Goal: Transaction & Acquisition: Purchase product/service

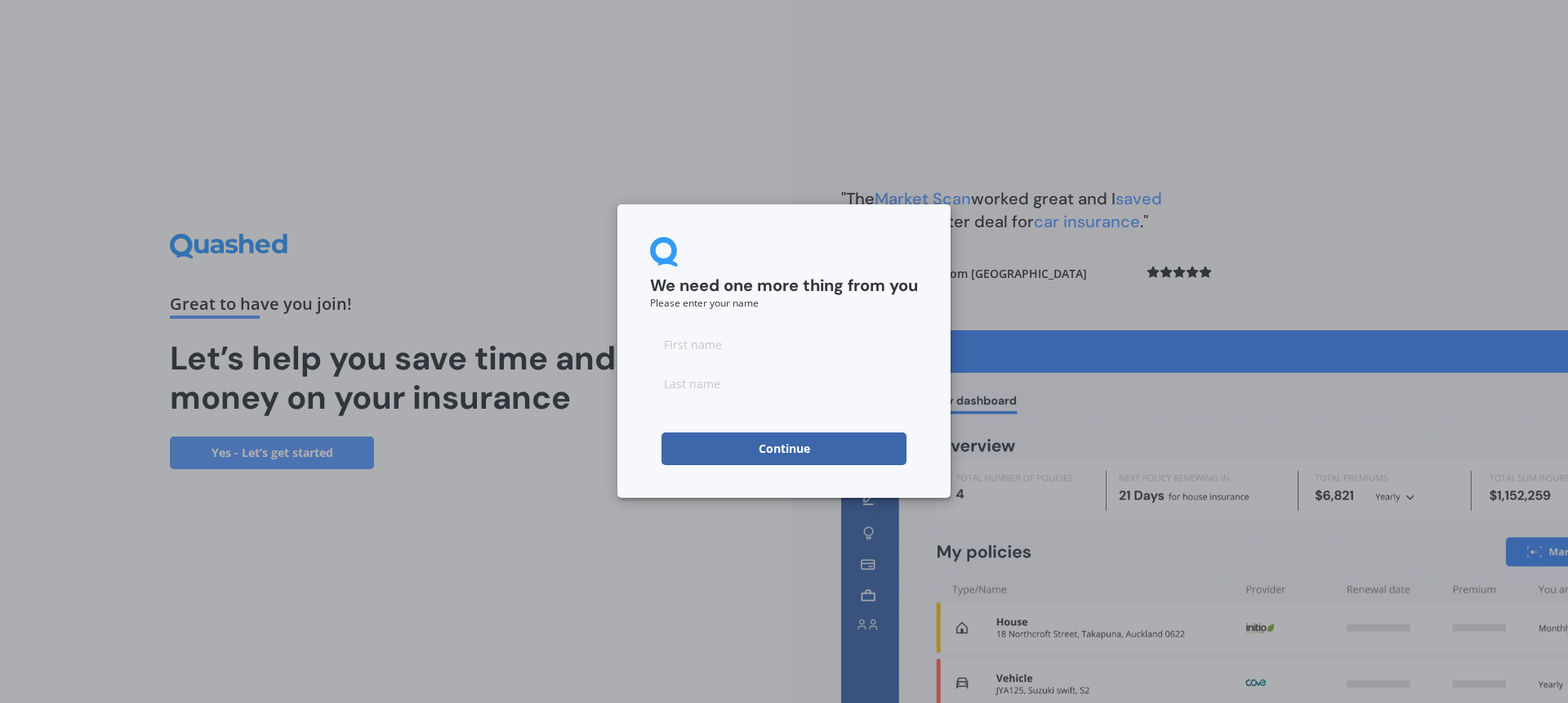
click at [689, 347] on input at bounding box center [784, 344] width 268 height 33
type input "Jo"
click at [683, 382] on input at bounding box center [784, 383] width 268 height 33
type input "[PERSON_NAME]"
click at [712, 456] on button "Continue" at bounding box center [784, 448] width 245 height 33
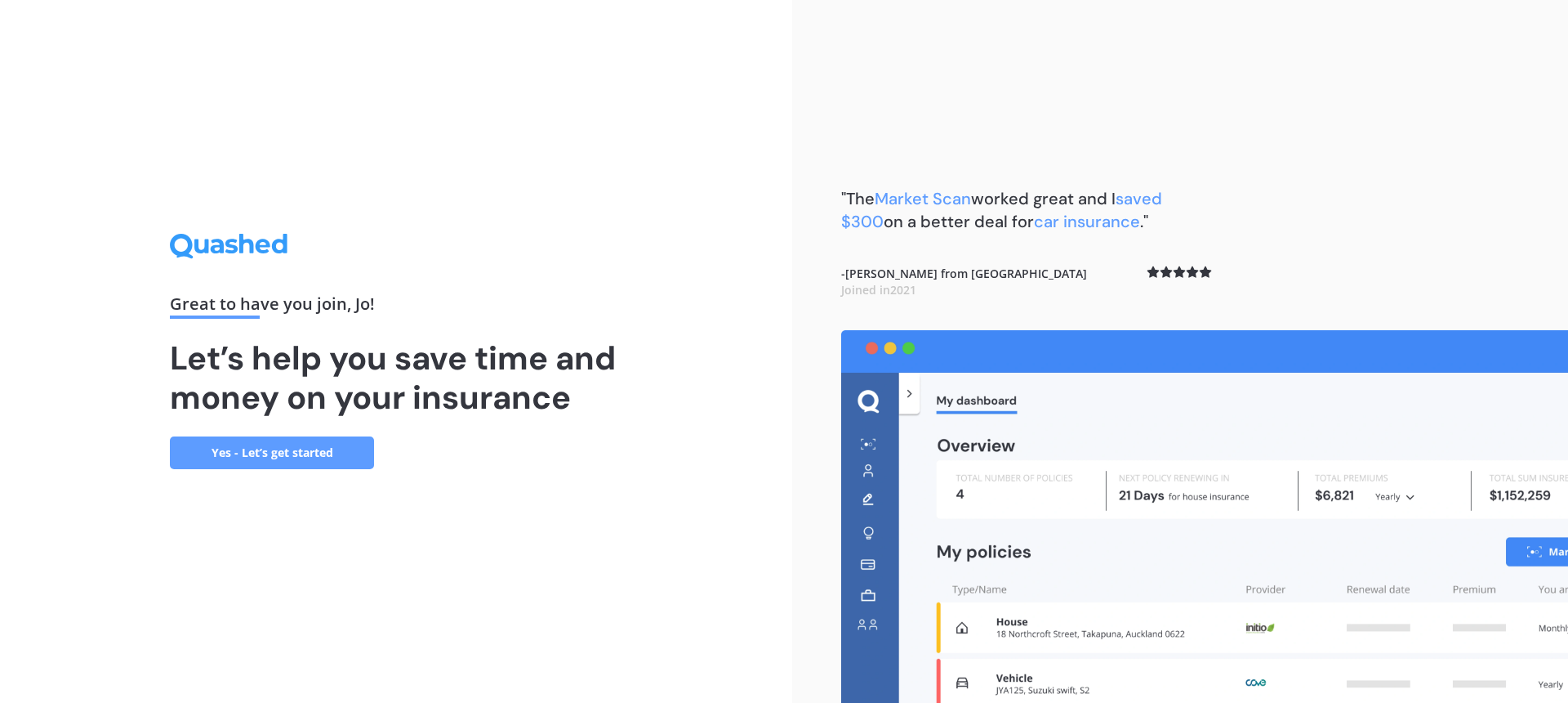
click at [271, 455] on link "Yes - Let’s get started" at bounding box center [271, 452] width 204 height 33
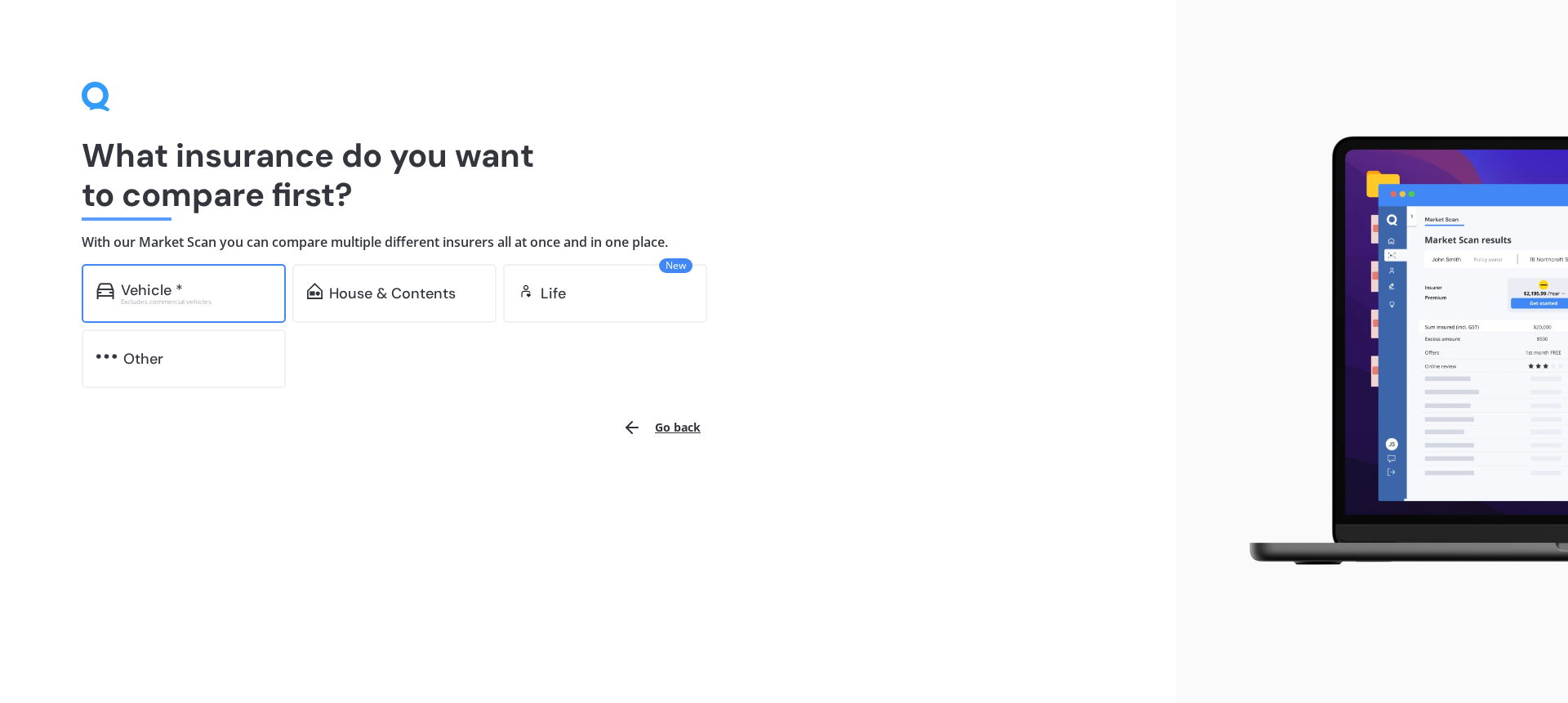
click at [169, 286] on div "Vehicle *" at bounding box center [152, 290] width 63 height 16
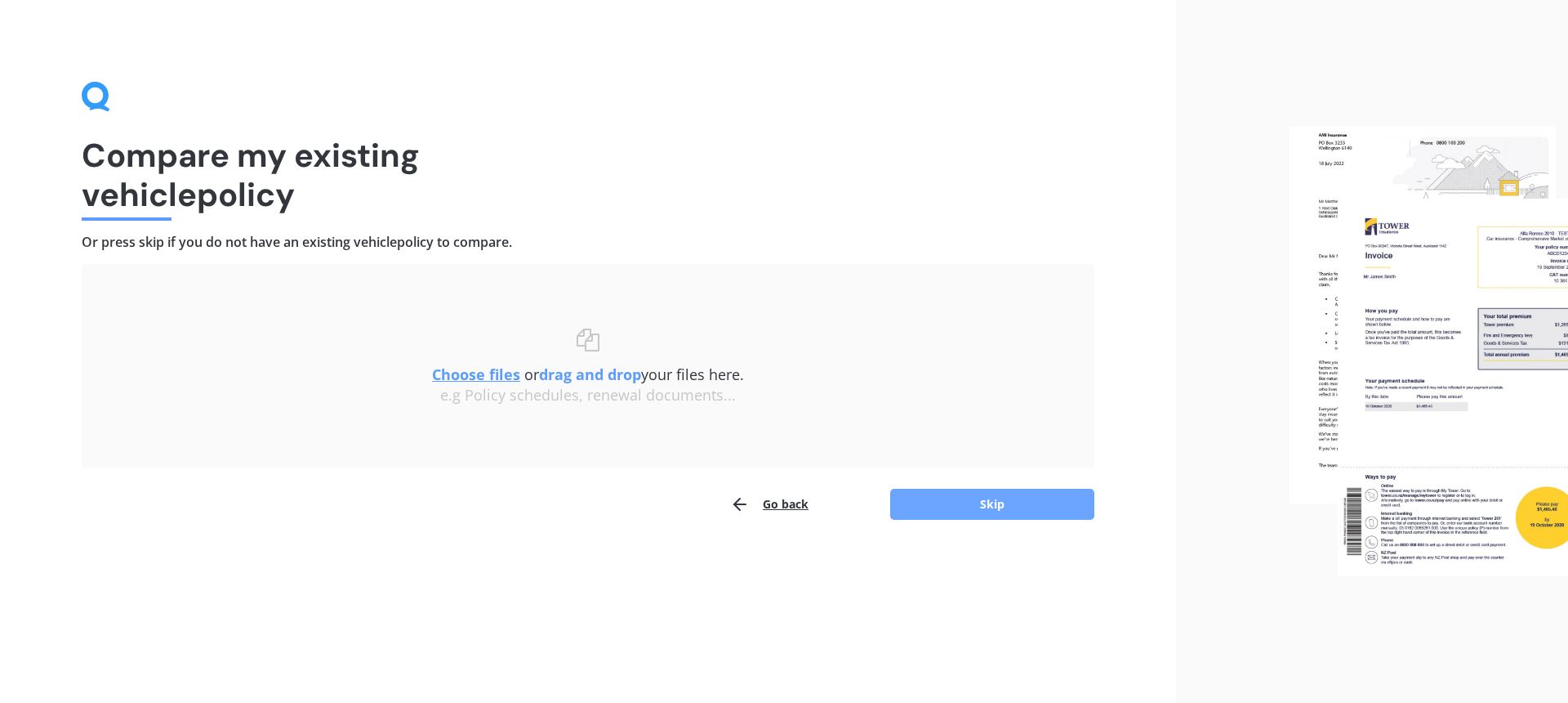
click at [1003, 505] on button "Skip" at bounding box center [992, 504] width 204 height 31
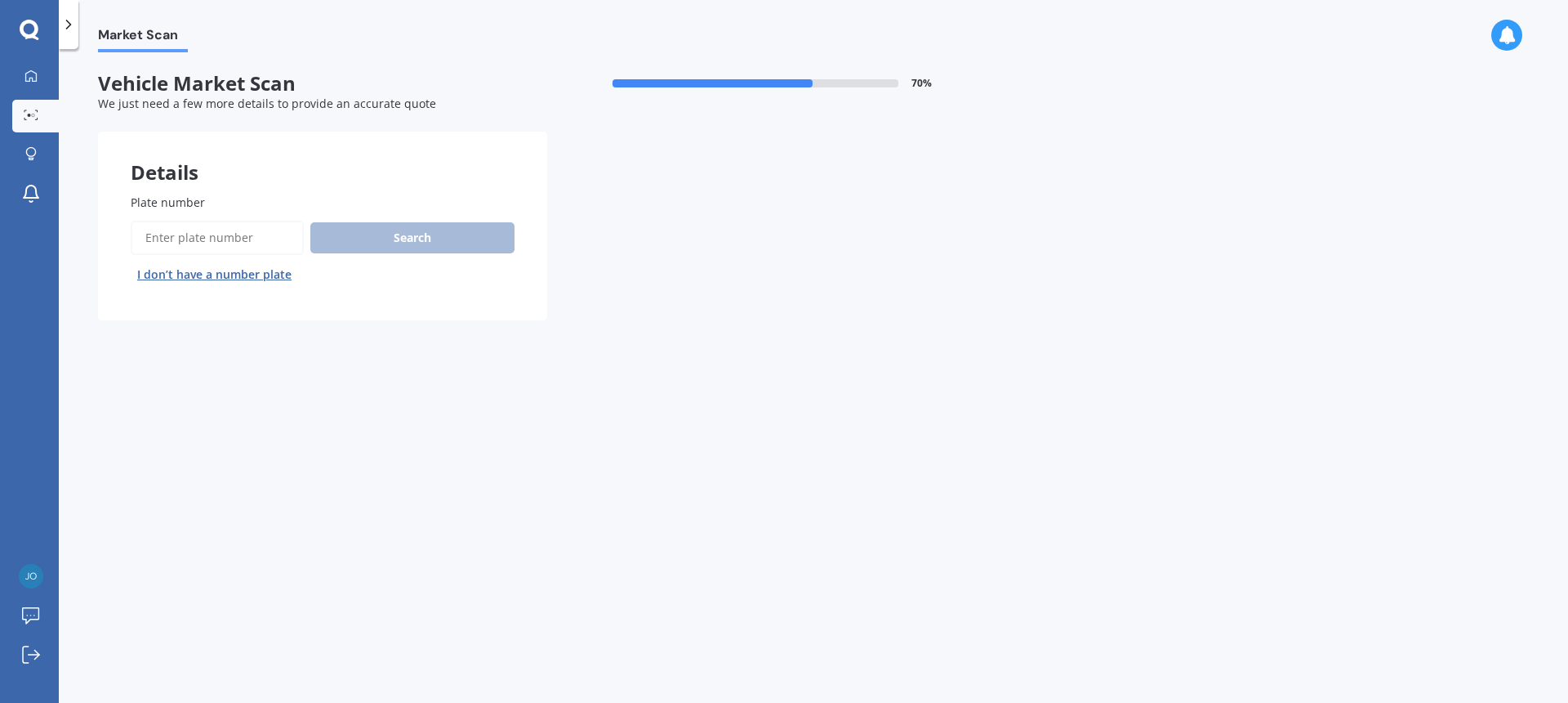
click at [252, 240] on input "Plate number" at bounding box center [217, 238] width 173 height 34
type input "NDN401"
click at [397, 238] on button "Search" at bounding box center [413, 238] width 204 height 31
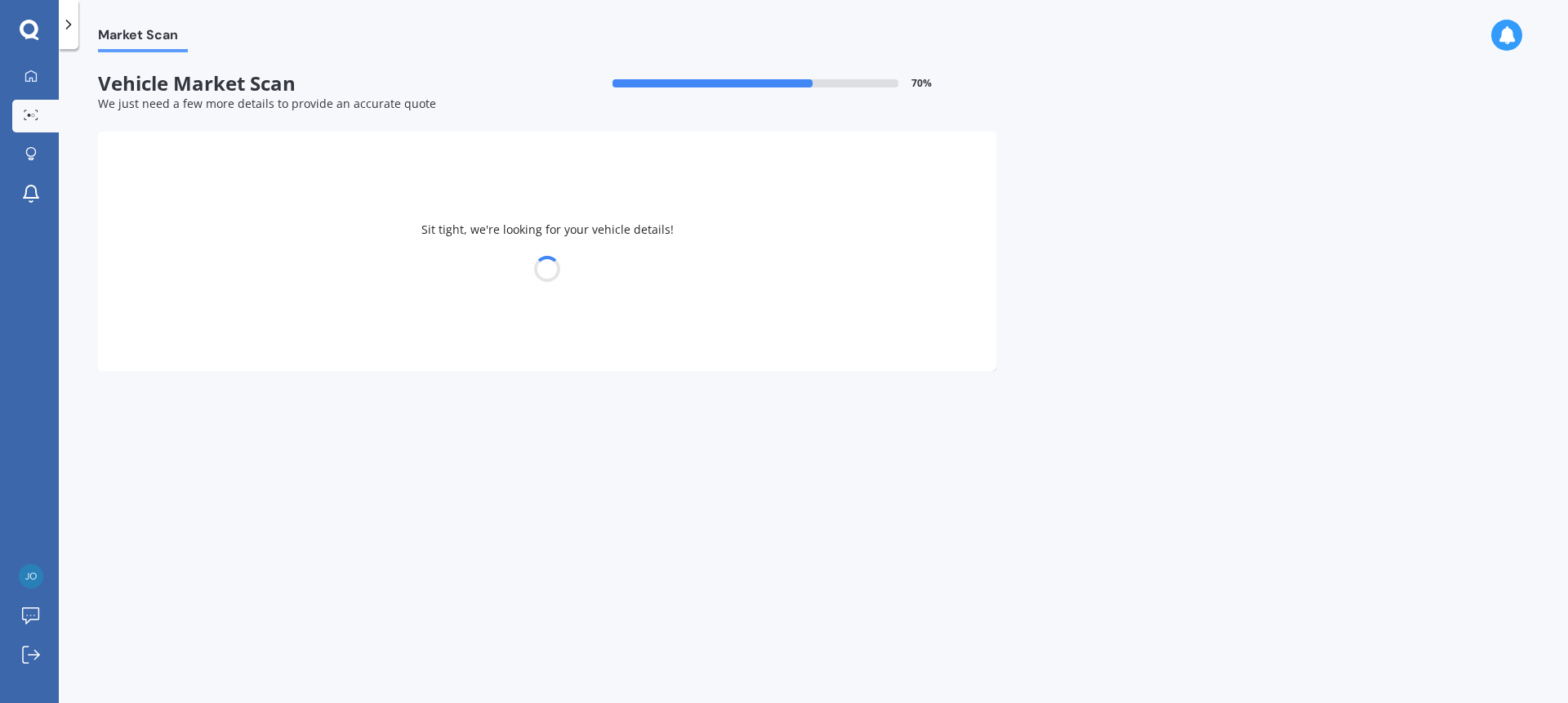
select select "SUZUKI"
select select "VITARA"
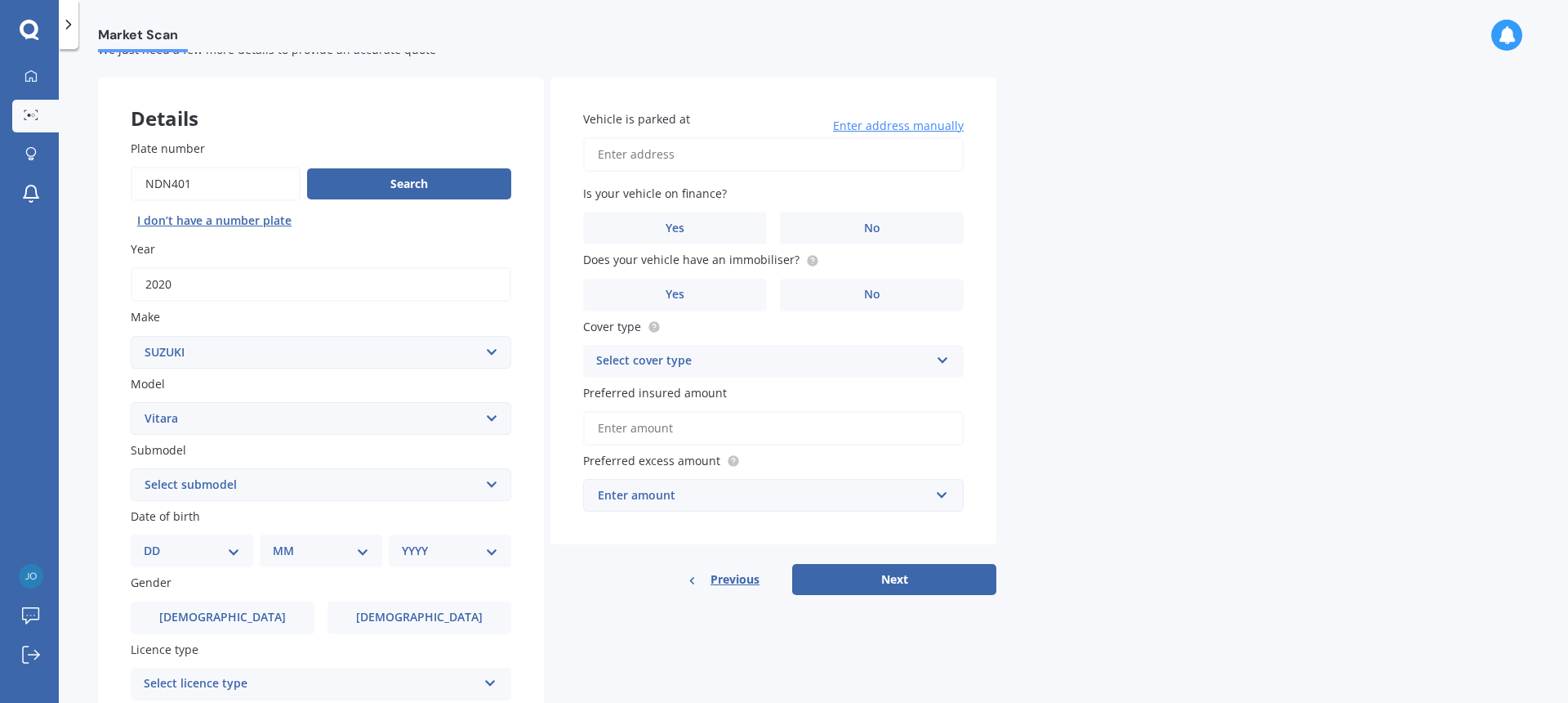
scroll to position [124, 0]
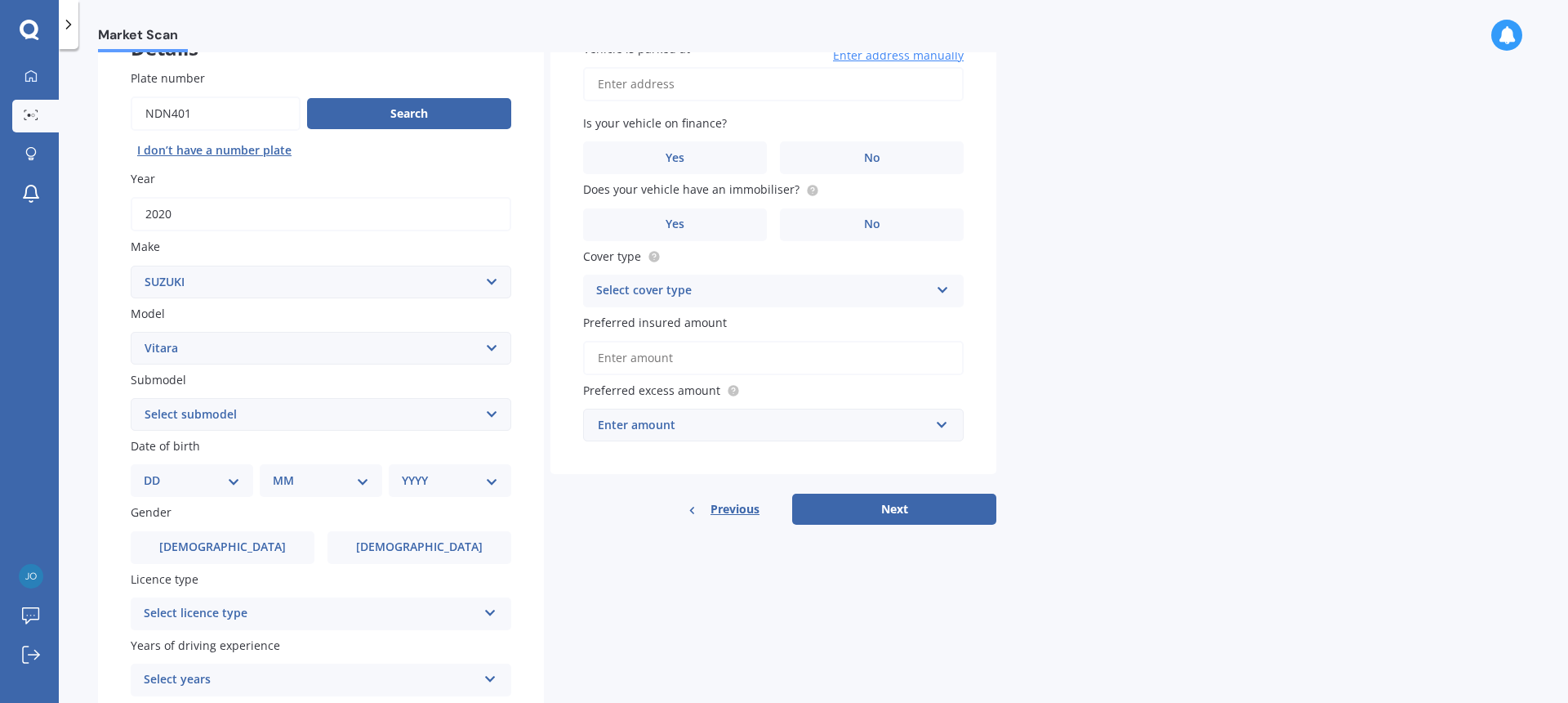
click at [491, 415] on select "Select submodel (All Other) 4 cyl Diesel JLX Turbo V6" at bounding box center [321, 414] width 380 height 33
select select "JLX"
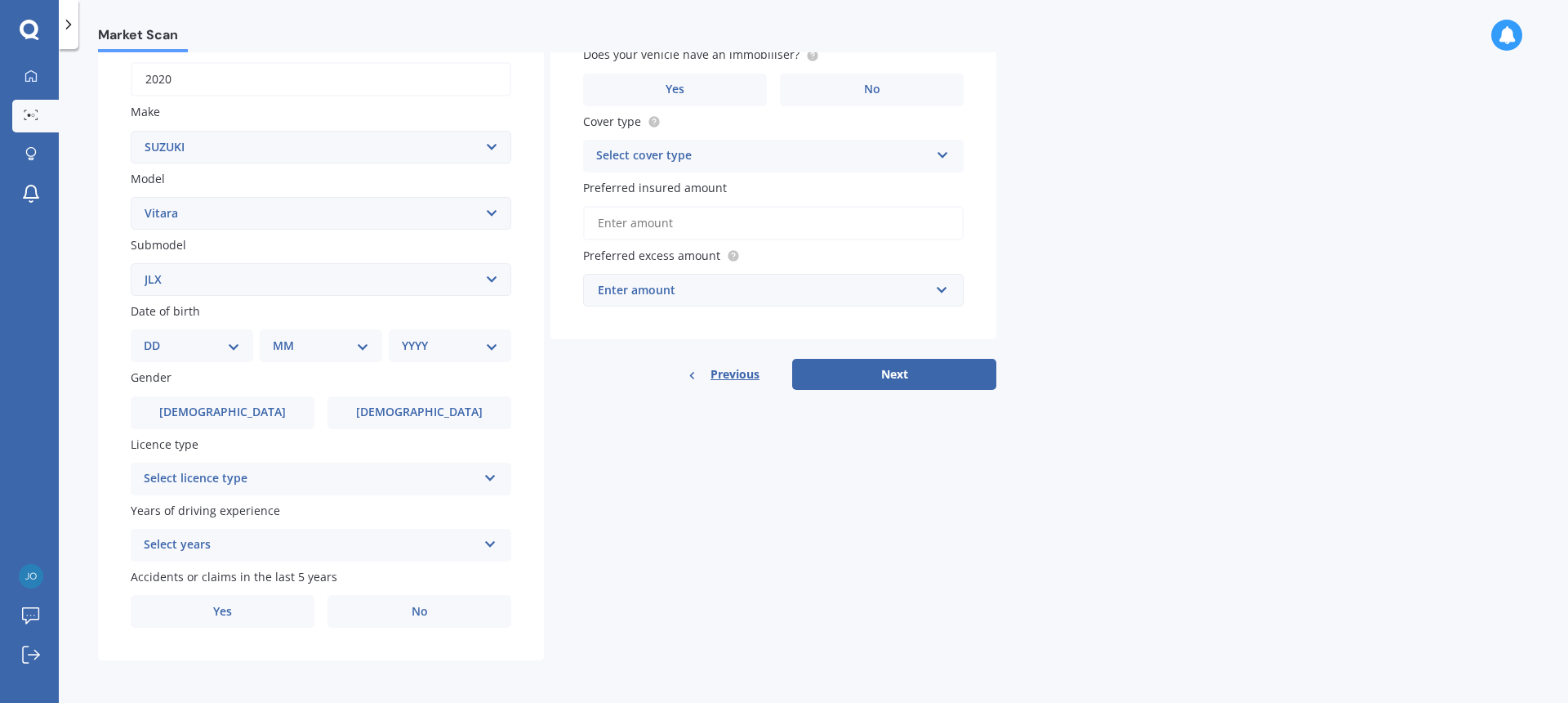
click at [229, 347] on select "DD 01 02 03 04 05 06 07 08 09 10 11 12 13 14 15 16 17 18 19 20 21 22 23 24 25 2…" at bounding box center [192, 346] width 96 height 18
select select "16"
click at [362, 351] on select "MM 01 02 03 04 05 06 07 08 09 10 11 12" at bounding box center [321, 346] width 96 height 18
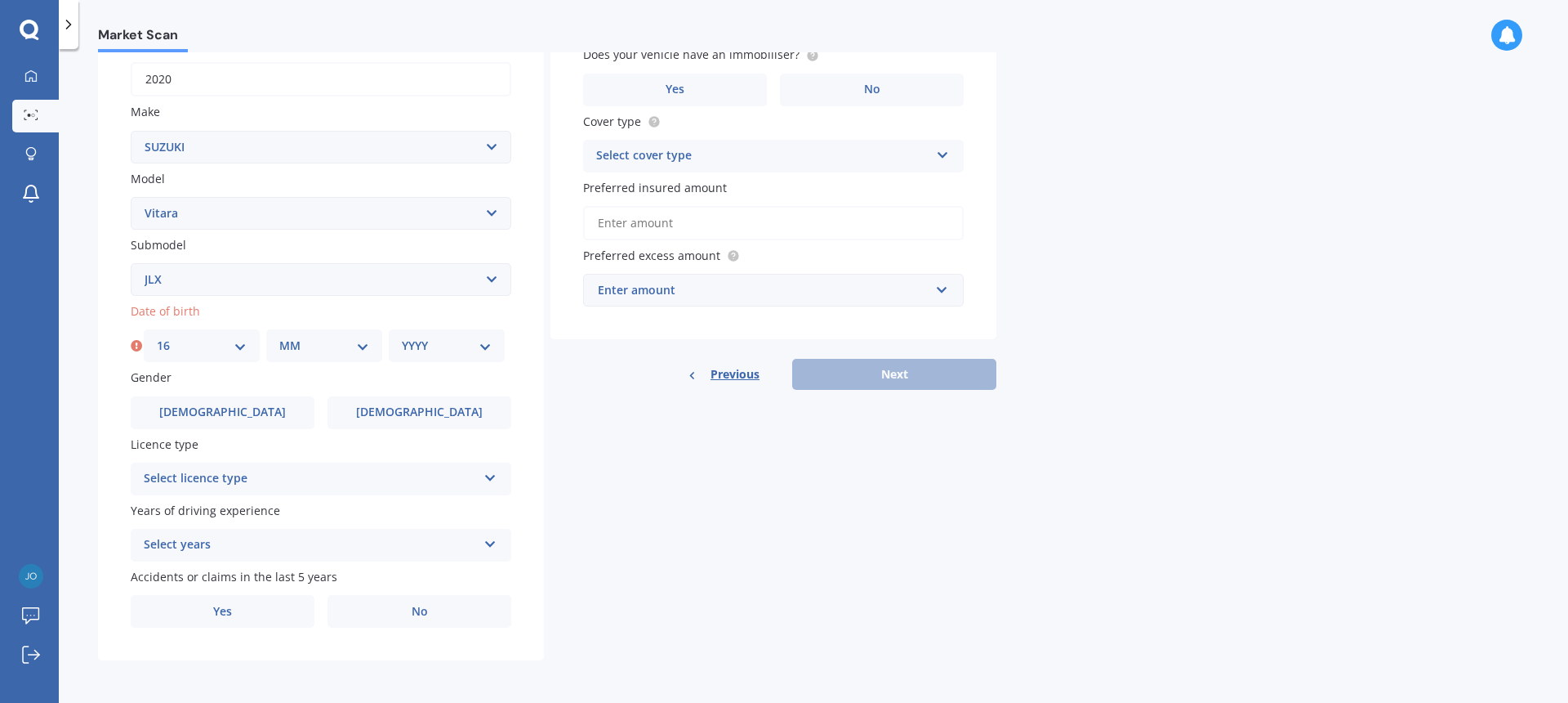
select select "03"
click at [484, 349] on select "YYYY 2025 2024 2023 2022 2021 2020 2019 2018 2017 2016 2015 2014 2013 2012 2011…" at bounding box center [446, 346] width 90 height 18
select select "1973"
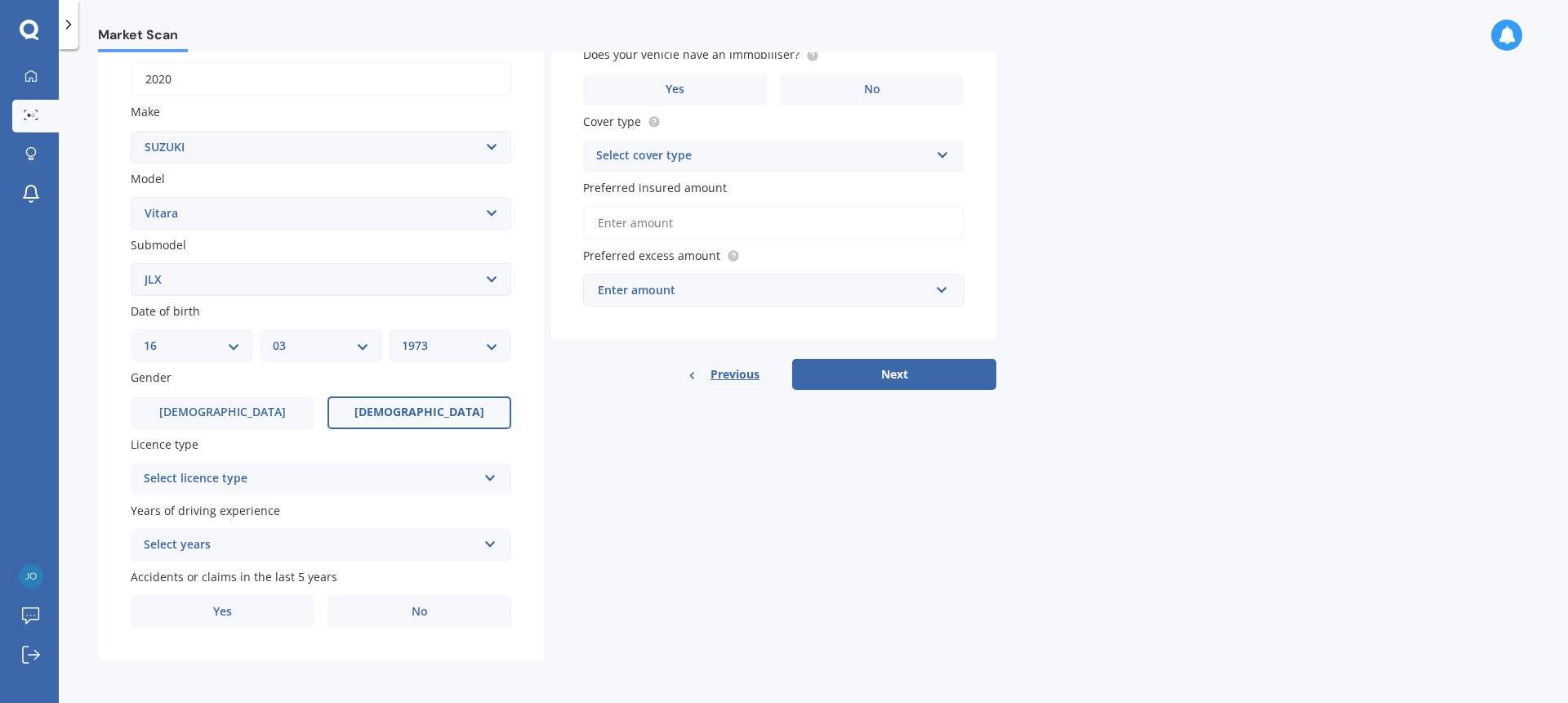
click at [421, 417] on span "[DEMOGRAPHIC_DATA]" at bounding box center [419, 413] width 129 height 14
click at [0, 0] on input "[DEMOGRAPHIC_DATA]" at bounding box center [0, 0] width 0 height 0
click at [489, 479] on icon at bounding box center [491, 474] width 14 height 12
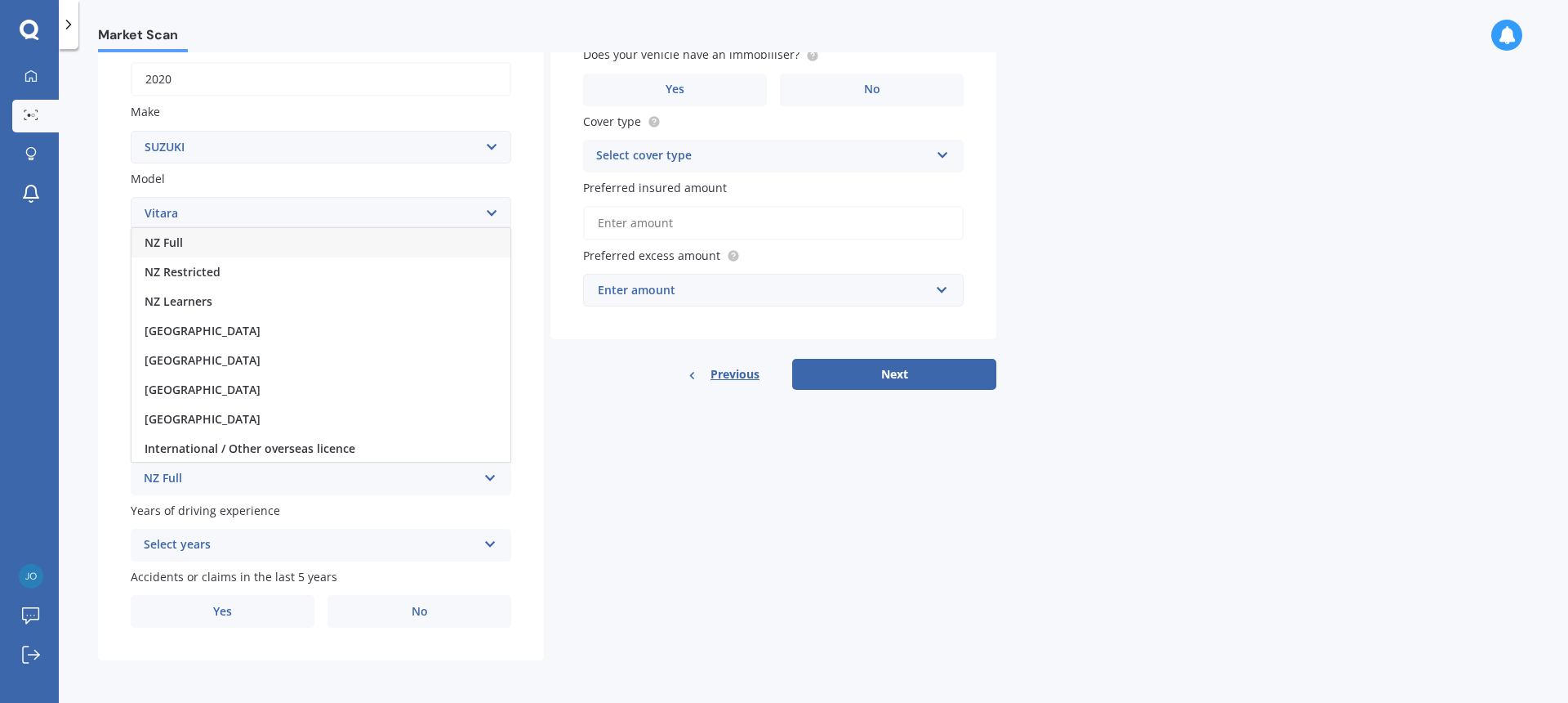
click at [261, 247] on div "NZ Full" at bounding box center [321, 242] width 379 height 29
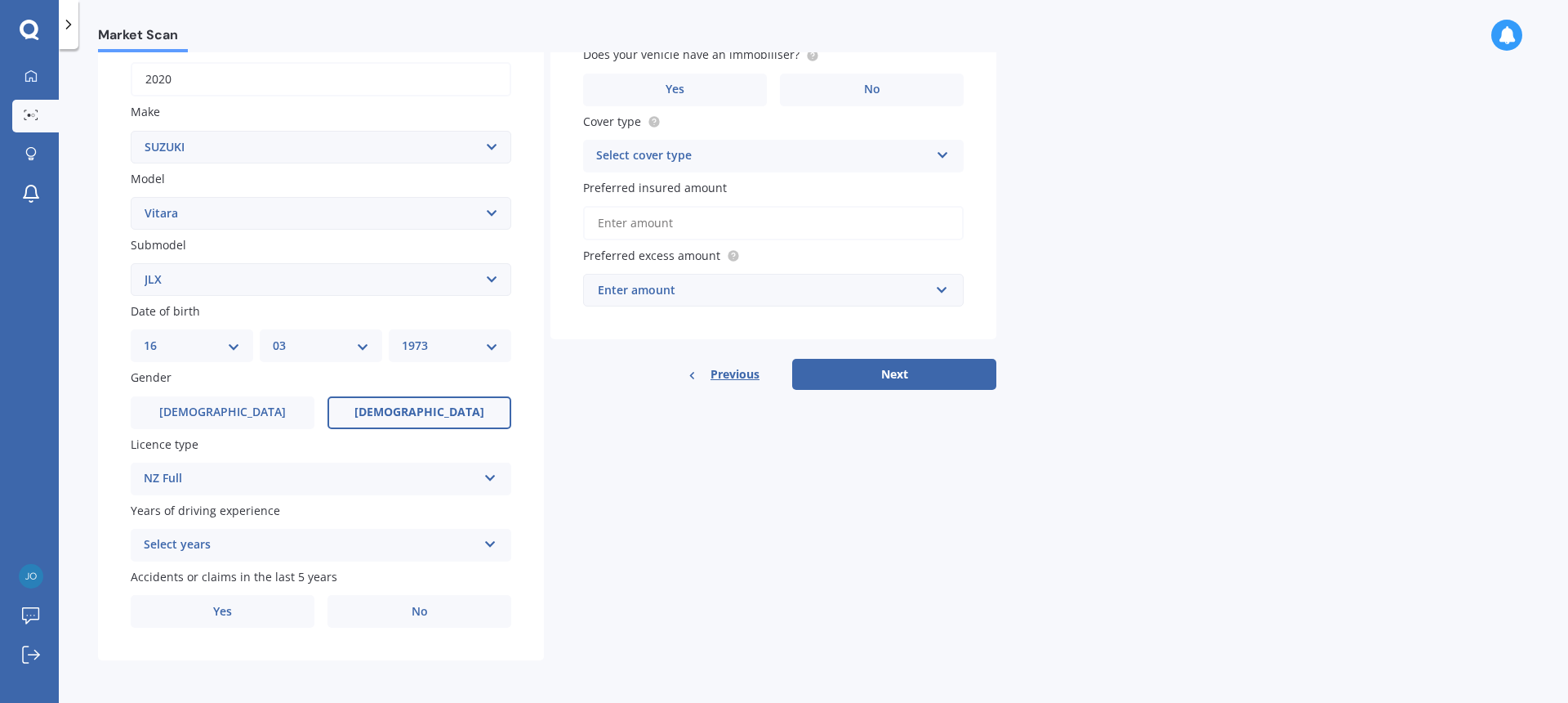
click at [490, 547] on icon at bounding box center [491, 540] width 14 height 12
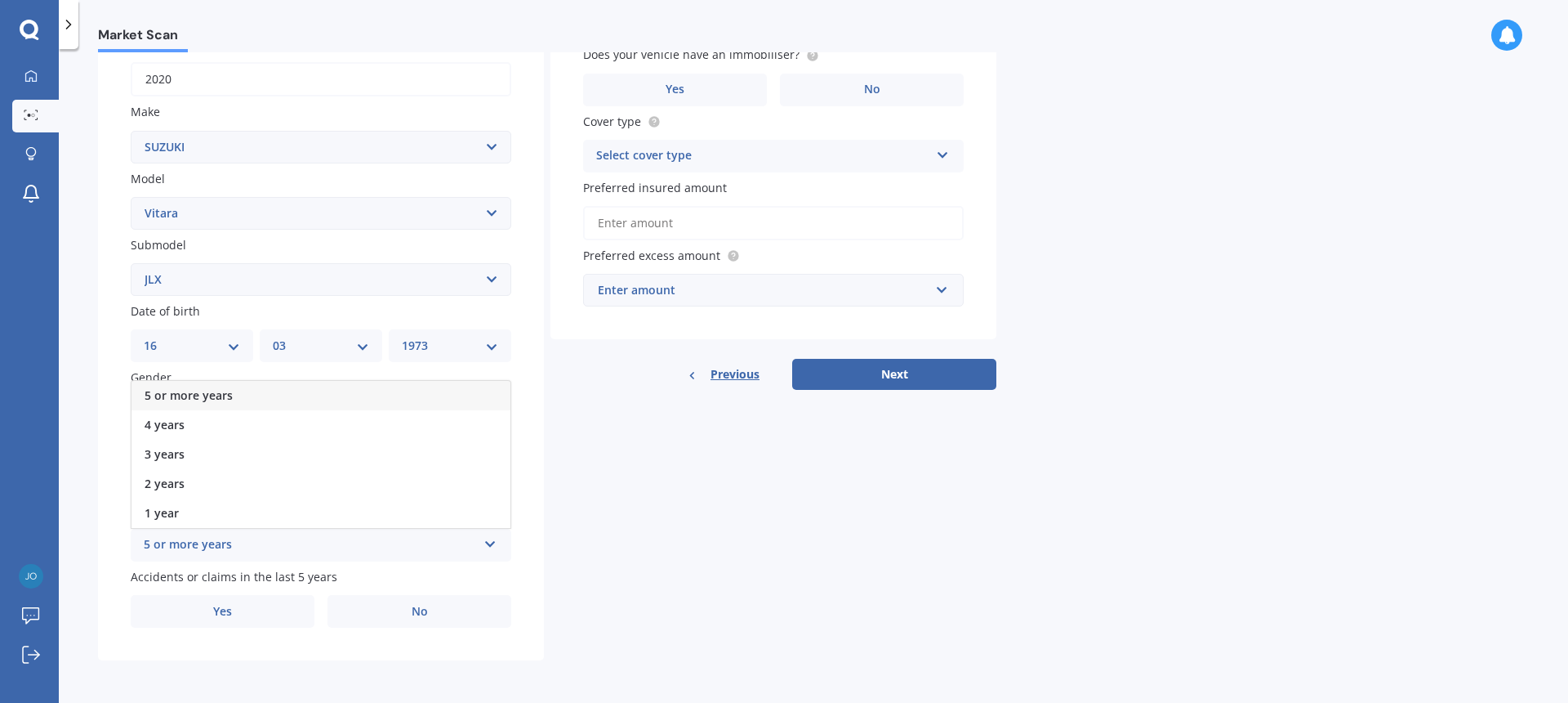
click at [449, 392] on div "5 or more years" at bounding box center [321, 395] width 379 height 29
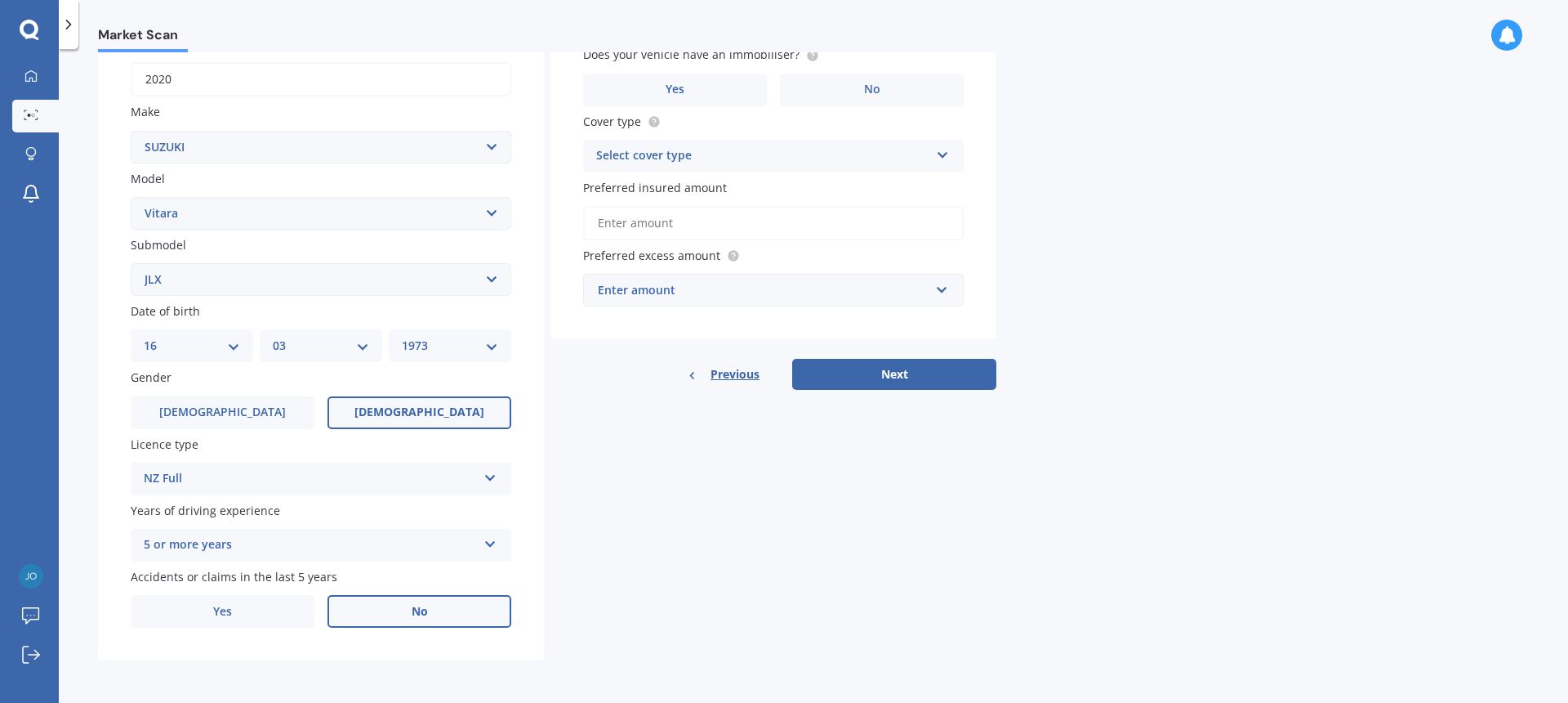
click at [448, 612] on label "No" at bounding box center [420, 611] width 184 height 33
click at [0, 0] on input "No" at bounding box center [0, 0] width 0 height 0
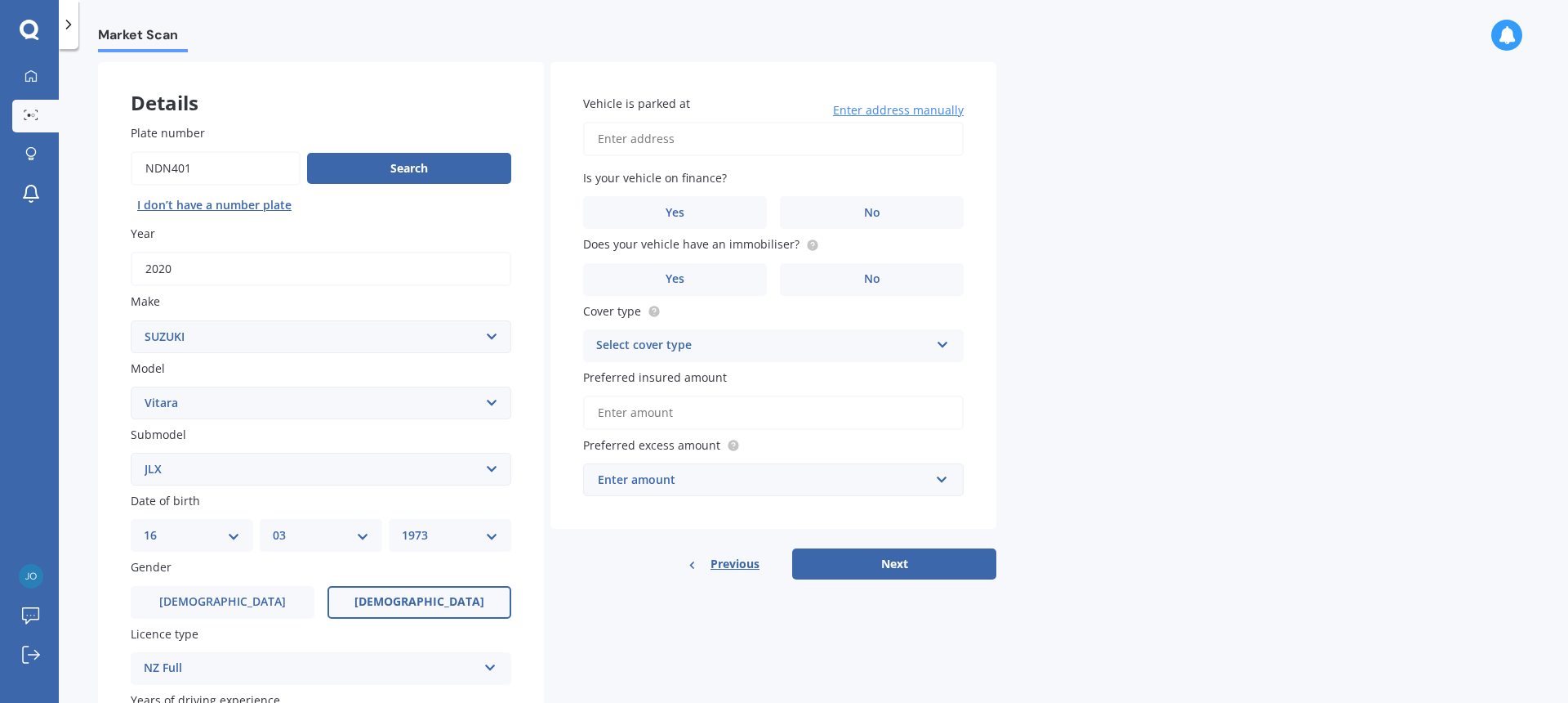
scroll to position [65, 0]
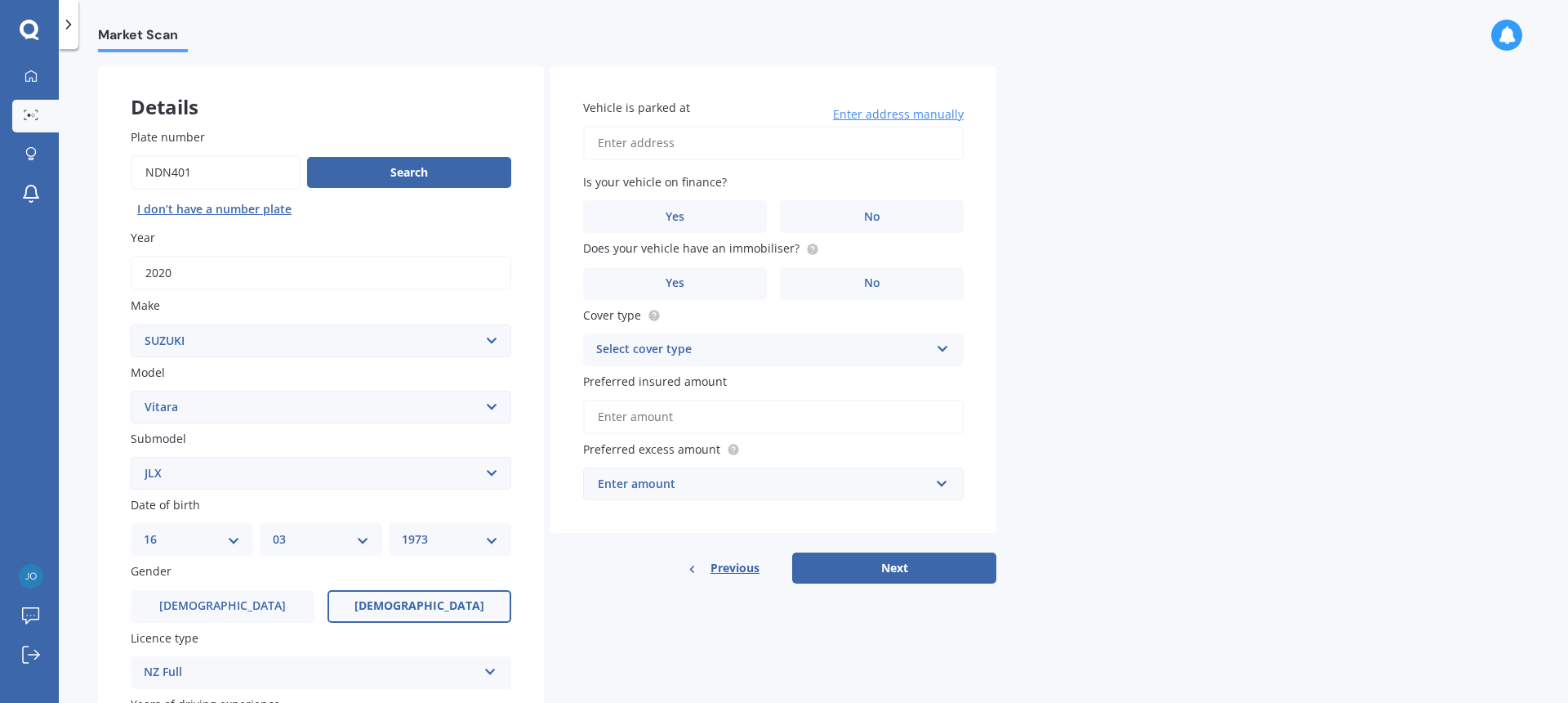
click at [653, 146] on input "Vehicle is parked at" at bounding box center [773, 143] width 380 height 34
type input "[STREET_ADDRESS] [GEOGRAPHIC_DATA]"
click at [818, 219] on label "No" at bounding box center [872, 216] width 184 height 33
click at [0, 0] on input "No" at bounding box center [0, 0] width 0 height 0
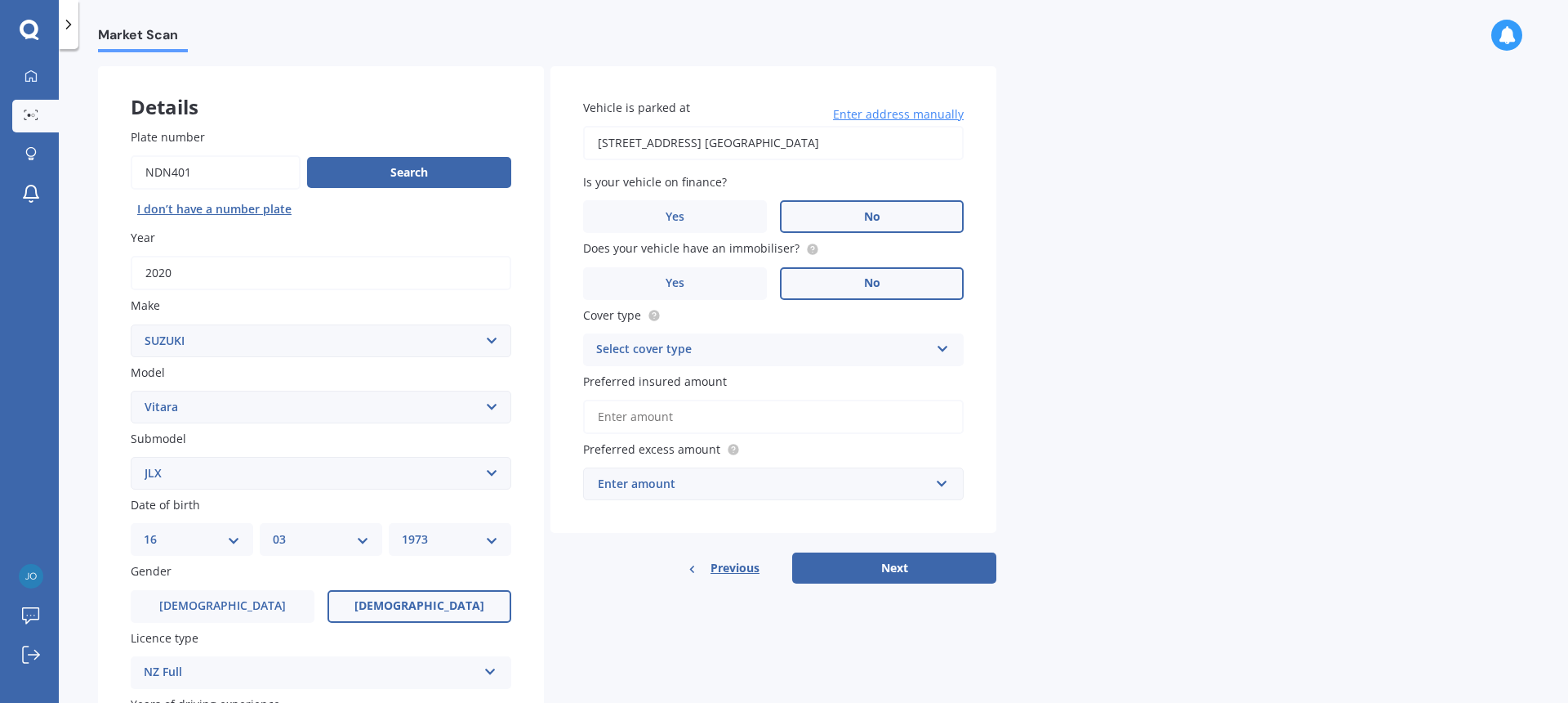
click at [830, 282] on label "No" at bounding box center [872, 283] width 184 height 33
click at [0, 0] on input "No" at bounding box center [0, 0] width 0 height 0
click at [944, 351] on icon at bounding box center [943, 346] width 14 height 12
click at [925, 390] on div "Comprehensive" at bounding box center [773, 381] width 379 height 29
click at [953, 424] on input "Preferred insured amount" at bounding box center [773, 416] width 380 height 34
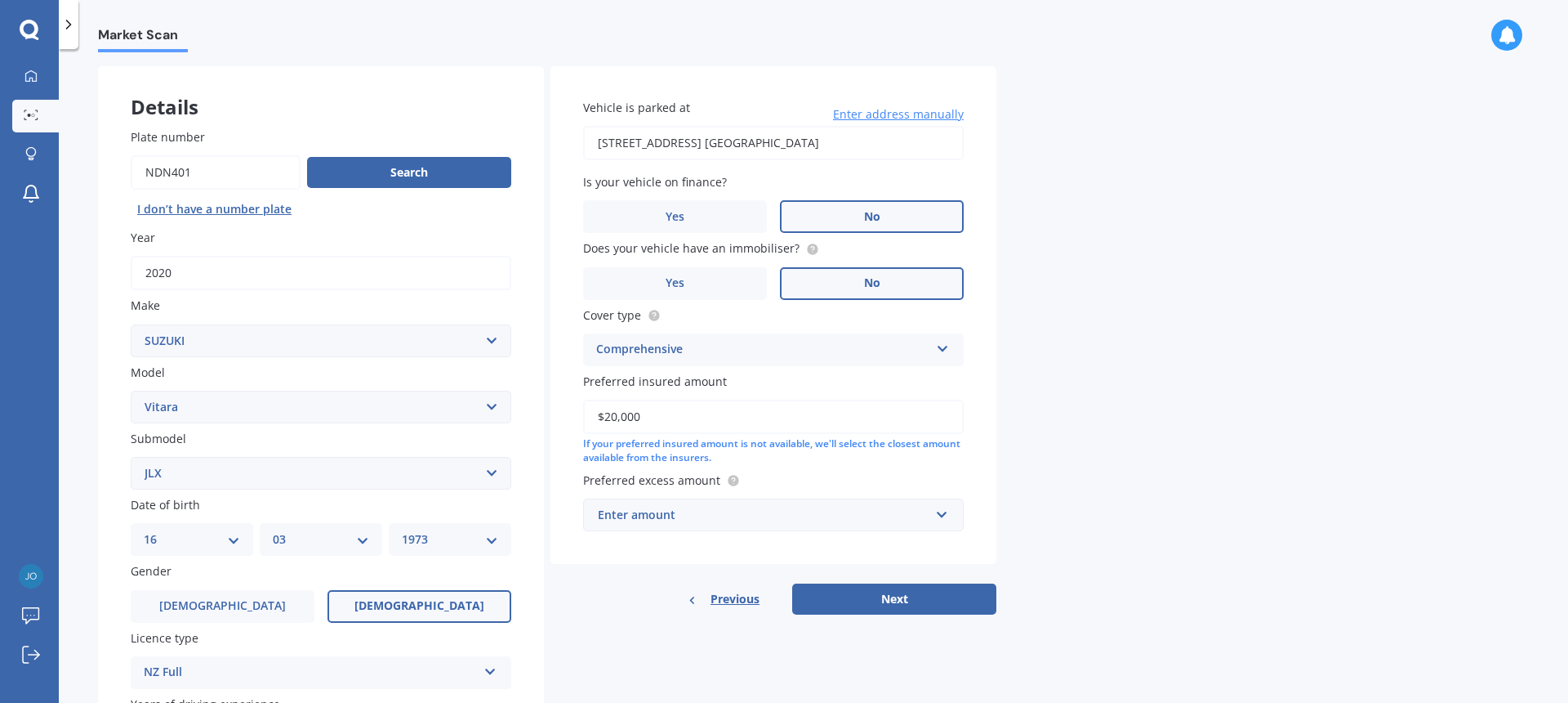
type input "$20,000"
click at [945, 516] on input "text" at bounding box center [768, 515] width 366 height 31
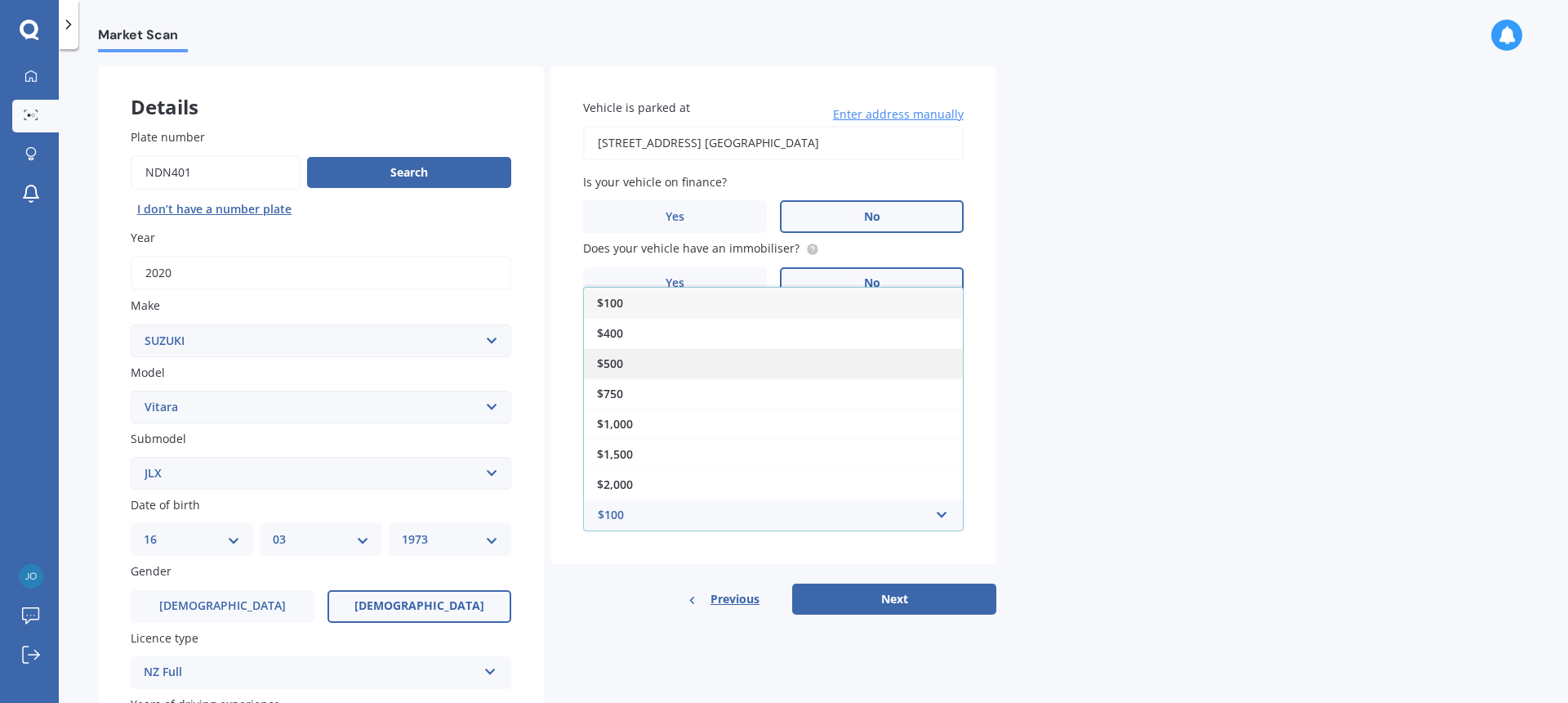
click at [738, 356] on div "$500" at bounding box center [773, 364] width 379 height 30
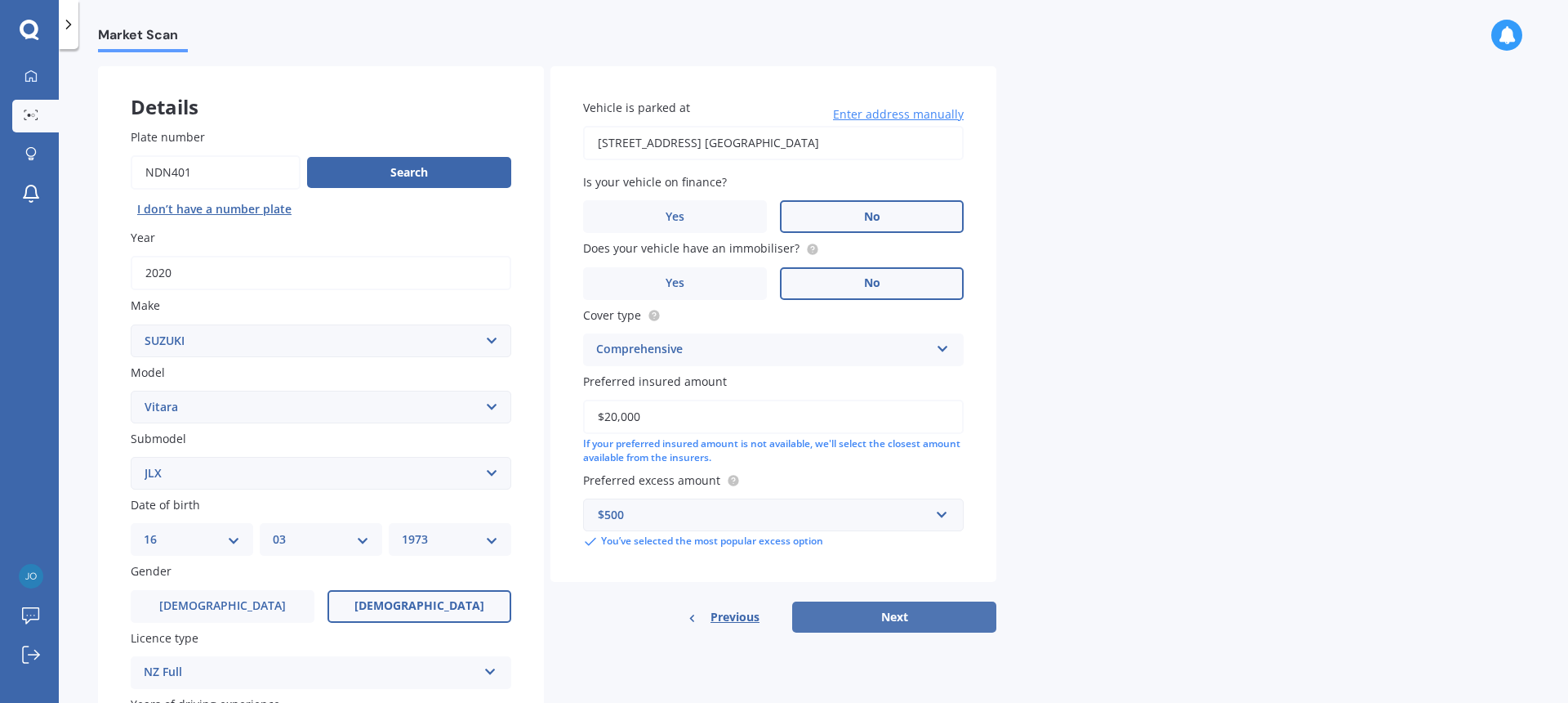
click at [912, 618] on button "Next" at bounding box center [894, 616] width 204 height 31
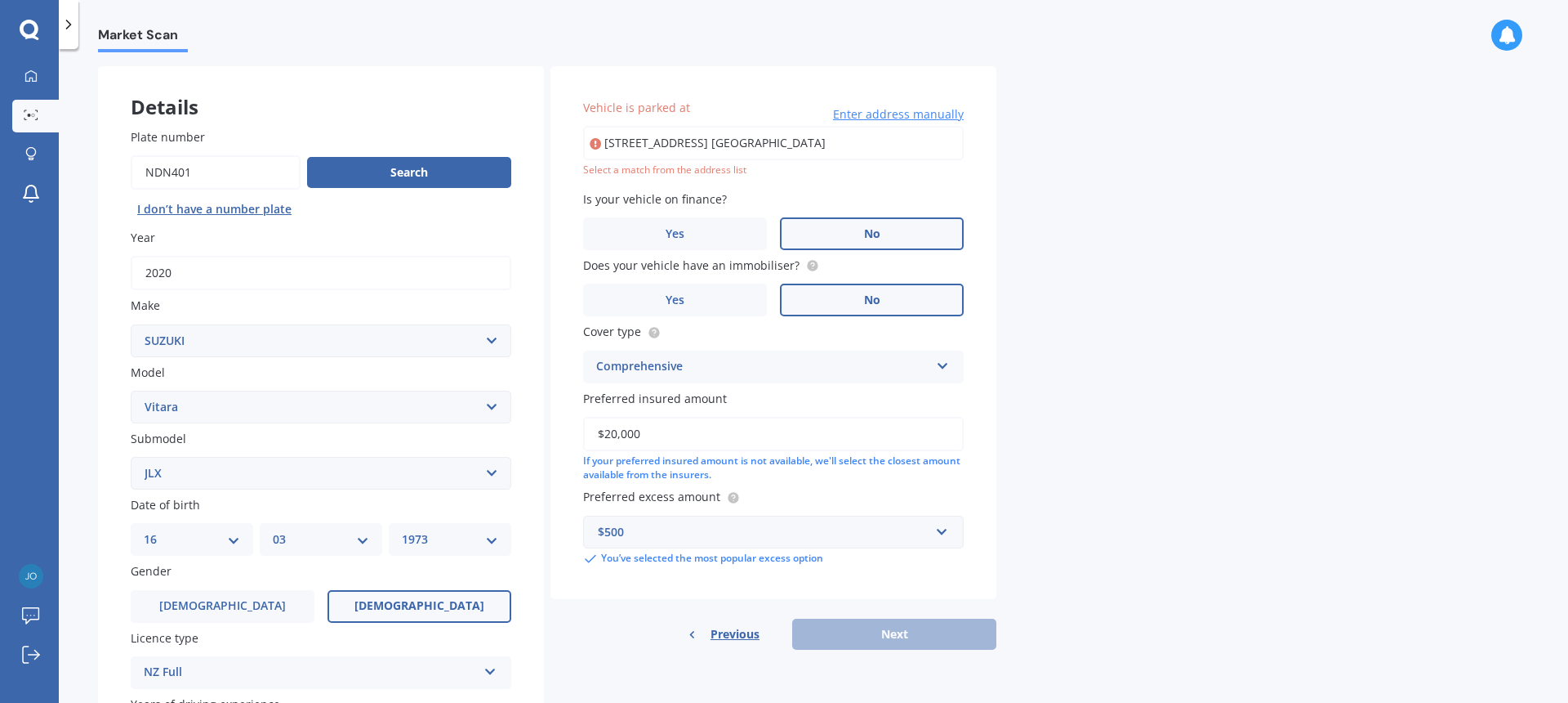
click at [853, 148] on input "[STREET_ADDRESS] [GEOGRAPHIC_DATA]" at bounding box center [773, 143] width 380 height 34
drag, startPoint x: 838, startPoint y: 146, endPoint x: 565, endPoint y: 137, distance: 273.1
click at [565, 137] on div "Vehicle is parked at [STREET_ADDRESS][GEOGRAPHIC_DATA] NZ Enter address manuall…" at bounding box center [773, 332] width 446 height 532
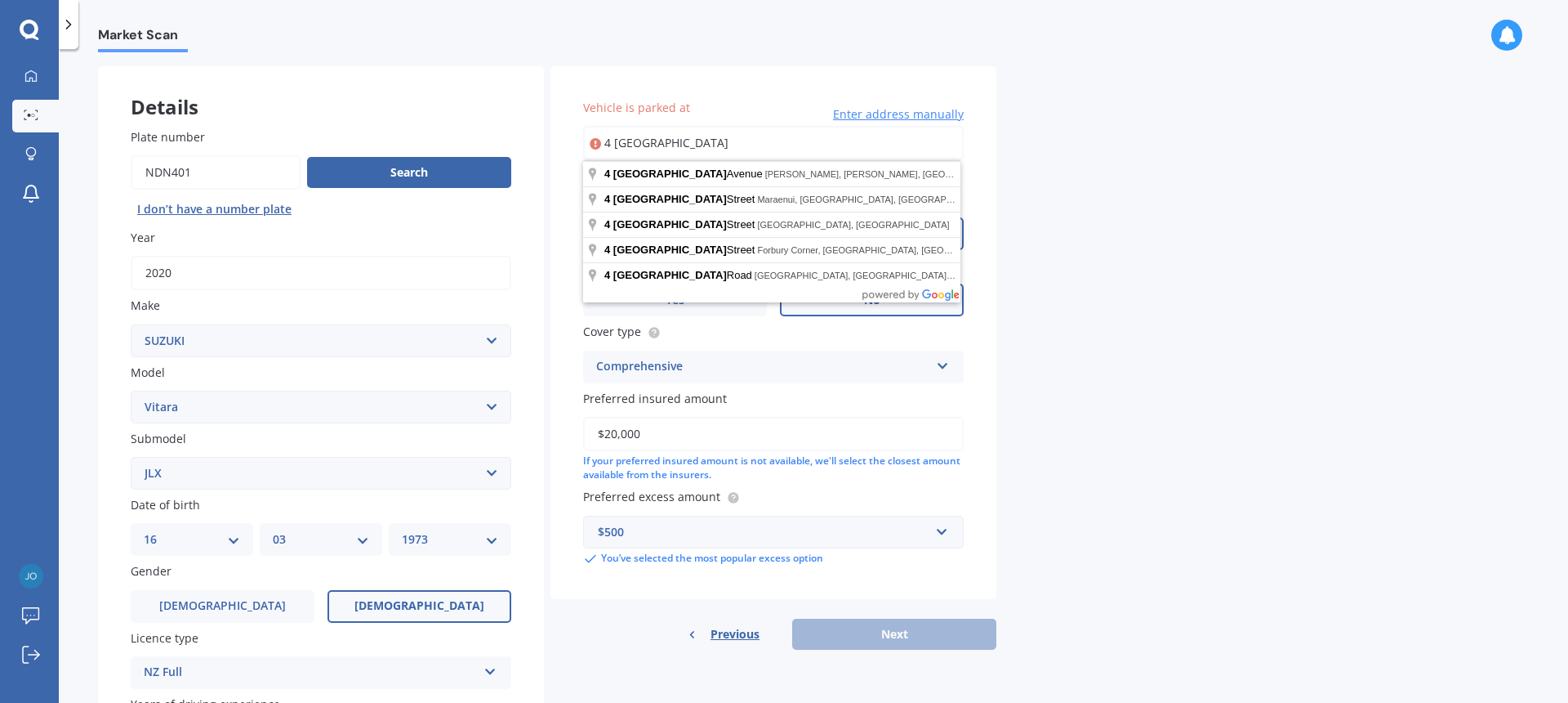
click at [1189, 287] on div "Market Scan Vehicle Market Scan 70 % We just need a few more details to provide…" at bounding box center [813, 380] width 1509 height 654
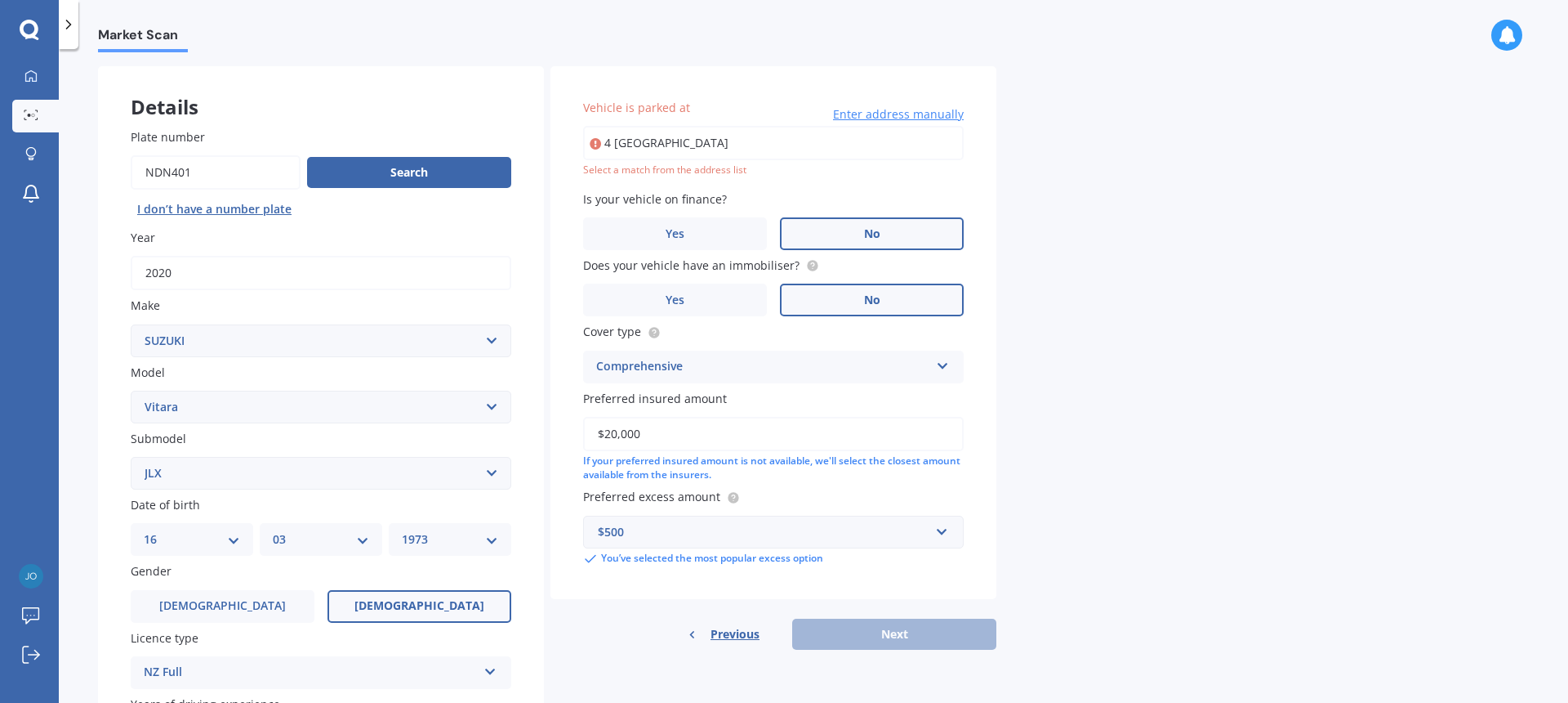
click at [690, 142] on input "4 [GEOGRAPHIC_DATA]" at bounding box center [773, 143] width 380 height 34
type input "[STREET_ADDRESS]"
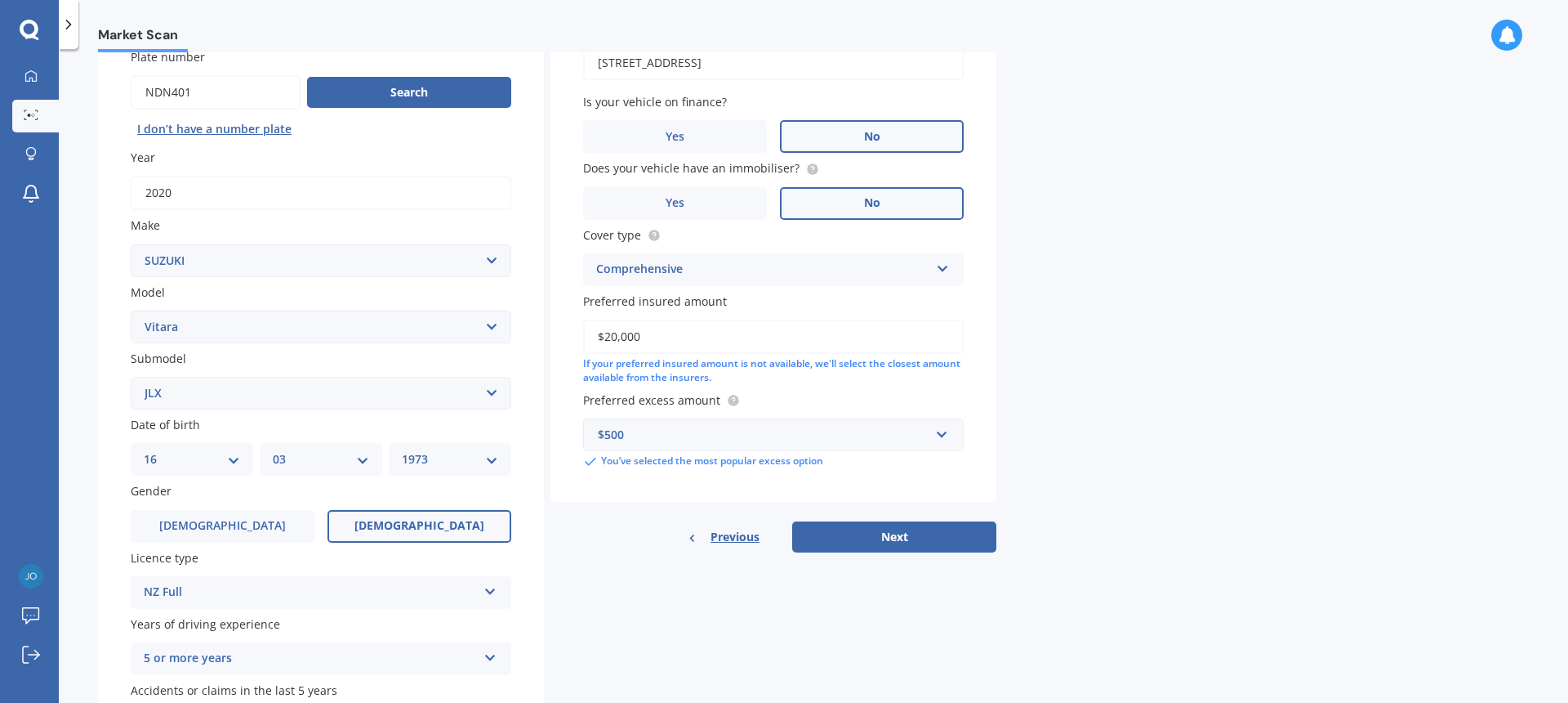
scroll to position [156, 0]
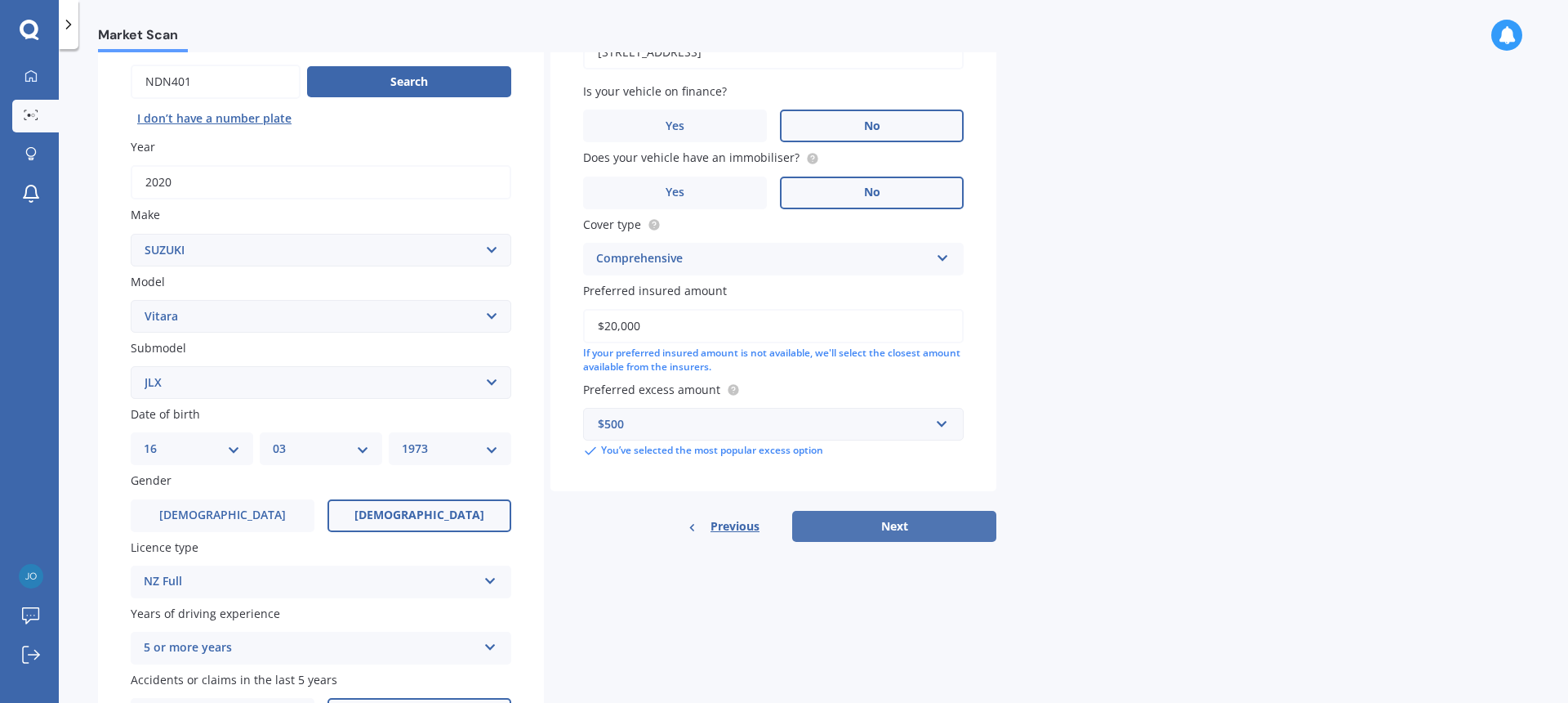
click at [888, 529] on button "Next" at bounding box center [894, 526] width 204 height 31
select select "16"
select select "03"
select select "1973"
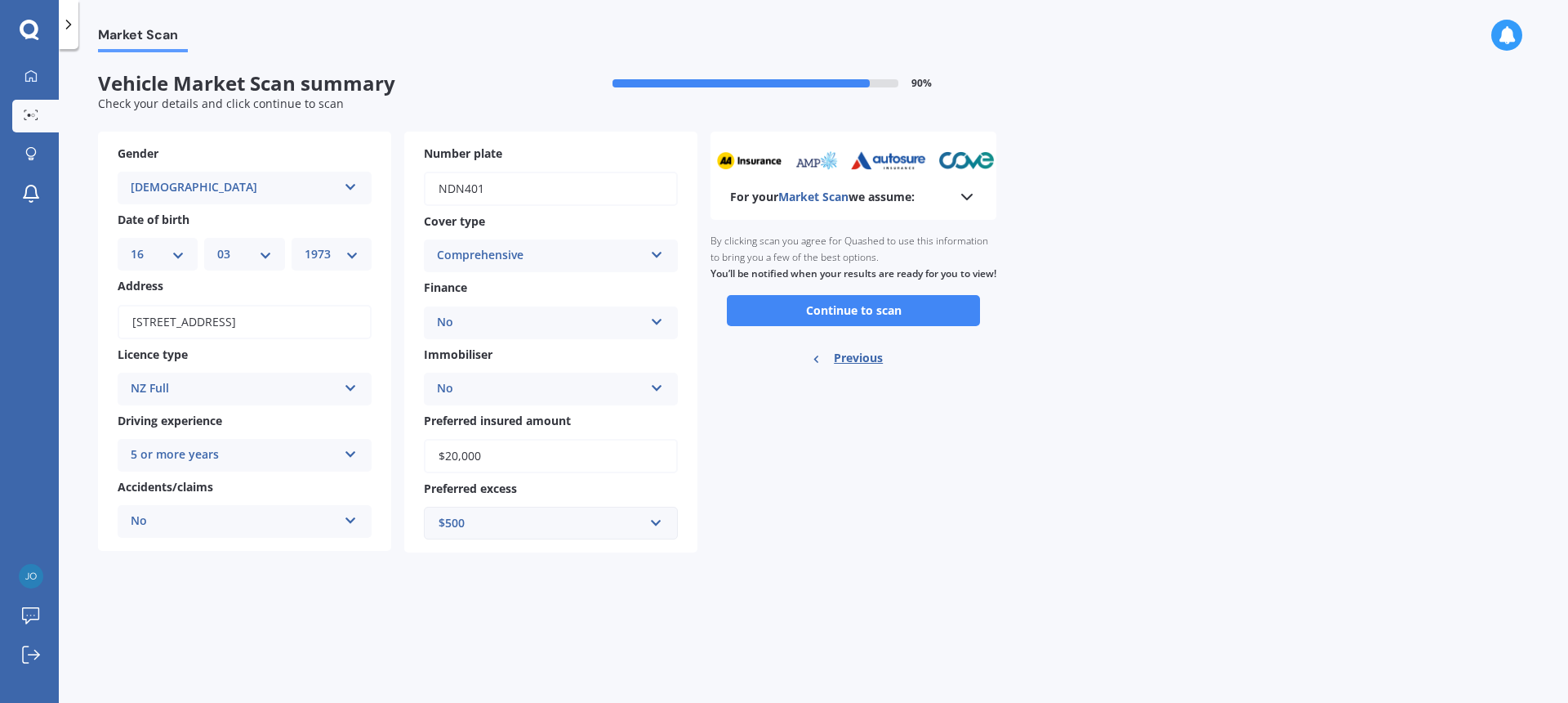
scroll to position [0, 0]
click at [854, 325] on button "Continue to scan" at bounding box center [854, 310] width 254 height 31
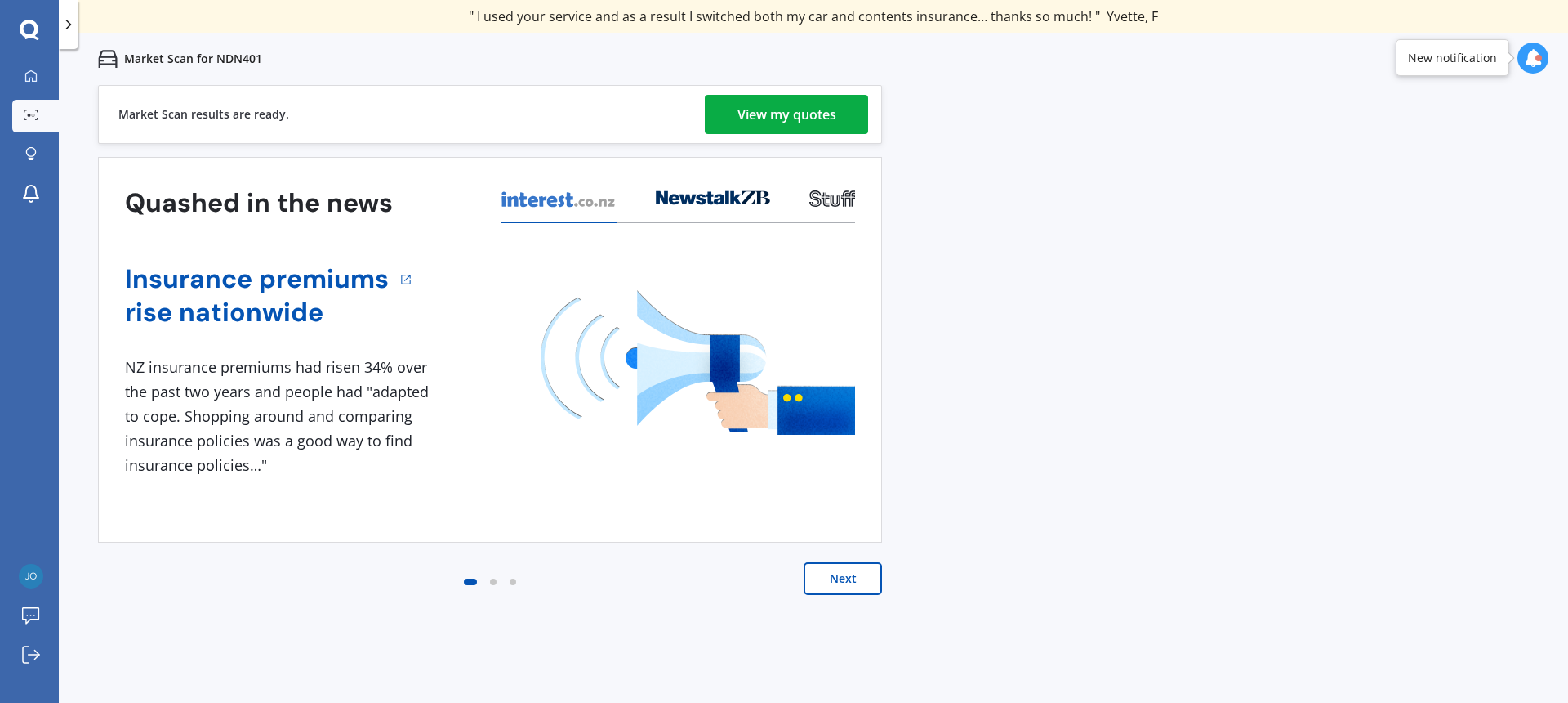
click at [813, 118] on div "View my quotes" at bounding box center [787, 114] width 99 height 39
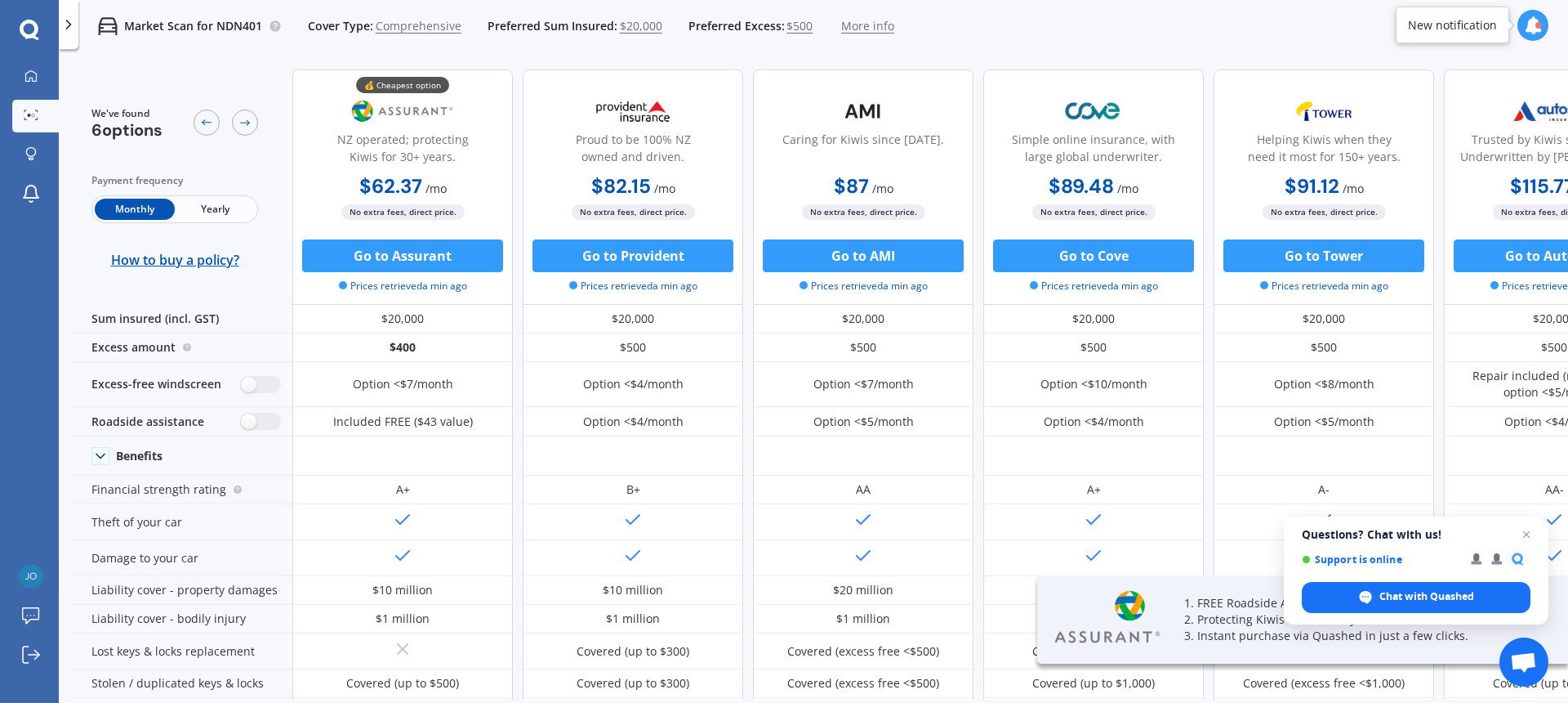
click at [223, 210] on span "Yearly" at bounding box center [215, 209] width 80 height 21
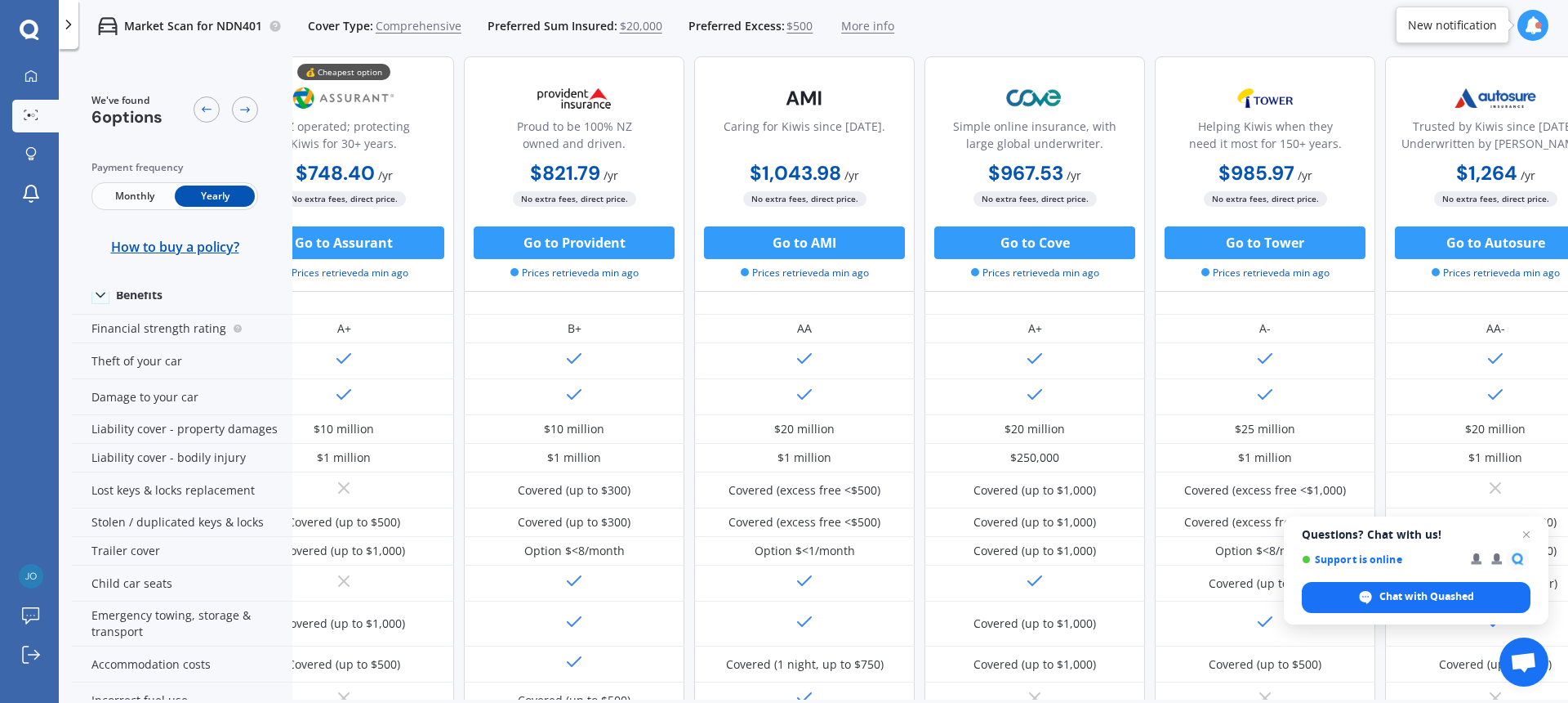
scroll to position [161, 0]
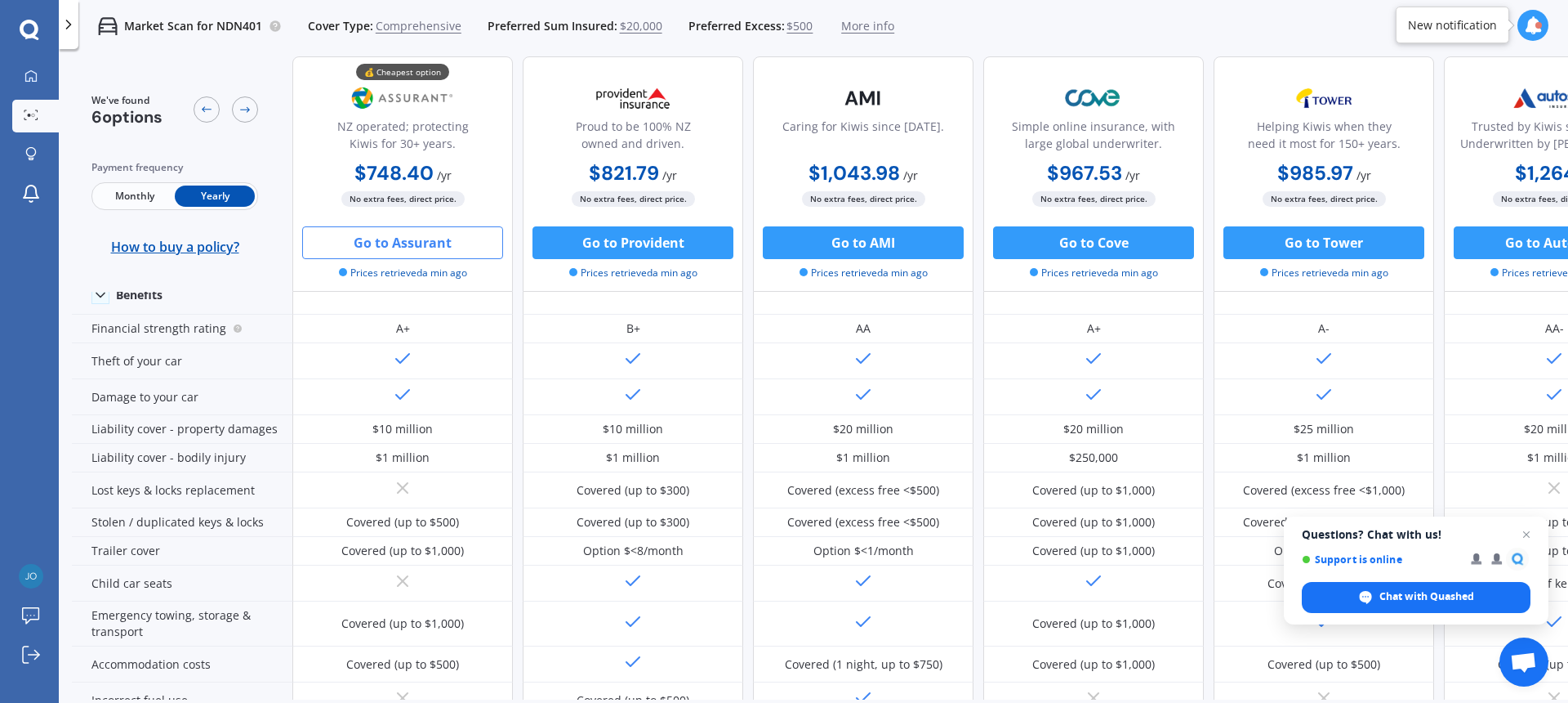
click at [413, 244] on button "Go to Assurant" at bounding box center [402, 242] width 201 height 33
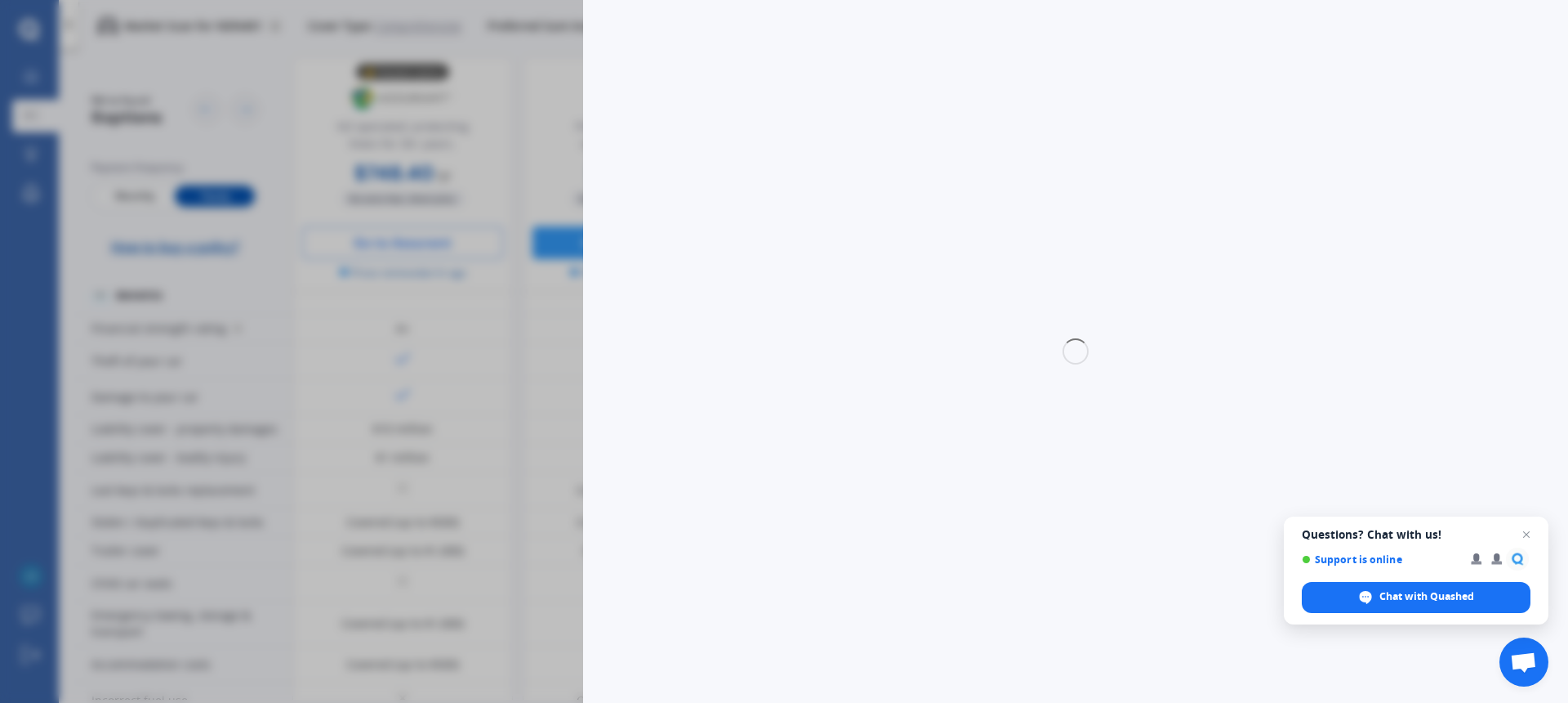
select select "Yearly"
select select "full"
select select "0"
select select "[GEOGRAPHIC_DATA]"
select select "SUZUKI"
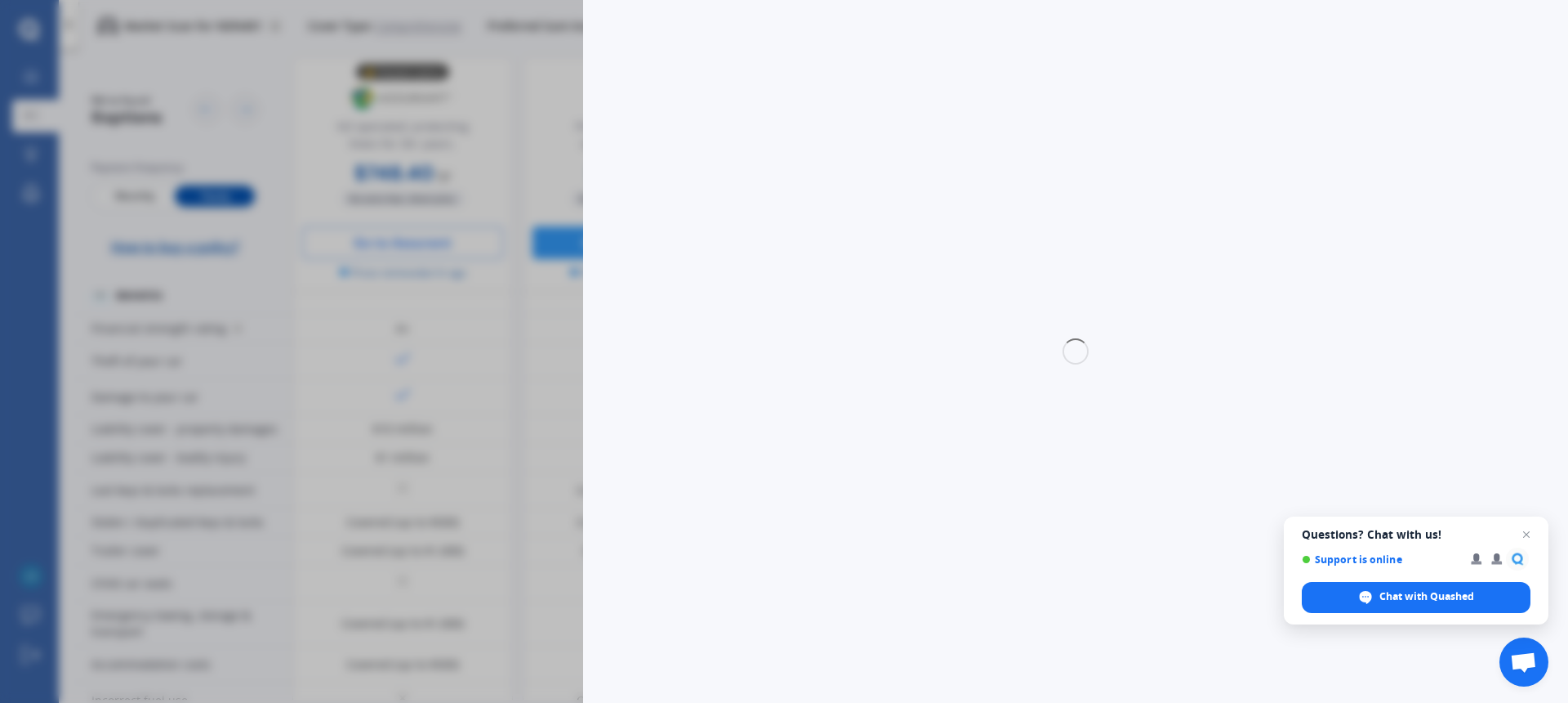
select select "VITARA"
select select "JLX"
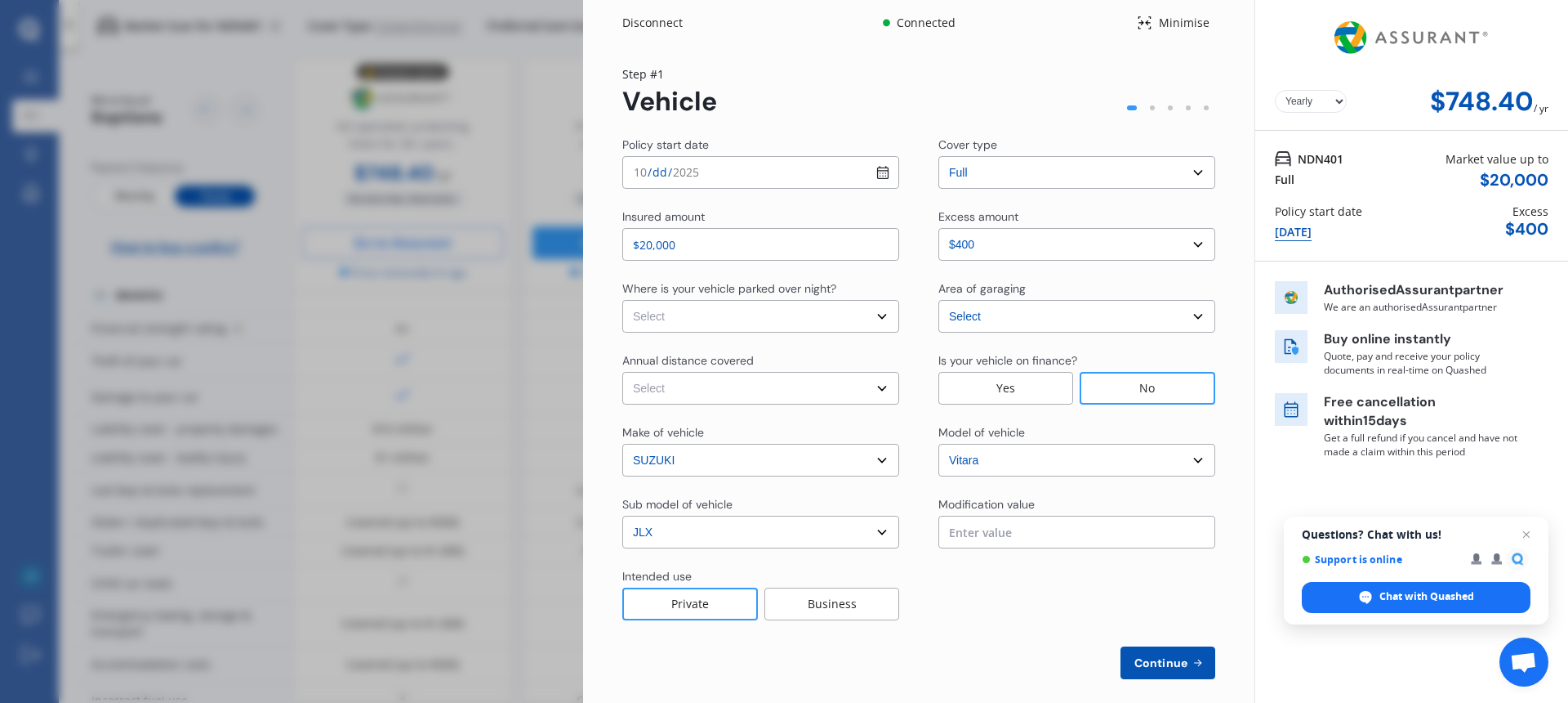
click at [880, 170] on input "[DATE]" at bounding box center [761, 172] width 277 height 33
click at [879, 176] on input "[DATE]" at bounding box center [761, 172] width 277 height 33
click at [837, 175] on input "[DATE]" at bounding box center [761, 172] width 277 height 33
type input "[DATE]"
click at [1192, 249] on select "Select excess amount $400 $900 $1,400" at bounding box center [1077, 244] width 277 height 33
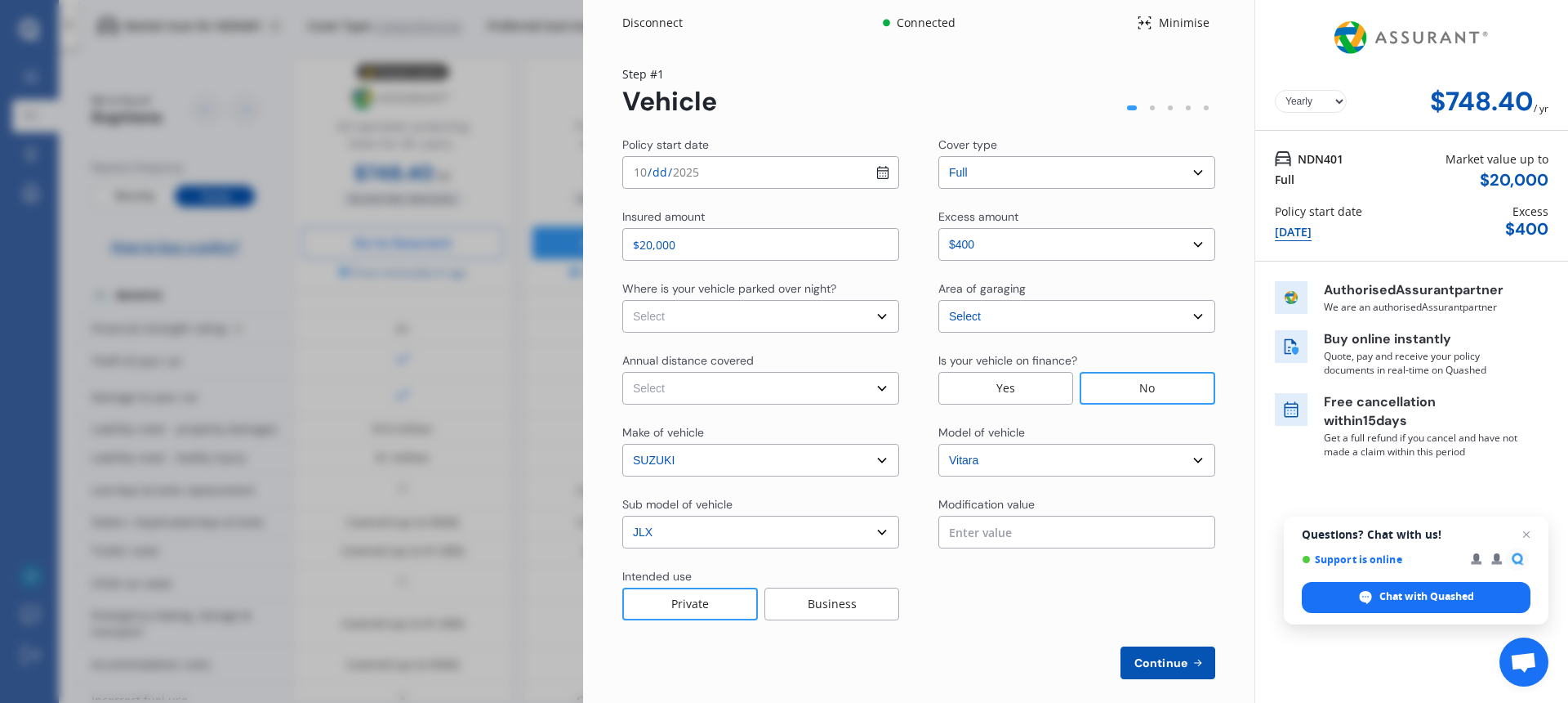
click at [880, 318] on select "Select In a garage On own property On street or road" at bounding box center [761, 316] width 277 height 33
select select "On street or road"
click at [1192, 318] on select "Select [GEOGRAPHIC_DATA] [GEOGRAPHIC_DATA] [GEOGRAPHIC_DATA] / [PERSON_NAME] / …" at bounding box center [1077, 316] width 277 height 33
click at [878, 395] on select "Select Low (less than 15,000km per year) Average (15,000-30,000km per year) Hig…" at bounding box center [761, 388] width 277 height 33
click at [1135, 398] on div "No" at bounding box center [1147, 388] width 136 height 33
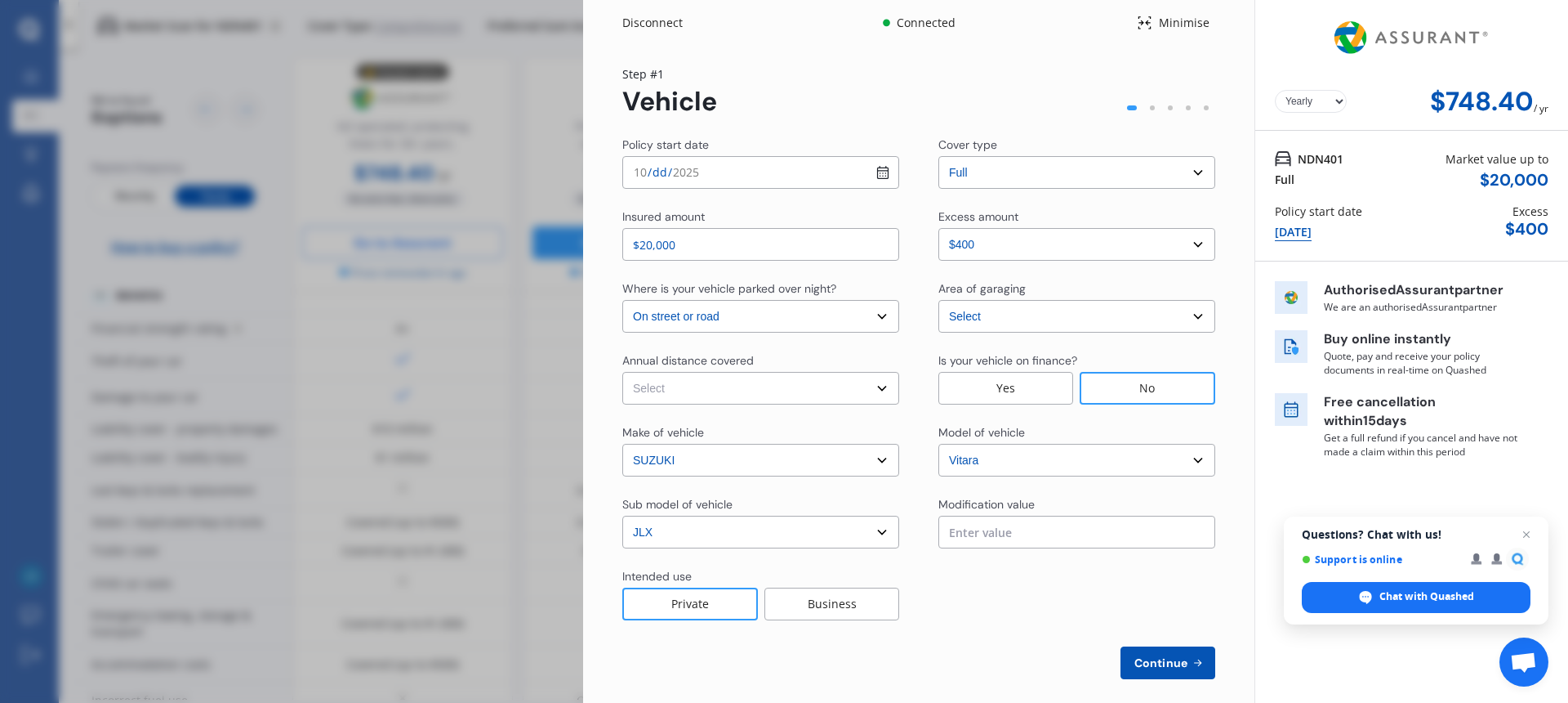
click at [686, 607] on div "Private" at bounding box center [690, 604] width 136 height 33
click at [1182, 670] on button "Continue" at bounding box center [1168, 663] width 95 height 33
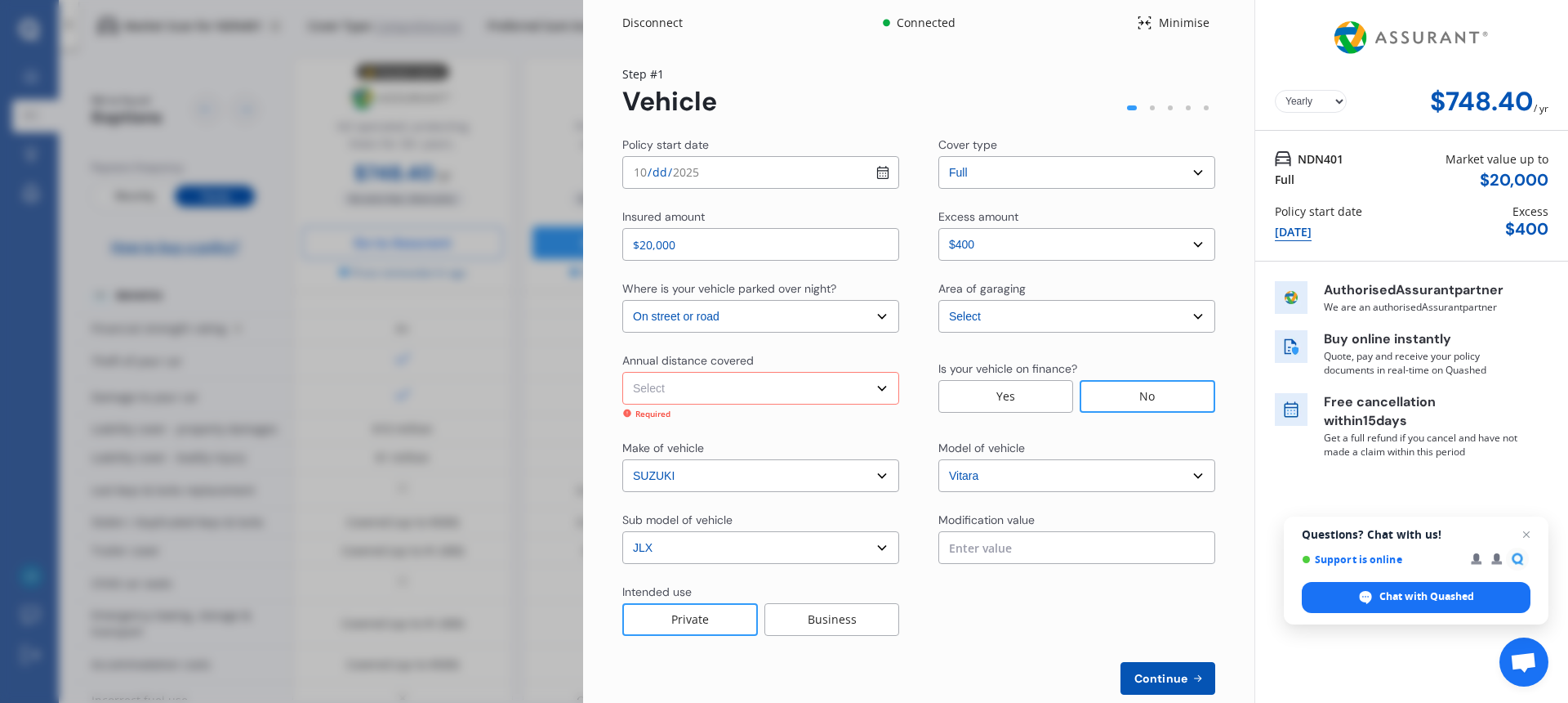
scroll to position [15, 0]
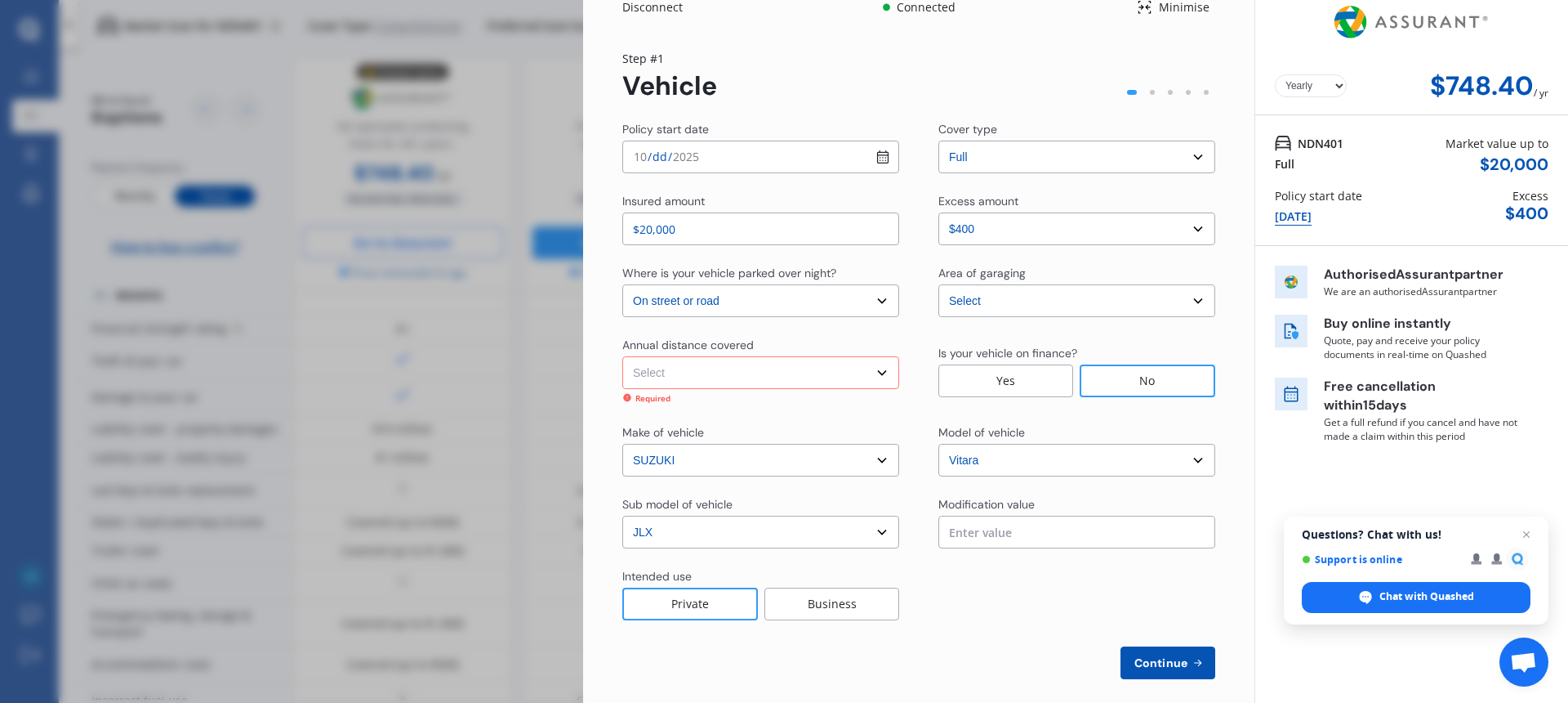
click at [875, 376] on select "Select Low (less than 15,000km per year) Average (15,000-30,000km per year) Hig…" at bounding box center [761, 372] width 277 height 33
select select "20000"
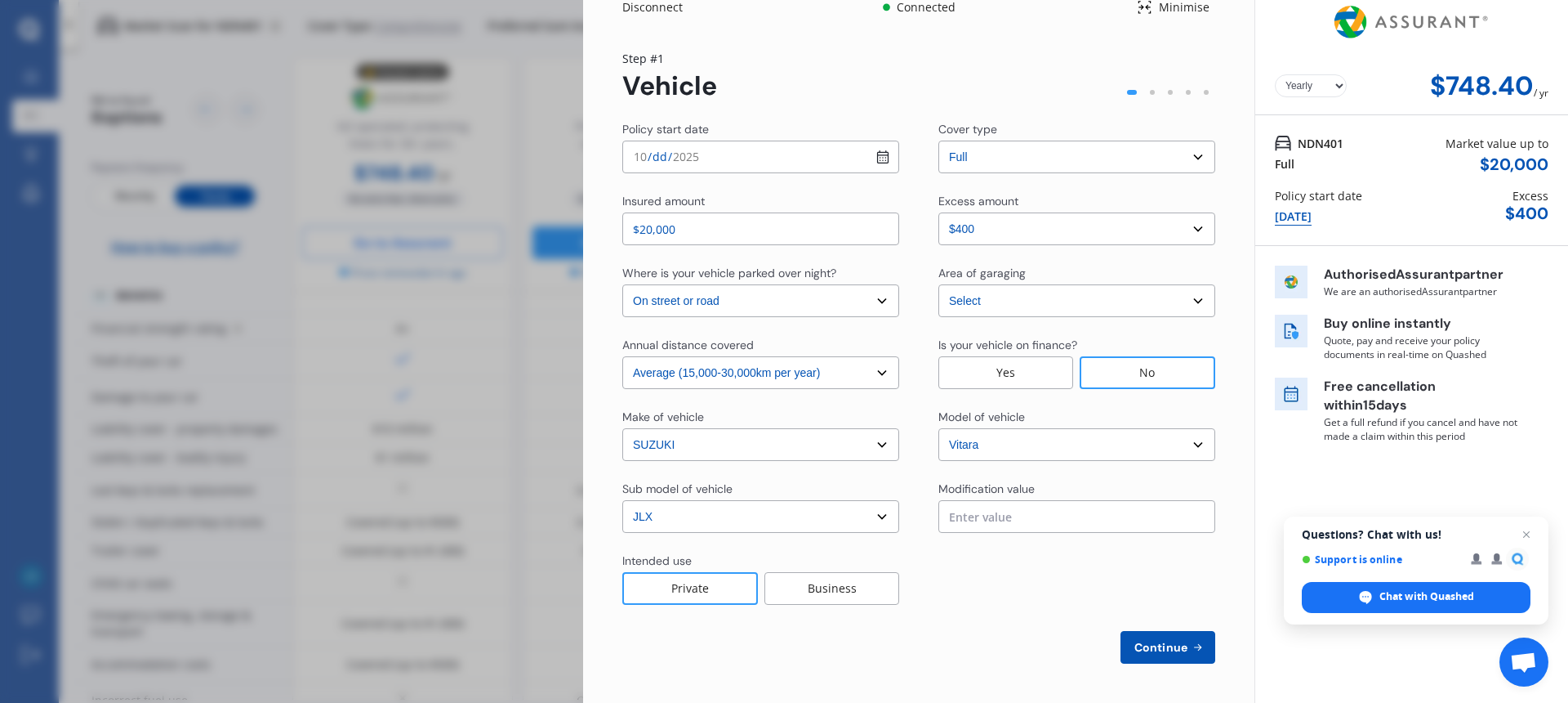
click at [1161, 653] on span "Continue" at bounding box center [1161, 647] width 60 height 13
select select "Miss"
select select "16"
select select "03"
select select "1973"
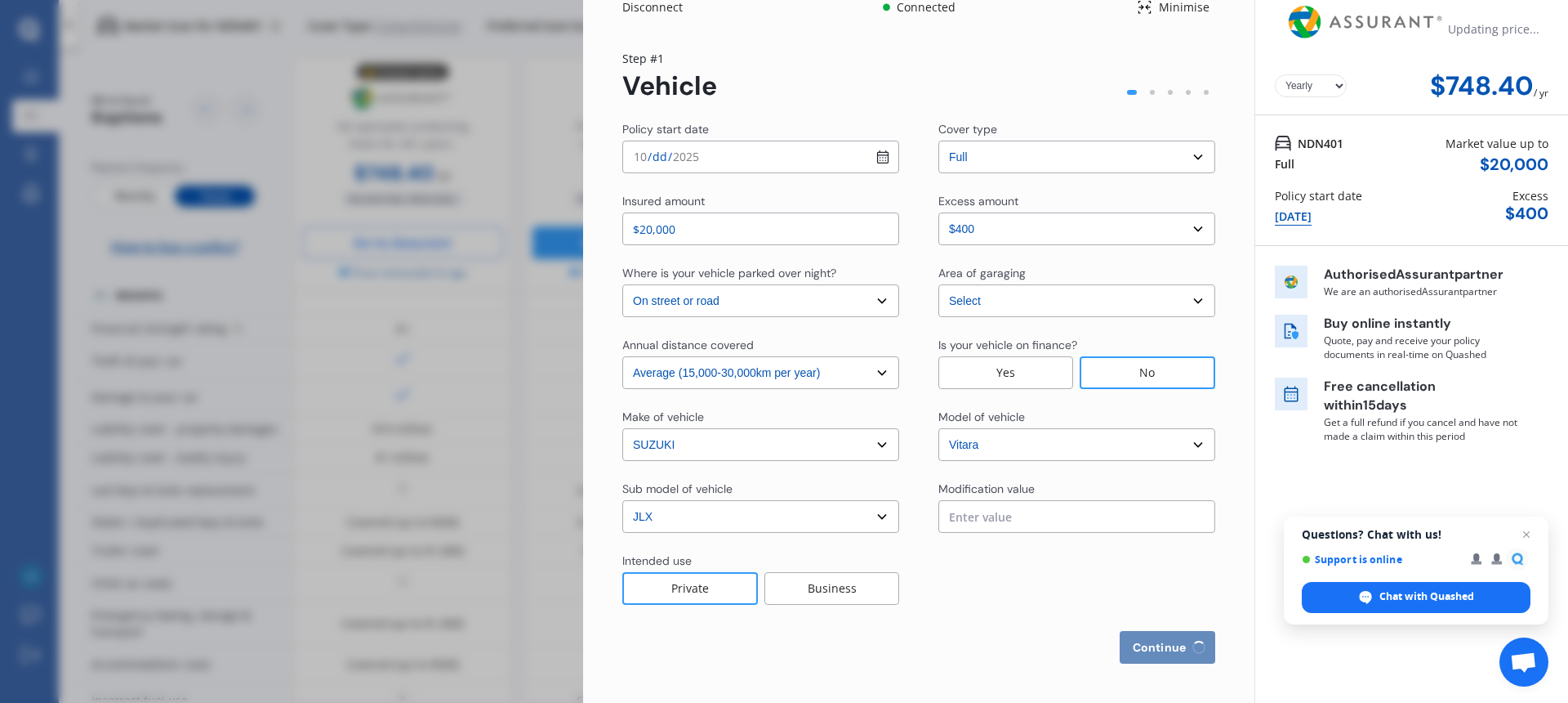
select select "full"
select select "more than 4 years"
select select "[GEOGRAPHIC_DATA]"
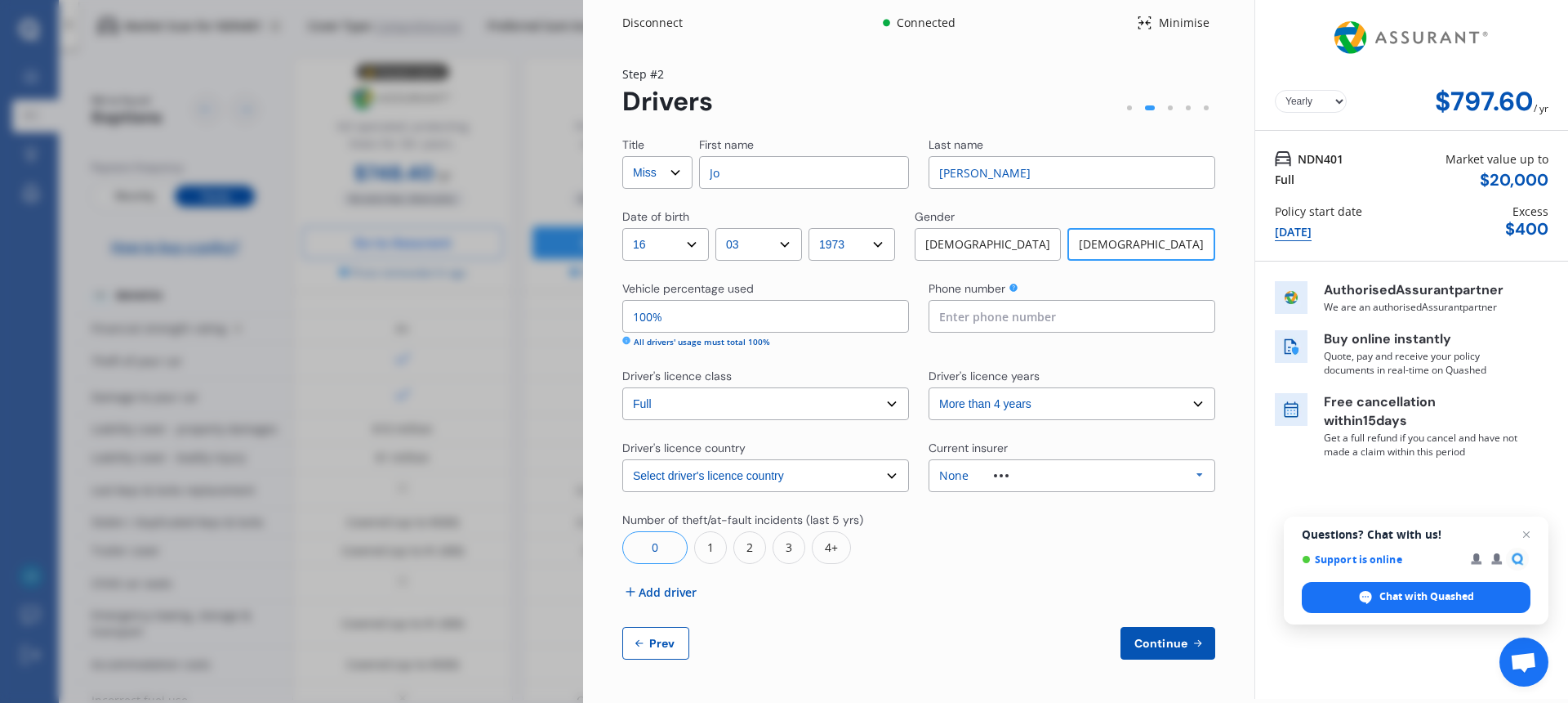
scroll to position [0, 0]
click at [674, 172] on select "Select Mr Mrs Miss Ms Dr" at bounding box center [657, 172] width 71 height 33
select select "Ms"
click at [972, 322] on input at bounding box center [1072, 316] width 287 height 33
type input "021959536"
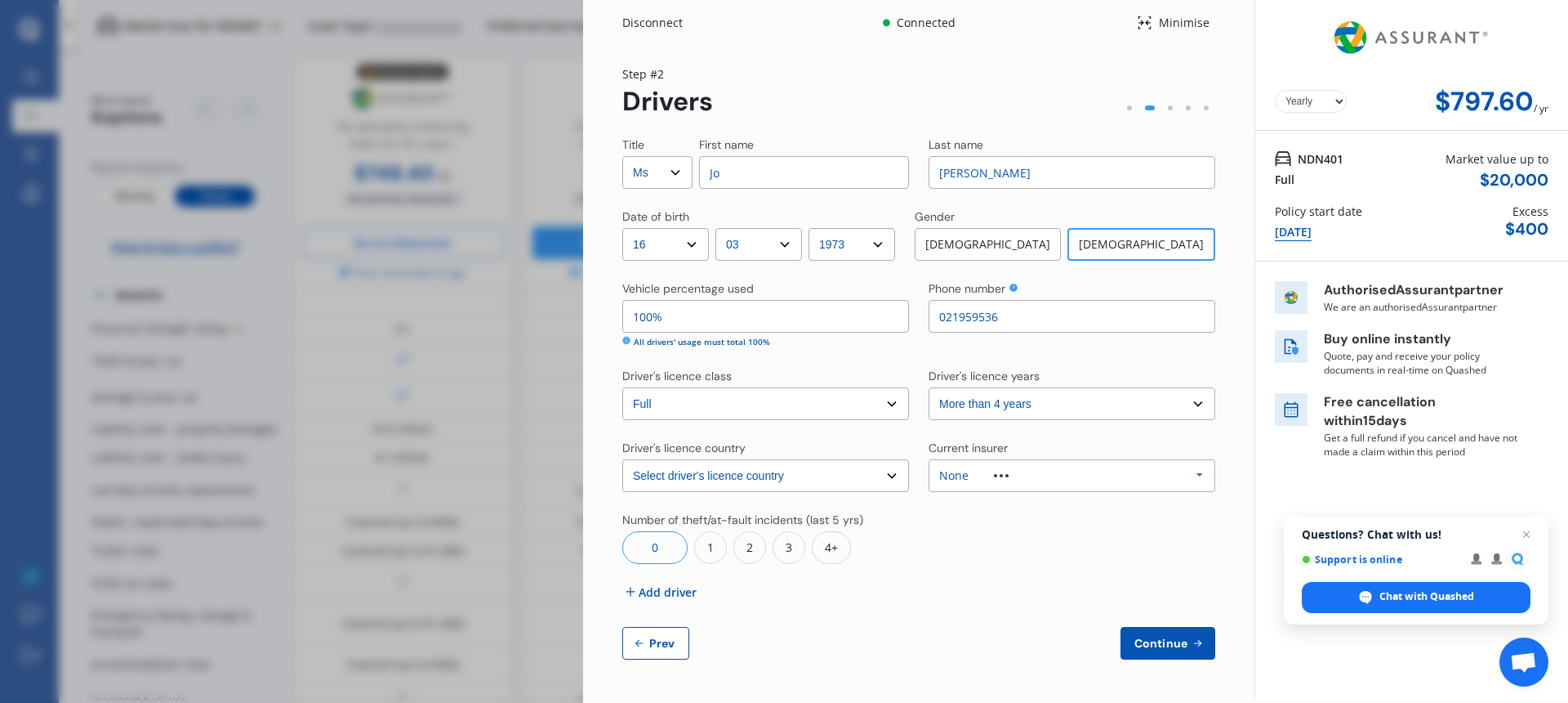
drag, startPoint x: 902, startPoint y: 601, endPoint x: 941, endPoint y: 604, distance: 39.1
click at [903, 602] on div "Title Select Mr Mrs Miss Ms Dr First name Jo Last name [PERSON_NAME] Date of bi…" at bounding box center [919, 398] width 593 height 523
click at [650, 553] on div "0" at bounding box center [655, 548] width 65 height 33
click at [665, 597] on span "Add driver" at bounding box center [667, 591] width 58 height 17
click at [736, 179] on input "Jo" at bounding box center [804, 172] width 210 height 33
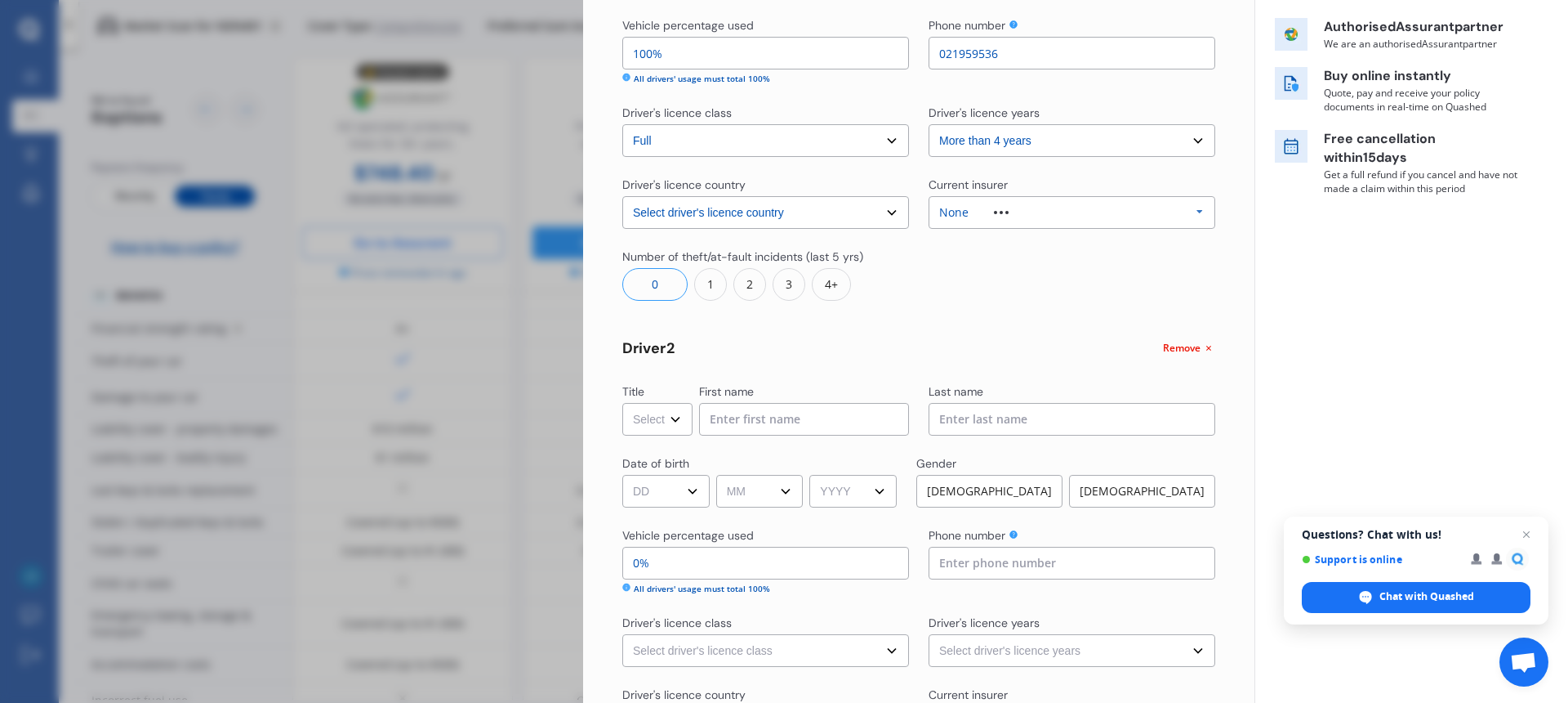
scroll to position [413, 0]
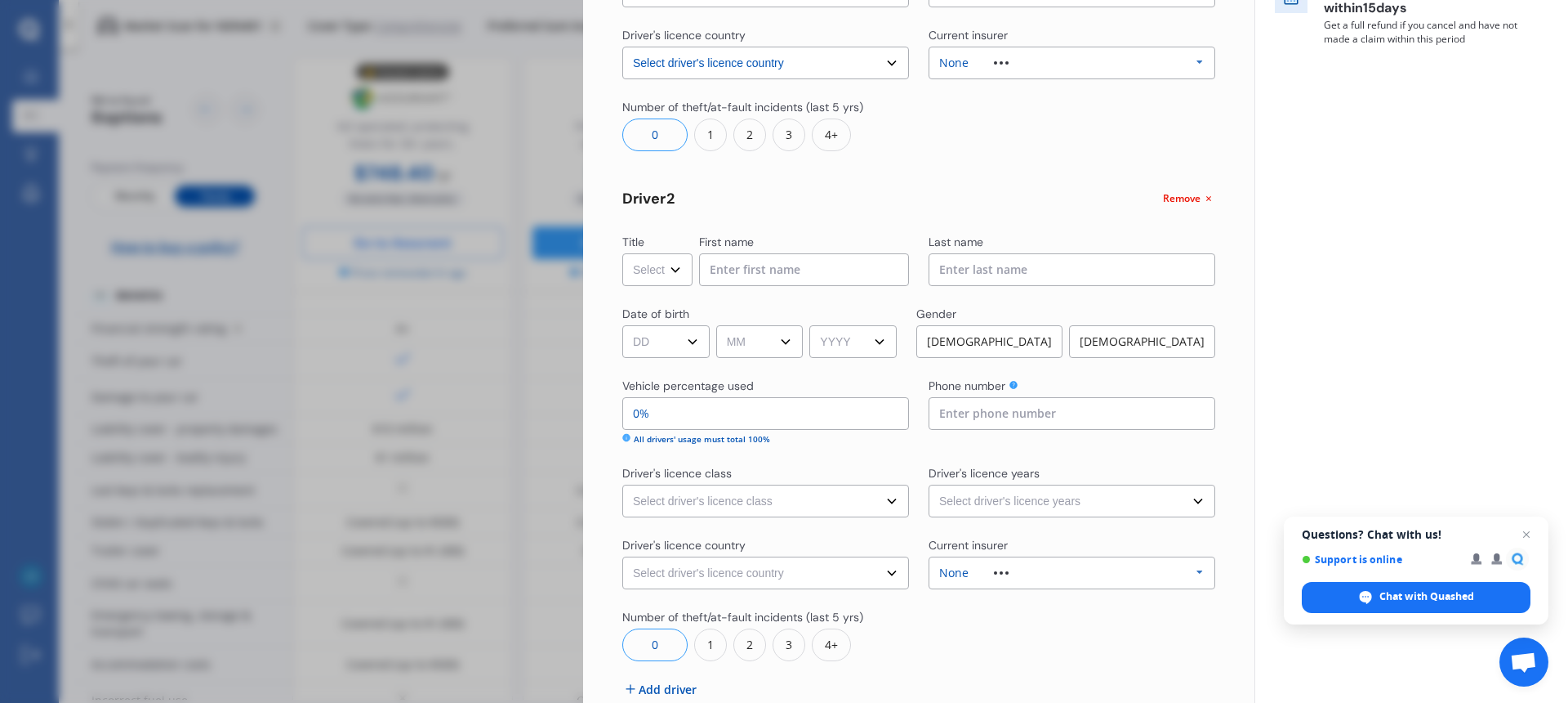
type input "[PERSON_NAME]"
click at [676, 277] on select "Select Mr Mrs Miss Ms Dr" at bounding box center [657, 270] width 71 height 33
click at [677, 272] on select "Select Mr Mrs Miss Ms Dr" at bounding box center [657, 270] width 71 height 33
select select "Mr"
click at [713, 274] on input at bounding box center [804, 270] width 210 height 33
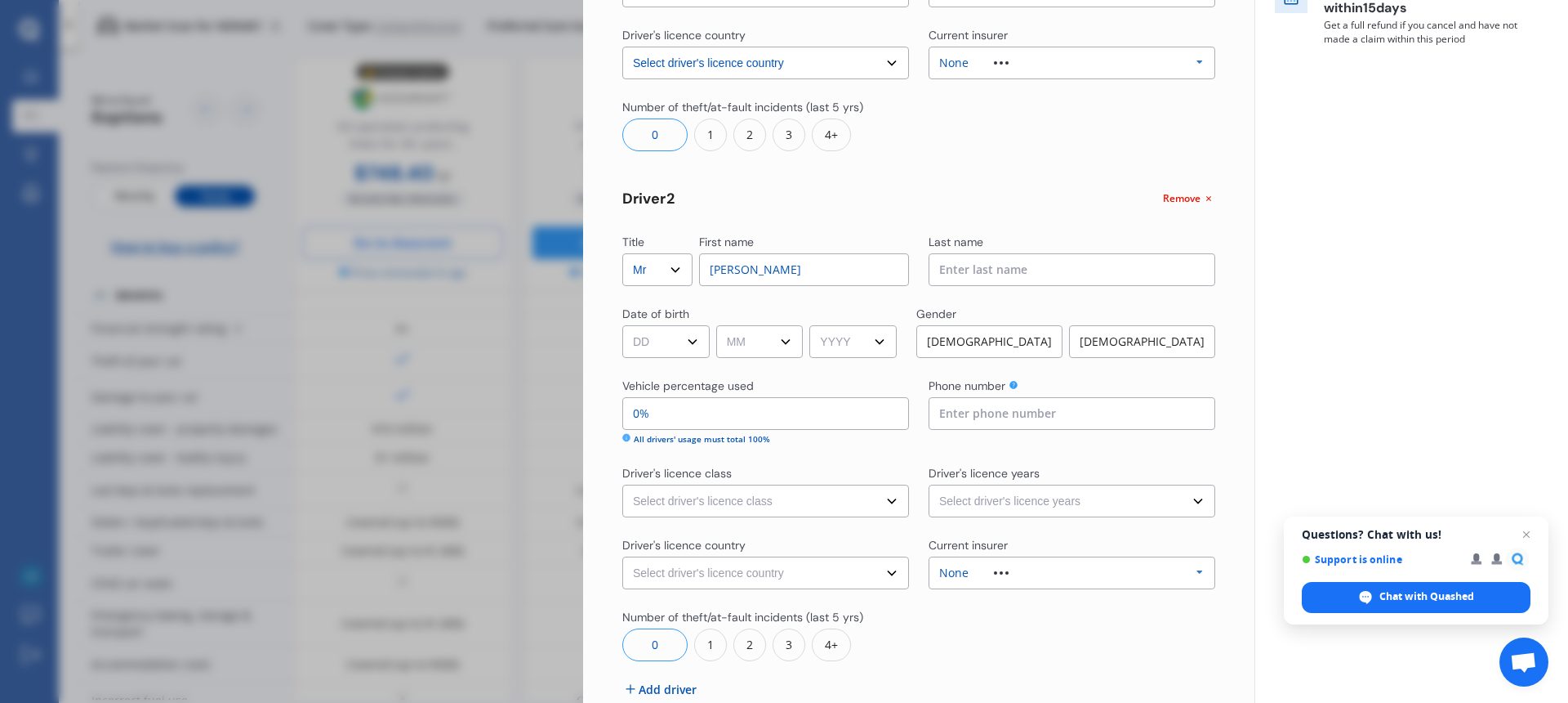
type input "[PERSON_NAME]"
click at [971, 283] on input at bounding box center [1072, 270] width 287 height 33
type input "[PERSON_NAME]"
click at [698, 347] on select "DD 01 02 03 04 05 06 07 08 09 10 11 12 13 14 15 16 17 18 19 20 21 22 23 24 25 2…" at bounding box center [666, 341] width 88 height 33
select select "12"
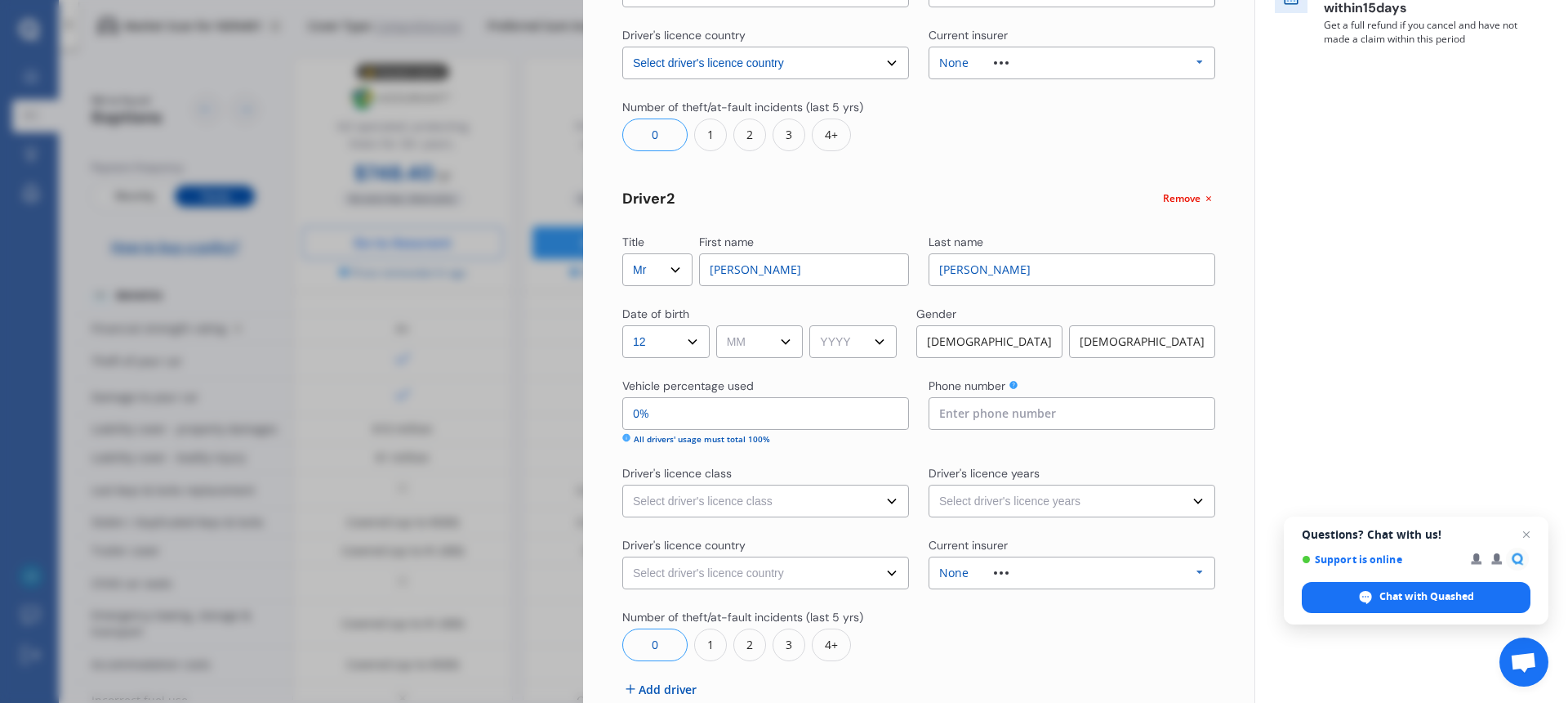
click at [774, 355] on select "MM 01 02 03 04 05 06 07 08 09 10 11 12" at bounding box center [760, 341] width 88 height 33
select select "02"
click at [876, 344] on select "YYYY 2009 2008 2007 2006 2005 2004 2003 2002 2001 2000 1999 1998 1997 1996 1995…" at bounding box center [853, 341] width 88 height 33
click at [896, 348] on select "YYYY 2009 2008 2007 2006 2005 2004 2003 2002 2001 2000 1999 1998 1997 1996 1995…" at bounding box center [853, 341] width 88 height 33
select select "1980"
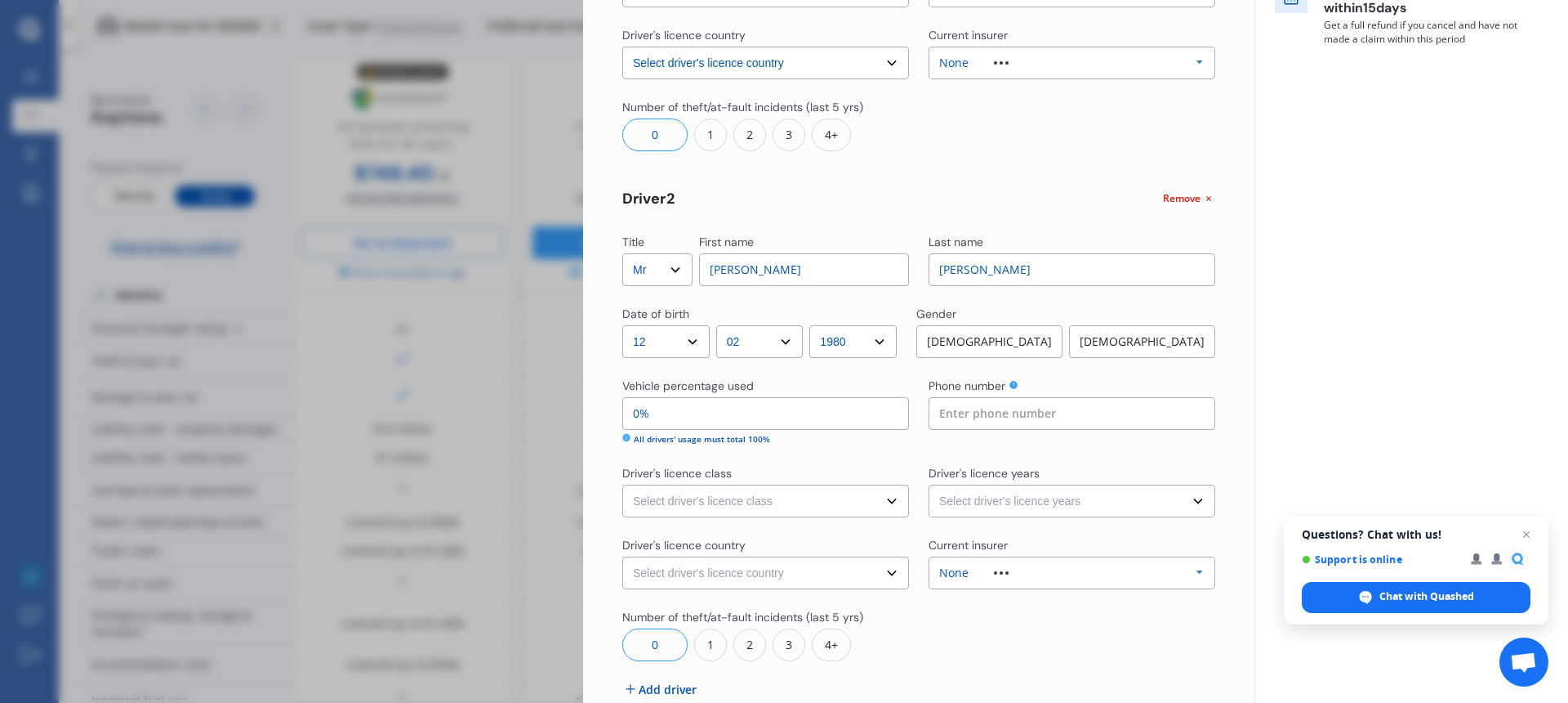
click at [1022, 341] on div "[DEMOGRAPHIC_DATA]" at bounding box center [989, 341] width 146 height 33
click at [819, 415] on input "0%" at bounding box center [765, 414] width 287 height 33
type input "1%"
type input "99%"
type input "10%"
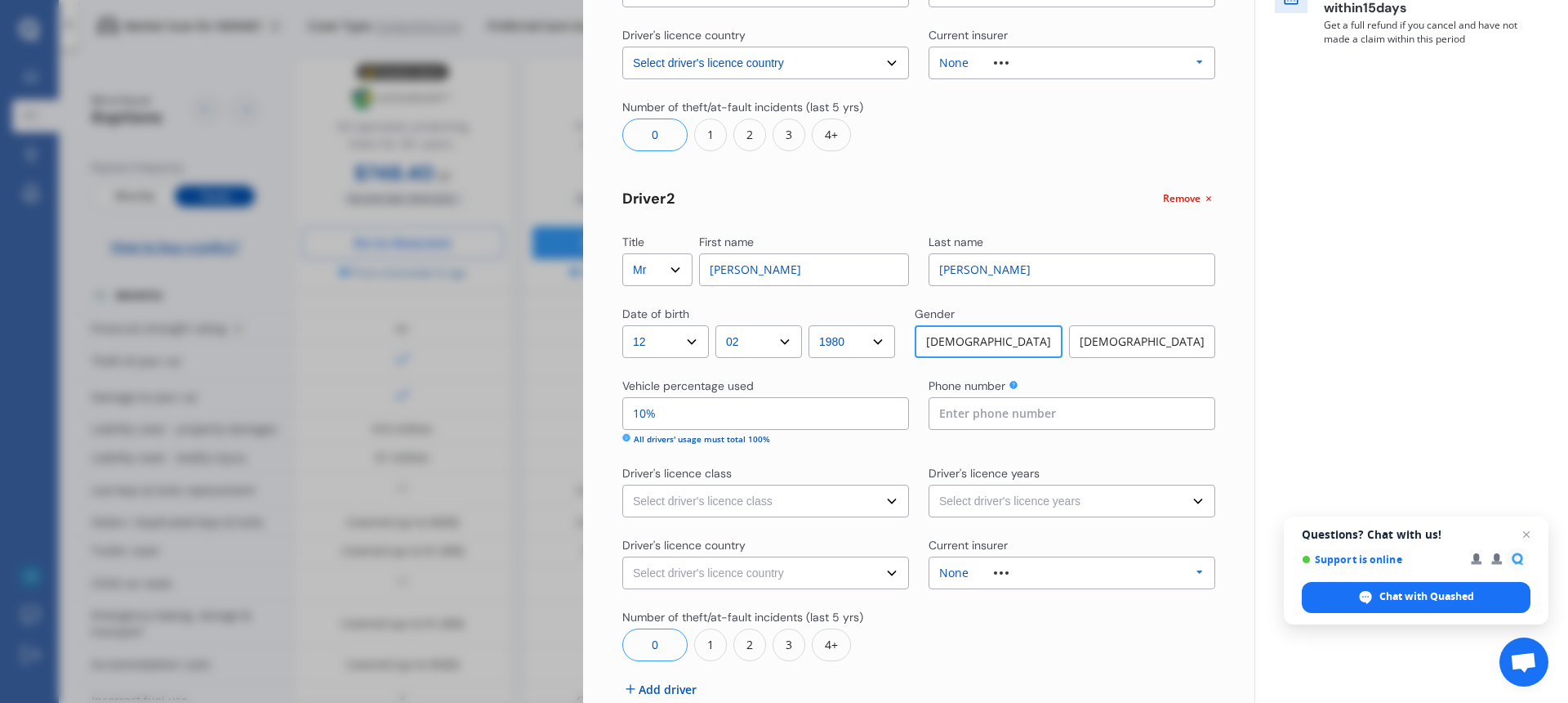
type input "90%"
type input "100%"
type input "0%"
type input "100%"
click at [815, 456] on div "Title Select Mr Mrs Miss Ms Dr First name [PERSON_NAME] Last name [PERSON_NAME]…" at bounding box center [919, 240] width 593 height 1033
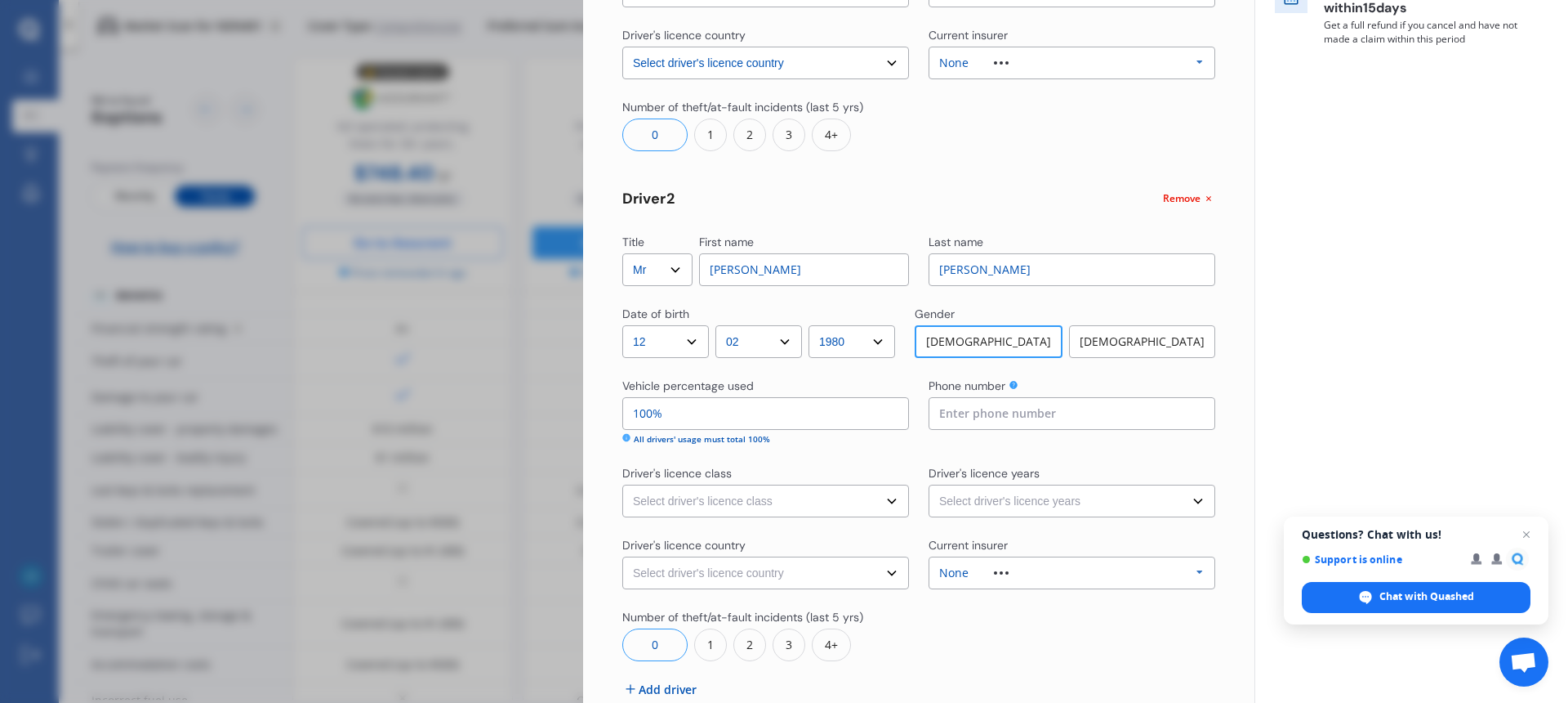
click at [990, 423] on input at bounding box center [1072, 414] width 287 height 33
click at [750, 503] on select "Select driver's licence class None Learner Restricted Full" at bounding box center [765, 500] width 287 height 33
select select "full"
click at [1057, 503] on select "Select driver's licence years Less than 1 year 1-2 years 2-4 years More than 4 …" at bounding box center [1072, 500] width 287 height 33
select select "more than 4 years"
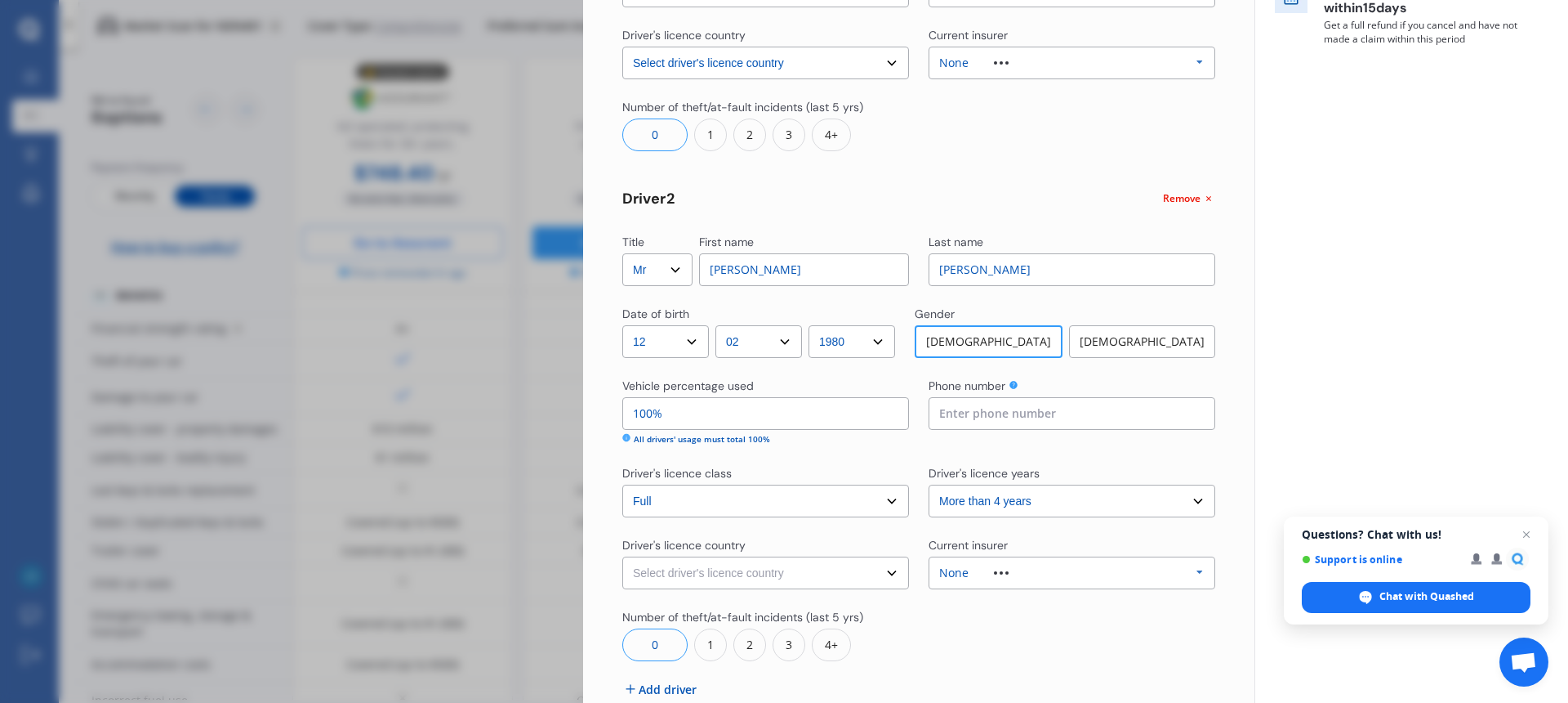
click at [882, 579] on select "Select driver's licence country [GEOGRAPHIC_DATA] [GEOGRAPHIC_DATA] [GEOGRAPHIC…" at bounding box center [765, 573] width 287 height 33
select select "[GEOGRAPHIC_DATA]"
click at [1013, 576] on div "None" at bounding box center [987, 573] width 95 height 12
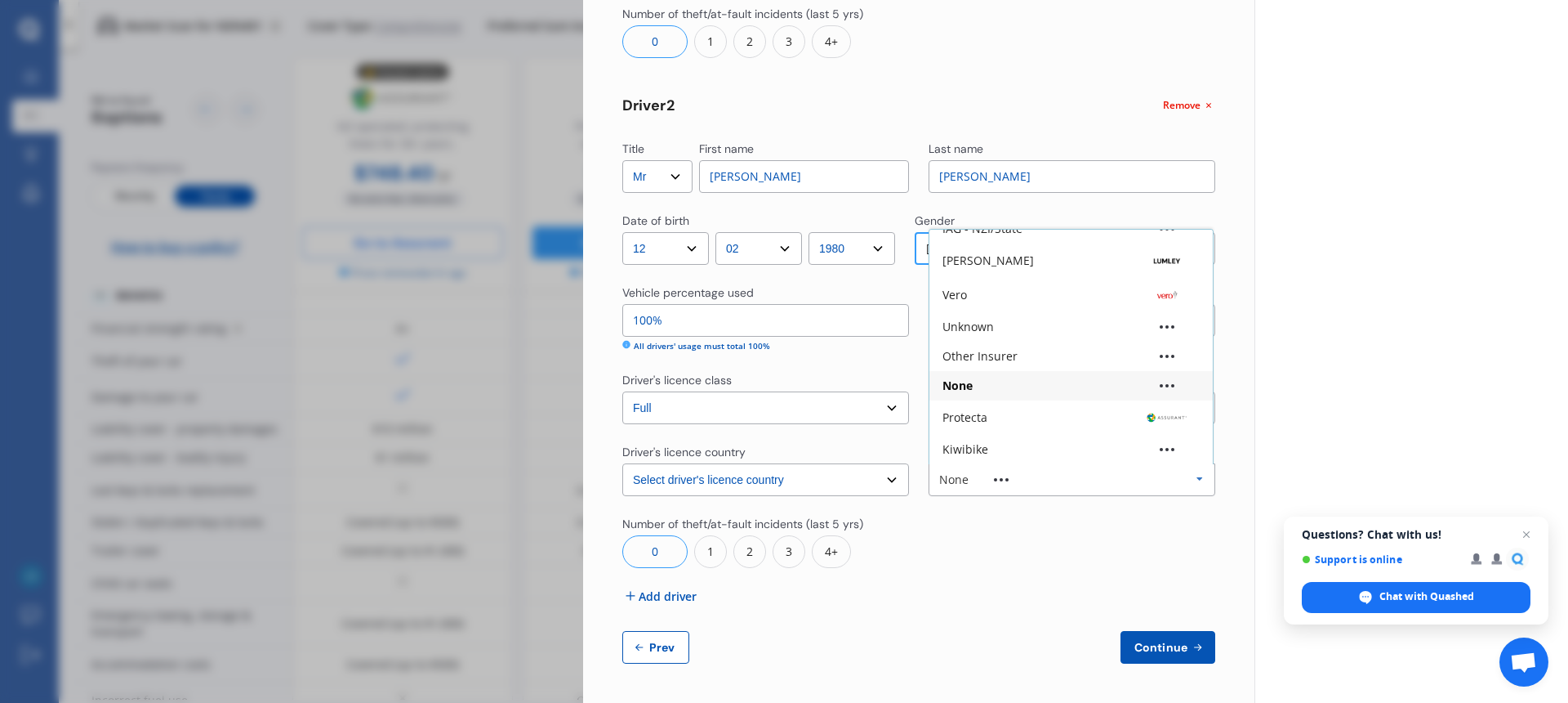
scroll to position [0, 0]
click at [1192, 481] on icon at bounding box center [1199, 480] width 24 height 30
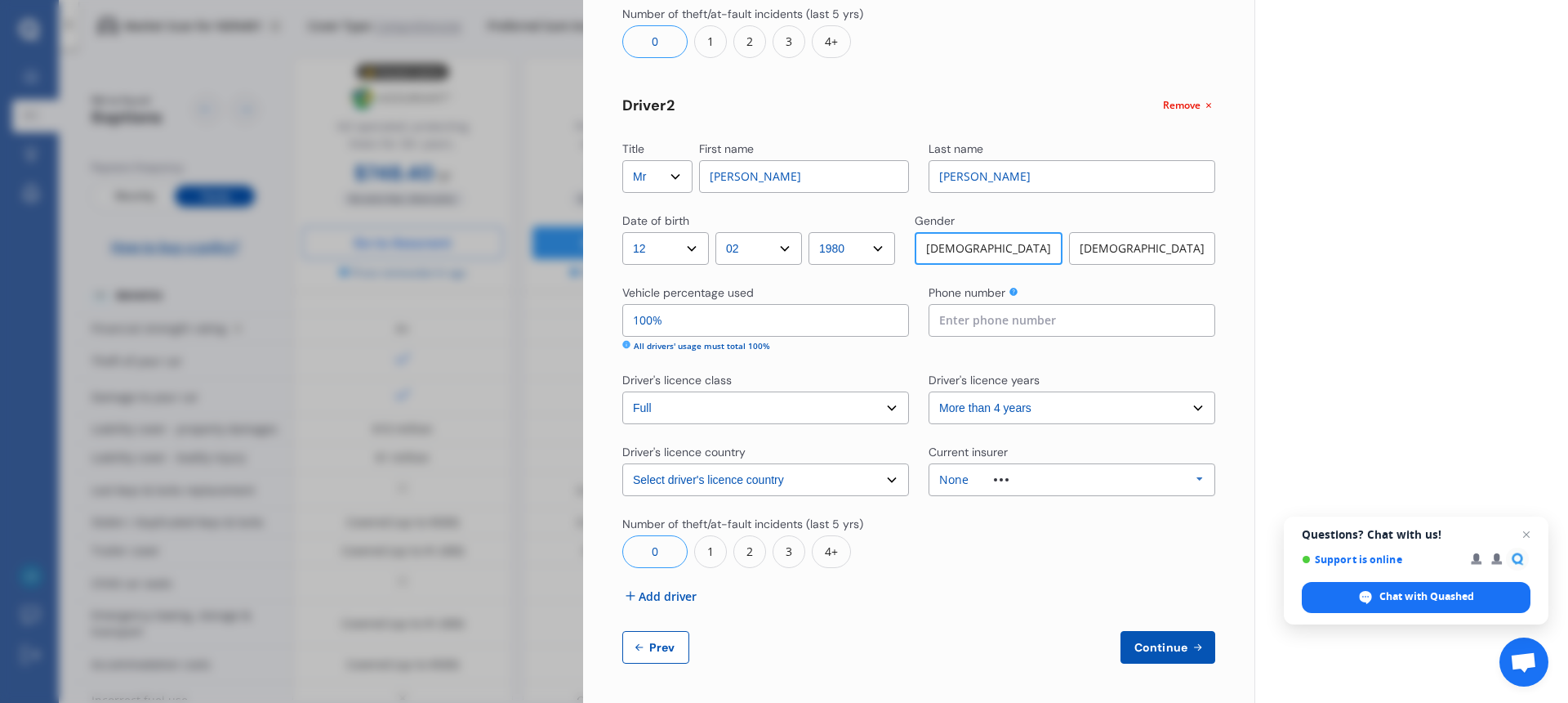
click at [1192, 481] on icon at bounding box center [1199, 480] width 24 height 30
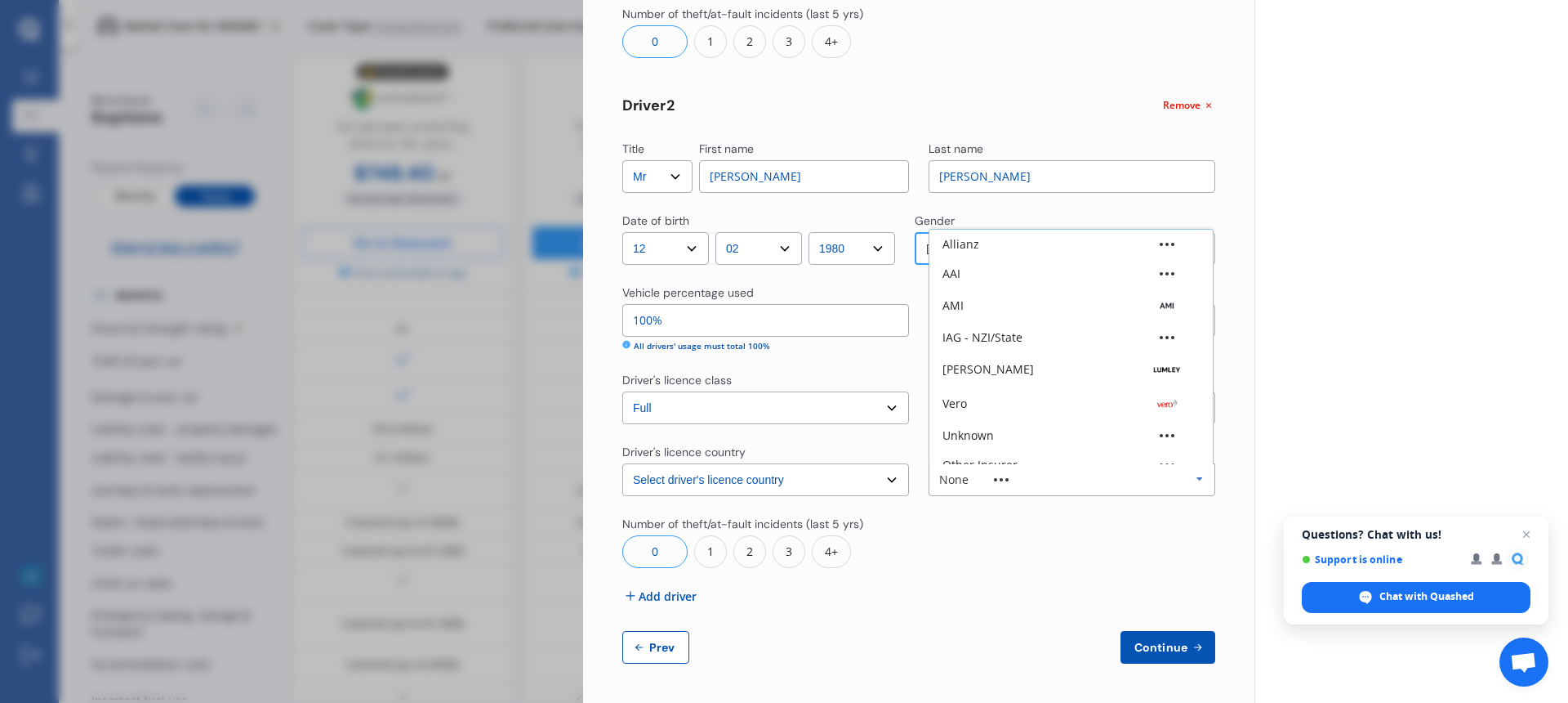
scroll to position [45, 0]
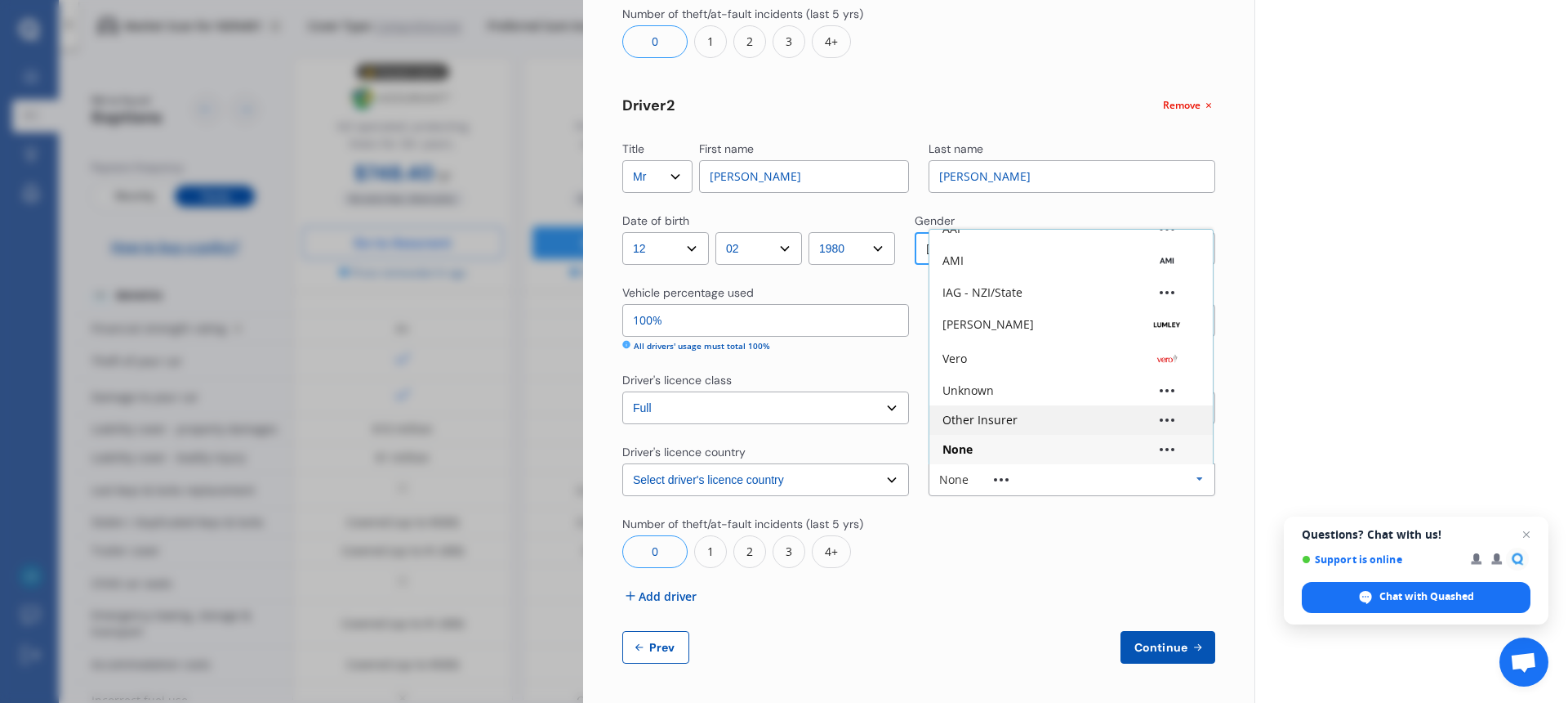
click at [997, 423] on div "Other Insurer" at bounding box center [980, 420] width 75 height 12
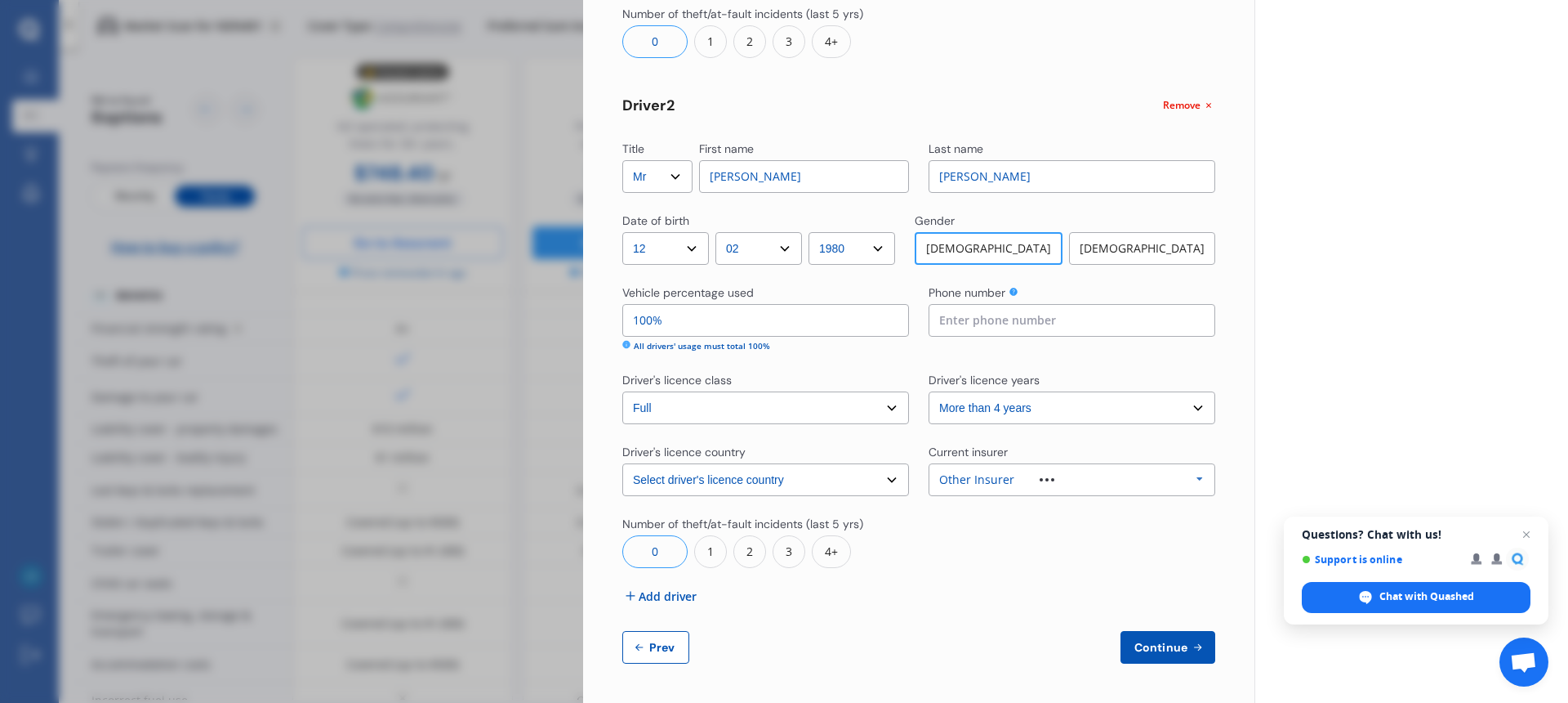
click at [1163, 649] on span "Continue" at bounding box center [1161, 647] width 60 height 13
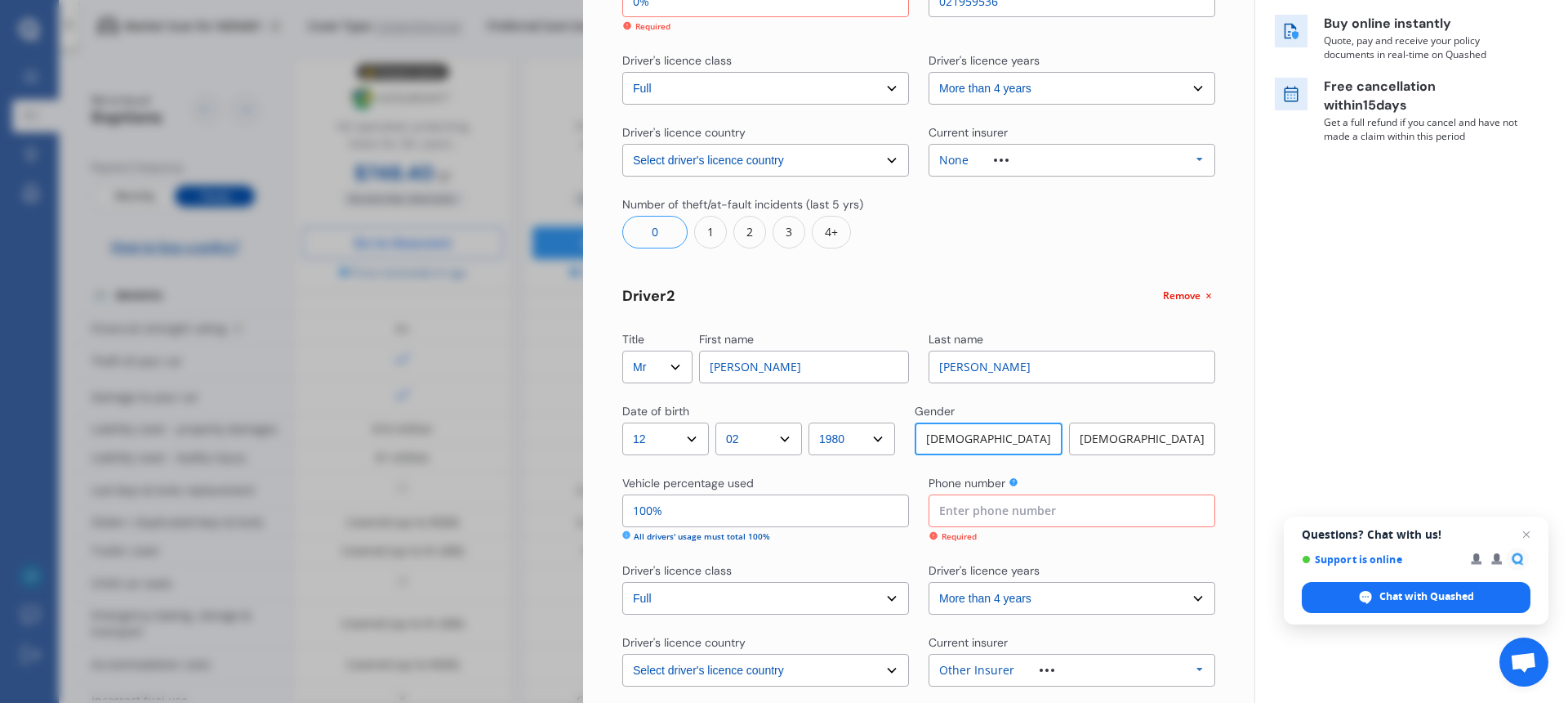
scroll to position [280, 0]
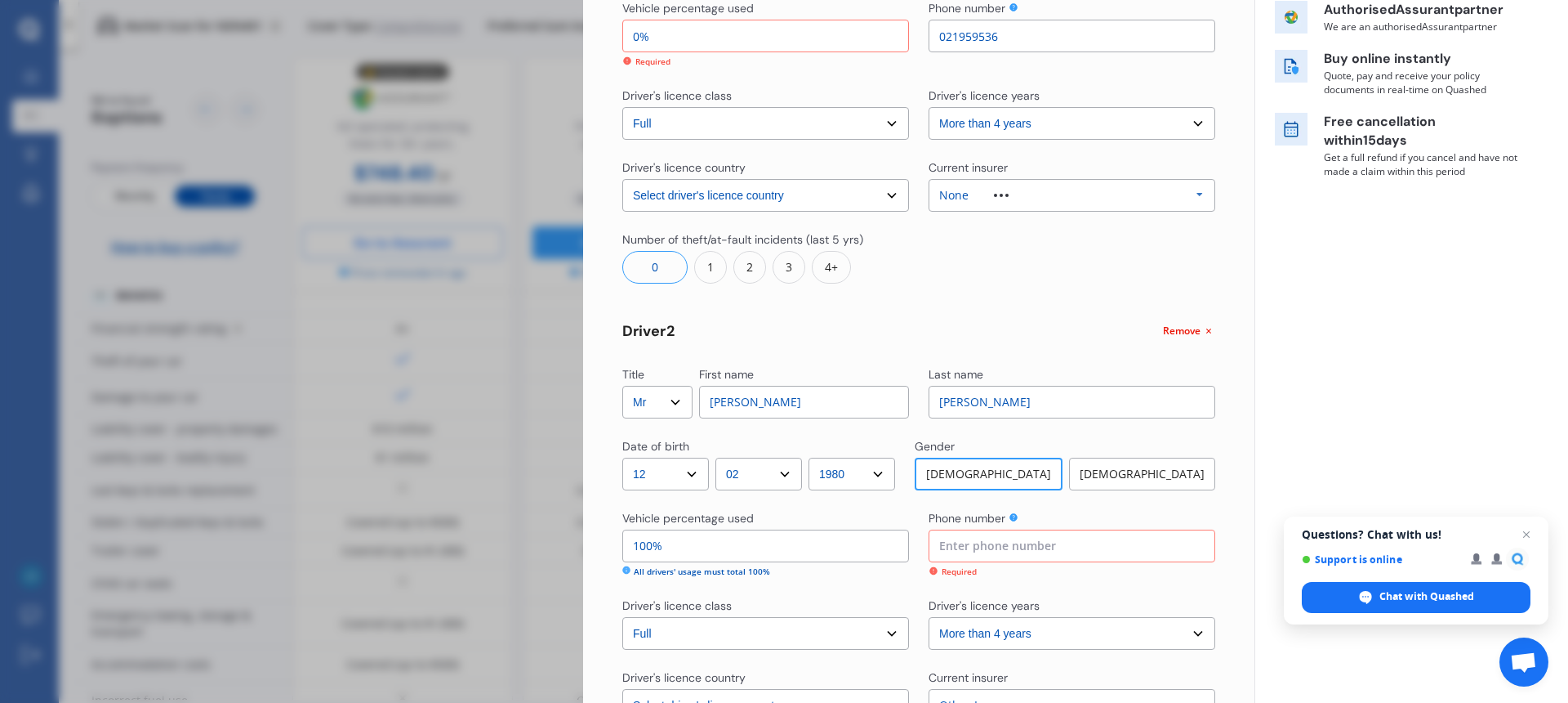
click at [997, 554] on input at bounding box center [1072, 546] width 287 height 33
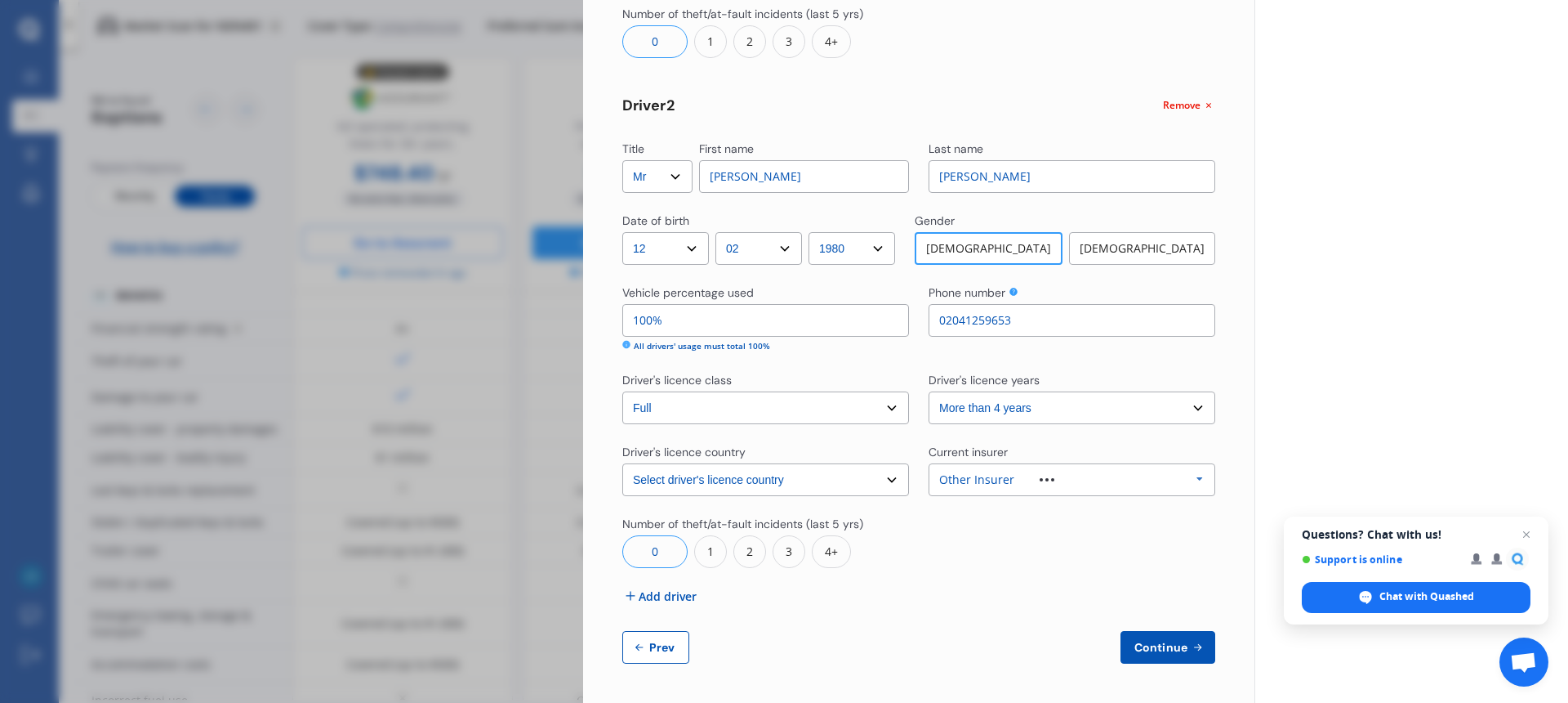
type input "02041259653"
click at [1158, 651] on span "Continue" at bounding box center [1161, 647] width 60 height 13
click at [1156, 655] on button "Continue" at bounding box center [1168, 647] width 95 height 33
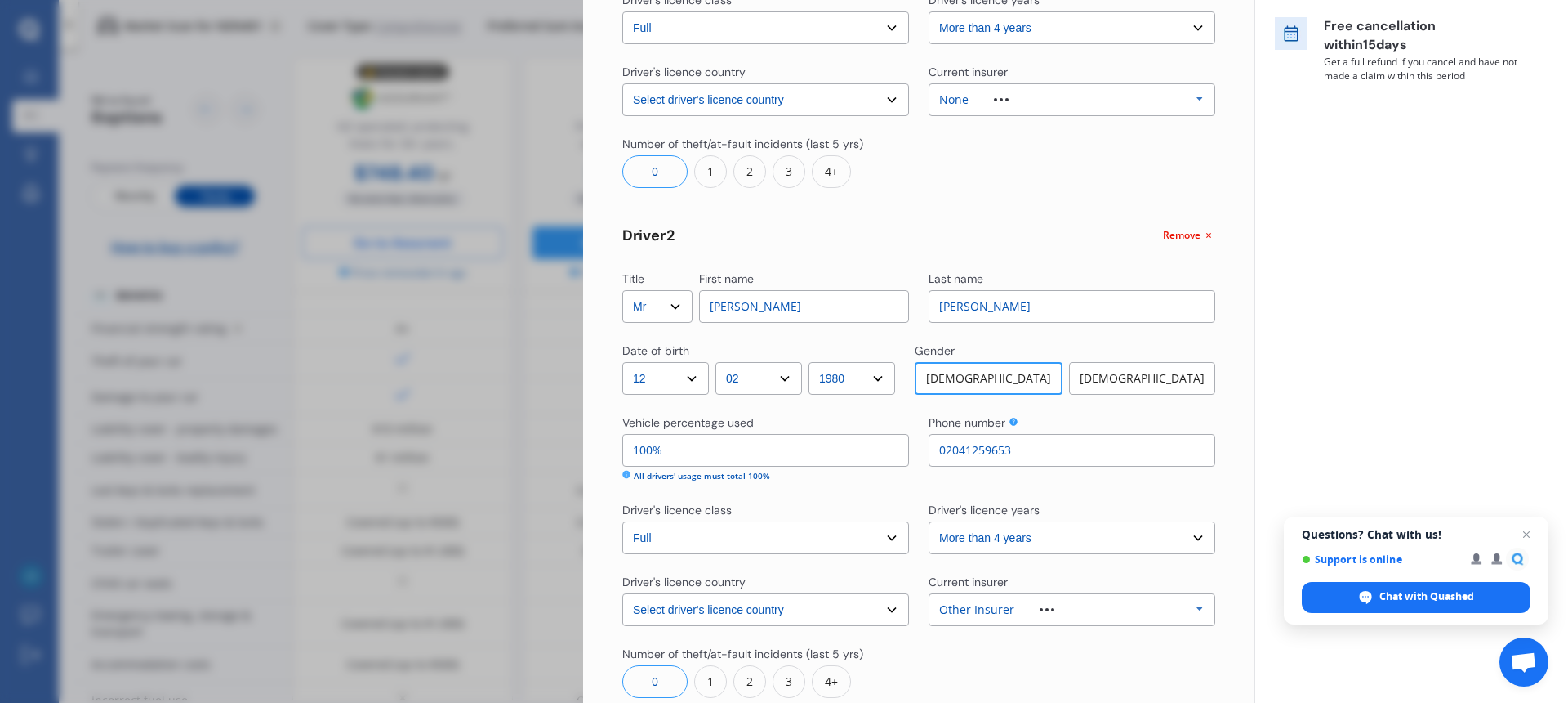
scroll to position [280, 0]
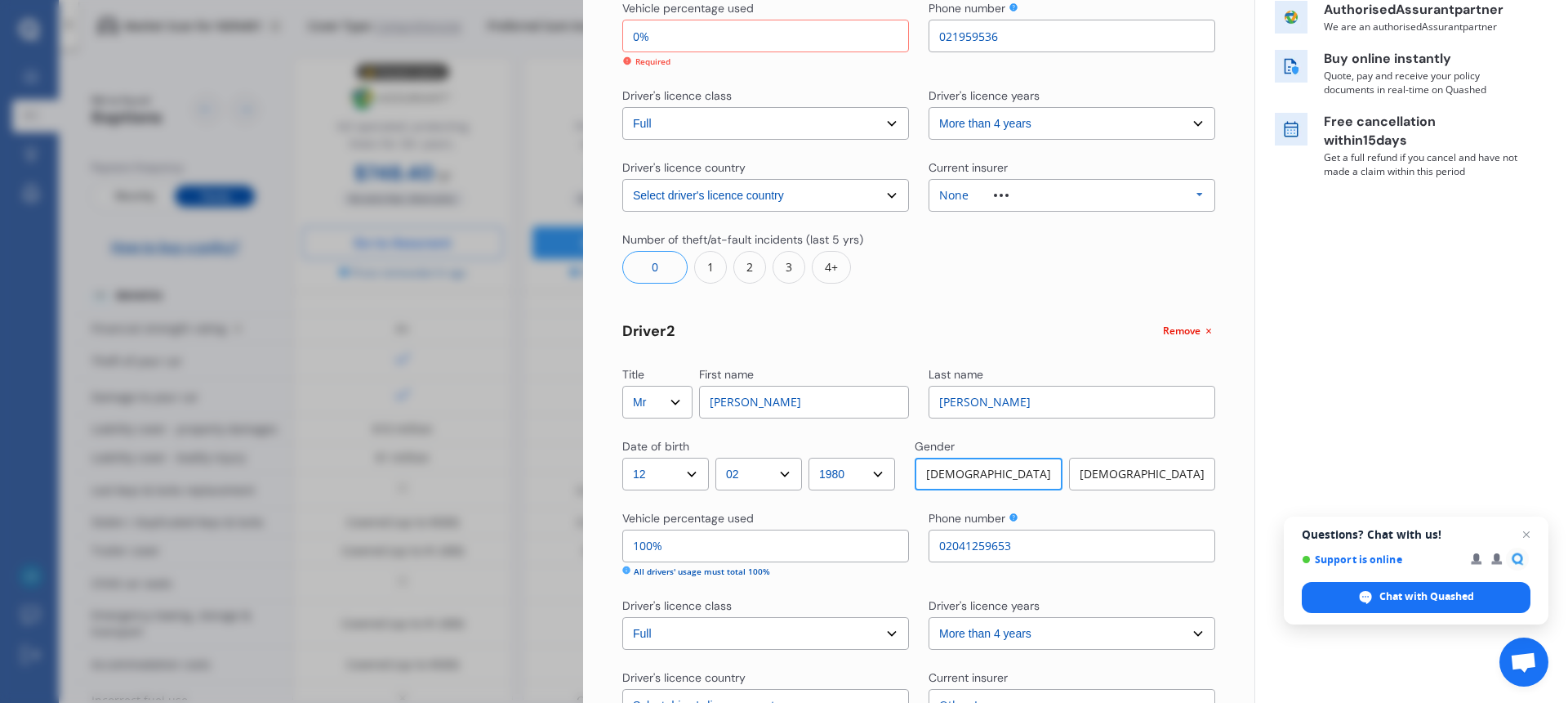
click at [641, 39] on input "0%" at bounding box center [765, 36] width 287 height 33
type input "8%"
type input "92%"
type input "85%"
type input "15%"
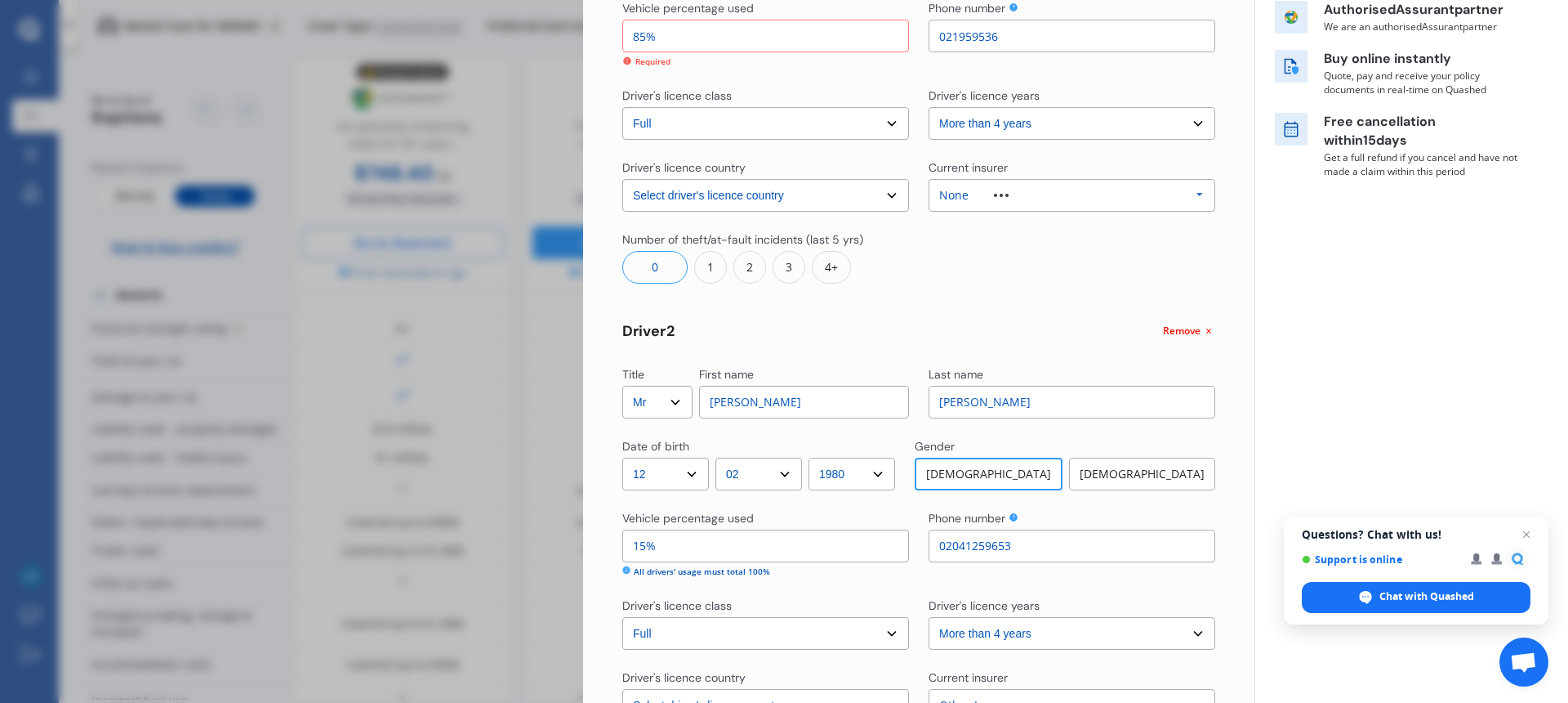
scroll to position [506, 0]
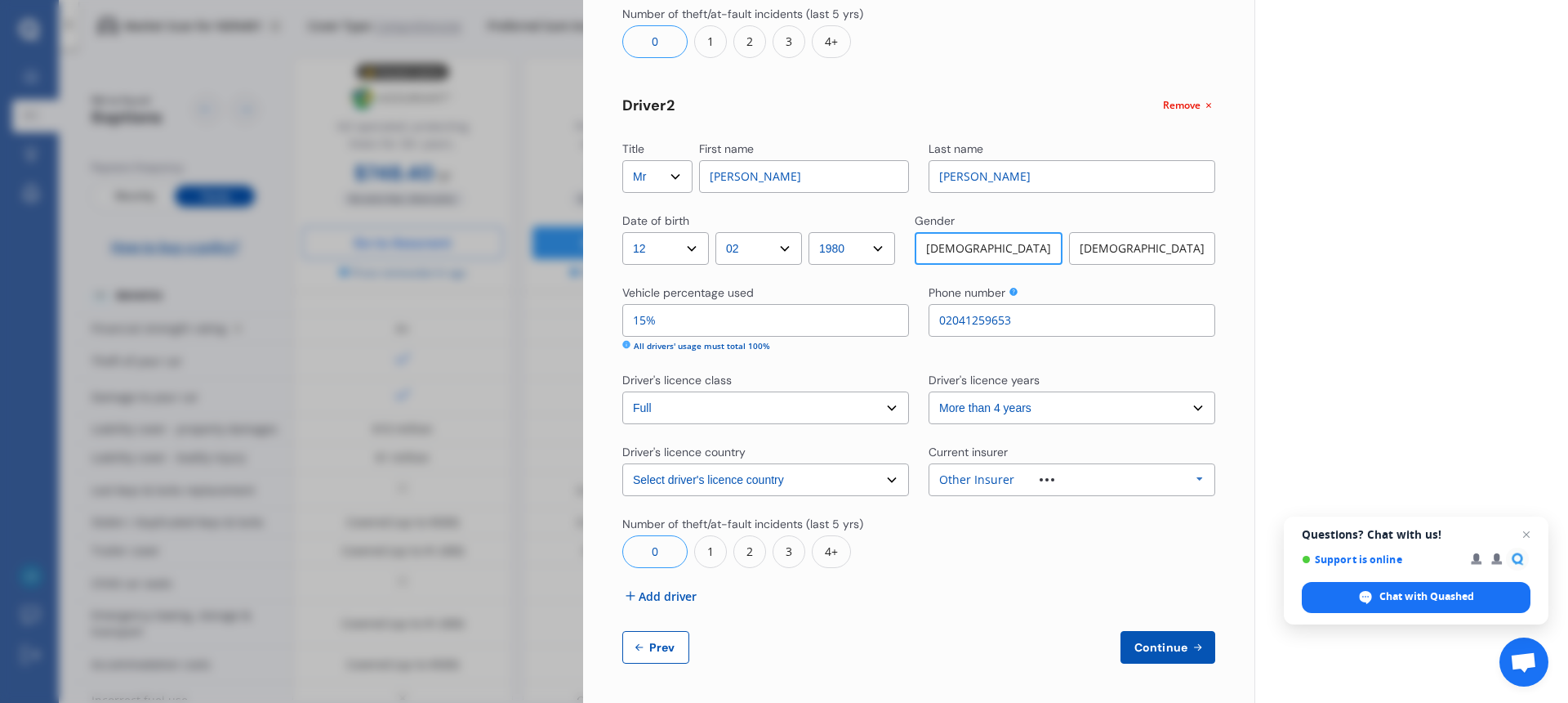
type input "85%"
click at [1147, 644] on span "Continue" at bounding box center [1161, 647] width 60 height 13
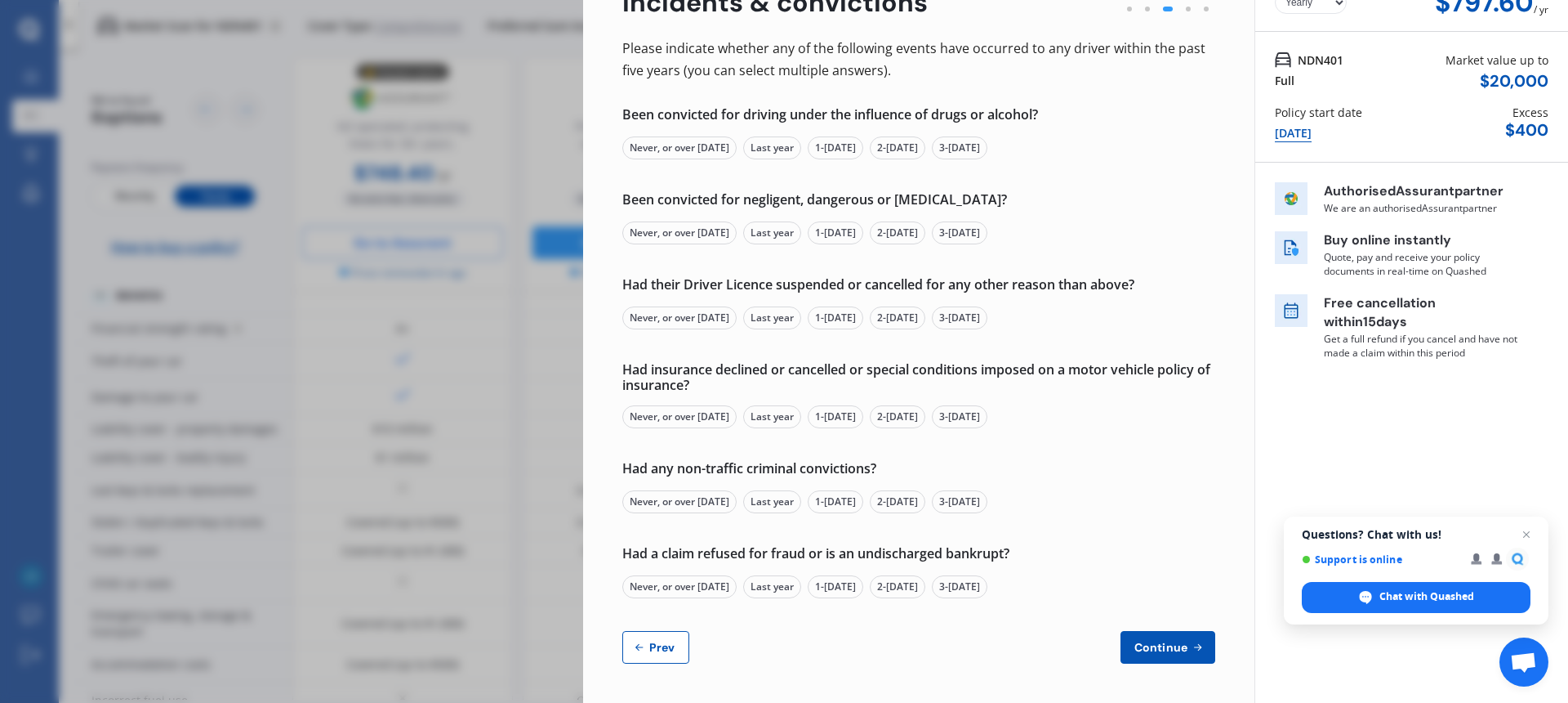
scroll to position [0, 0]
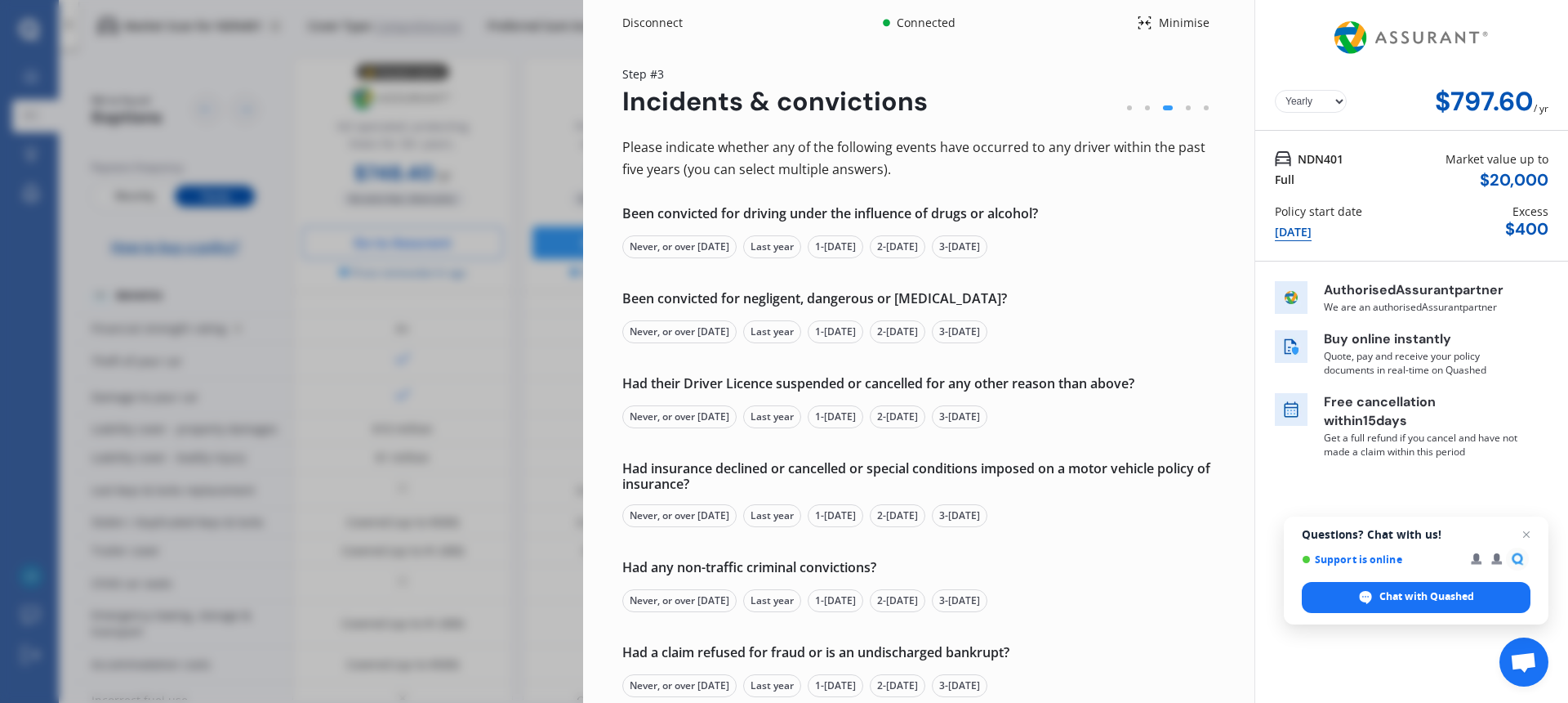
click at [680, 244] on div "Never, or over [DATE]" at bounding box center [680, 247] width 114 height 23
click at [675, 334] on div "Never, or over [DATE]" at bounding box center [680, 332] width 114 height 23
click at [676, 414] on div "Never, or over [DATE]" at bounding box center [680, 417] width 114 height 23
click at [687, 516] on div "Never, or over [DATE]" at bounding box center [680, 515] width 114 height 23
click at [689, 603] on div "Never, or over [DATE]" at bounding box center [680, 601] width 114 height 23
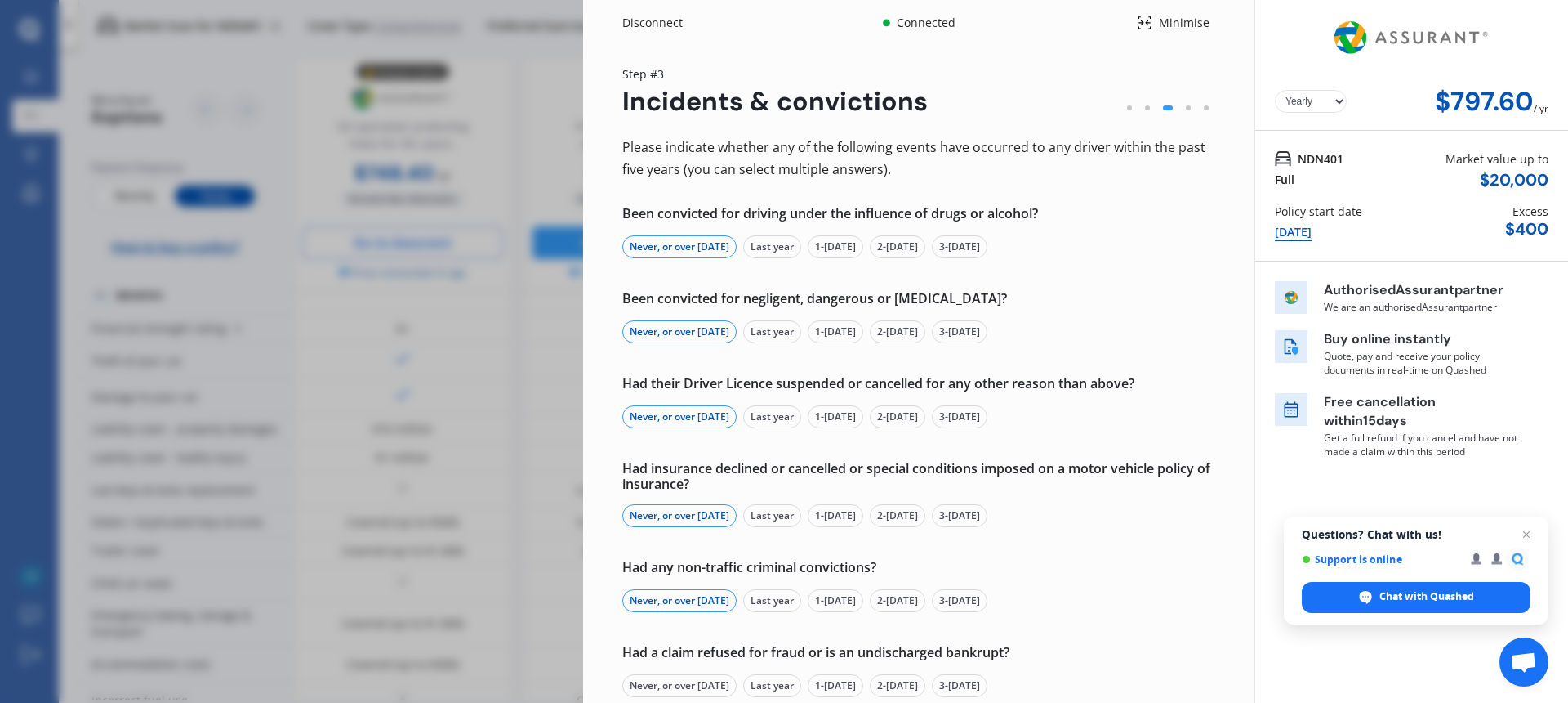
scroll to position [99, 0]
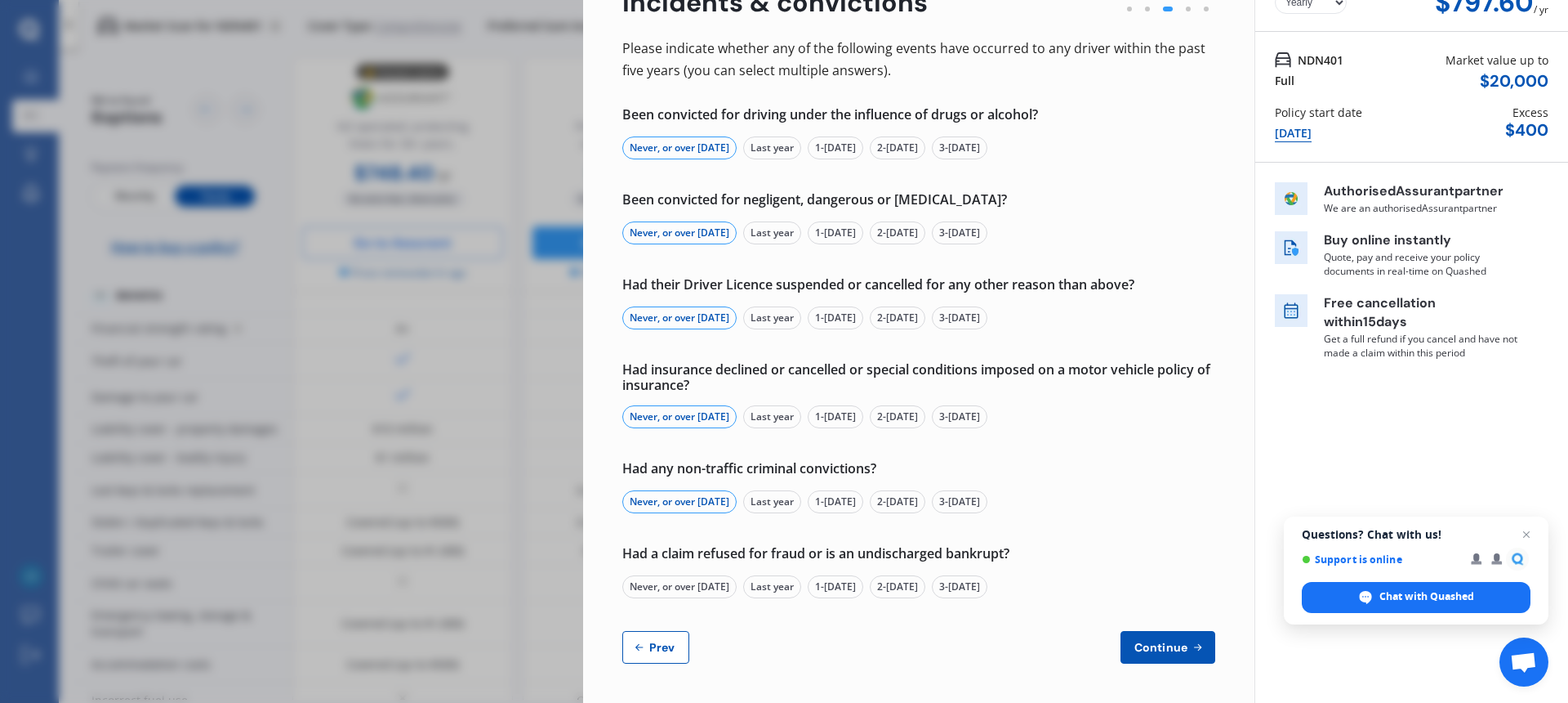
click at [687, 589] on div "Never, or over [DATE]" at bounding box center [680, 587] width 114 height 23
click at [1166, 646] on span "Continue" at bounding box center [1161, 647] width 60 height 13
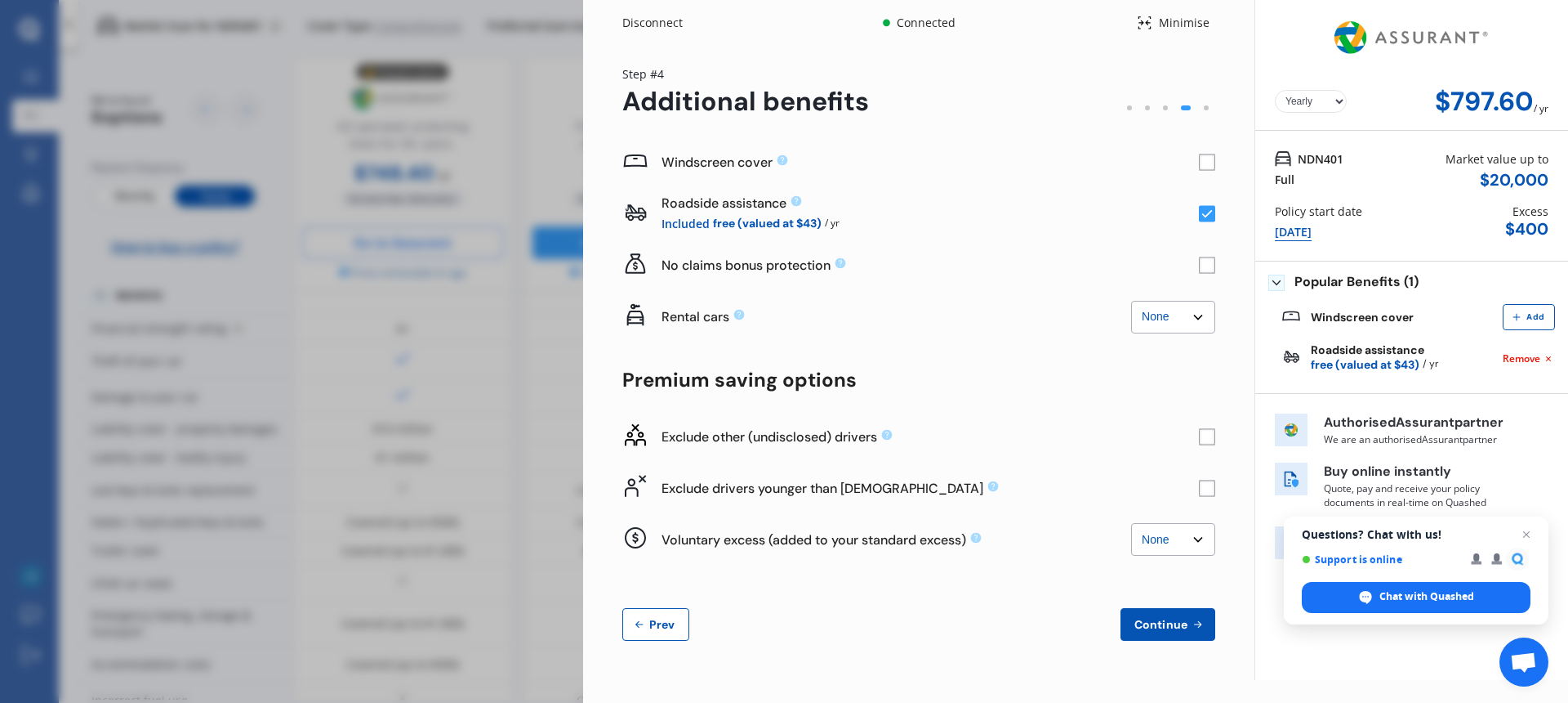
scroll to position [0, 0]
click at [1212, 490] on rect at bounding box center [1207, 488] width 16 height 16
click at [1169, 627] on span "Continue" at bounding box center [1161, 624] width 60 height 13
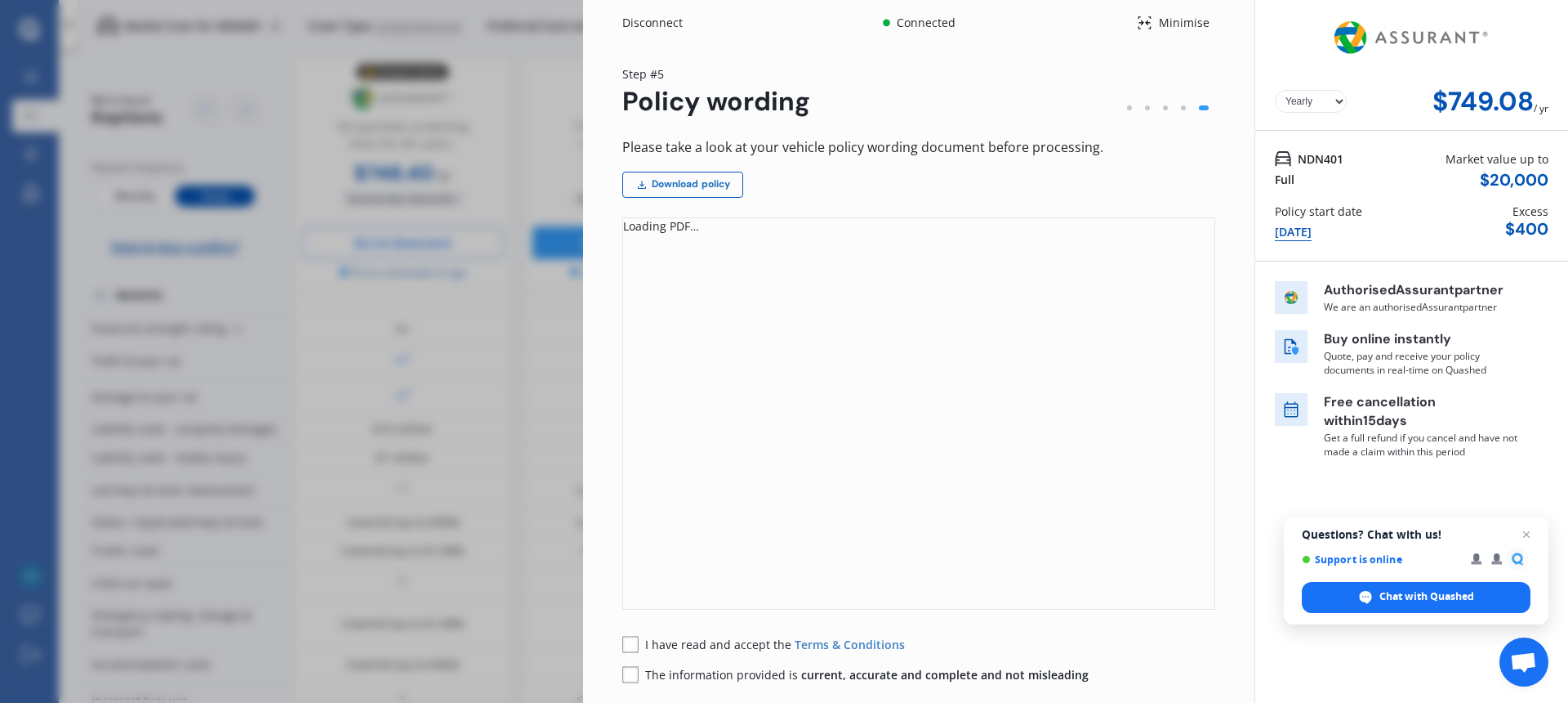
click at [692, 187] on link "Download policy" at bounding box center [682, 184] width 121 height 26
drag, startPoint x: 629, startPoint y: 646, endPoint x: 628, endPoint y: 669, distance: 23.0
click at [629, 647] on rect at bounding box center [630, 644] width 16 height 16
click at [631, 674] on rect at bounding box center [630, 674] width 16 height 16
click at [1330, 102] on select "Yearly Monthly" at bounding box center [1311, 102] width 71 height 23
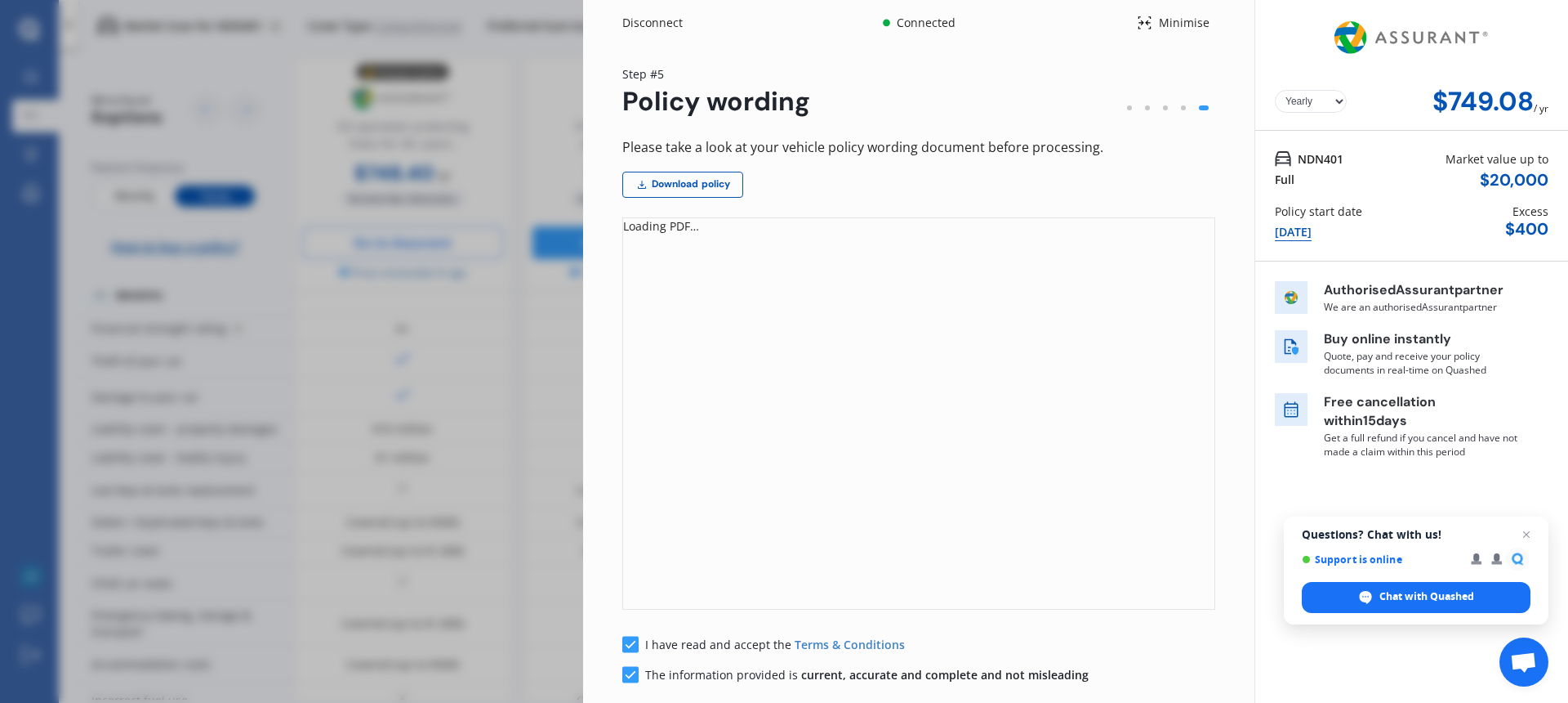
select select "Monthly"
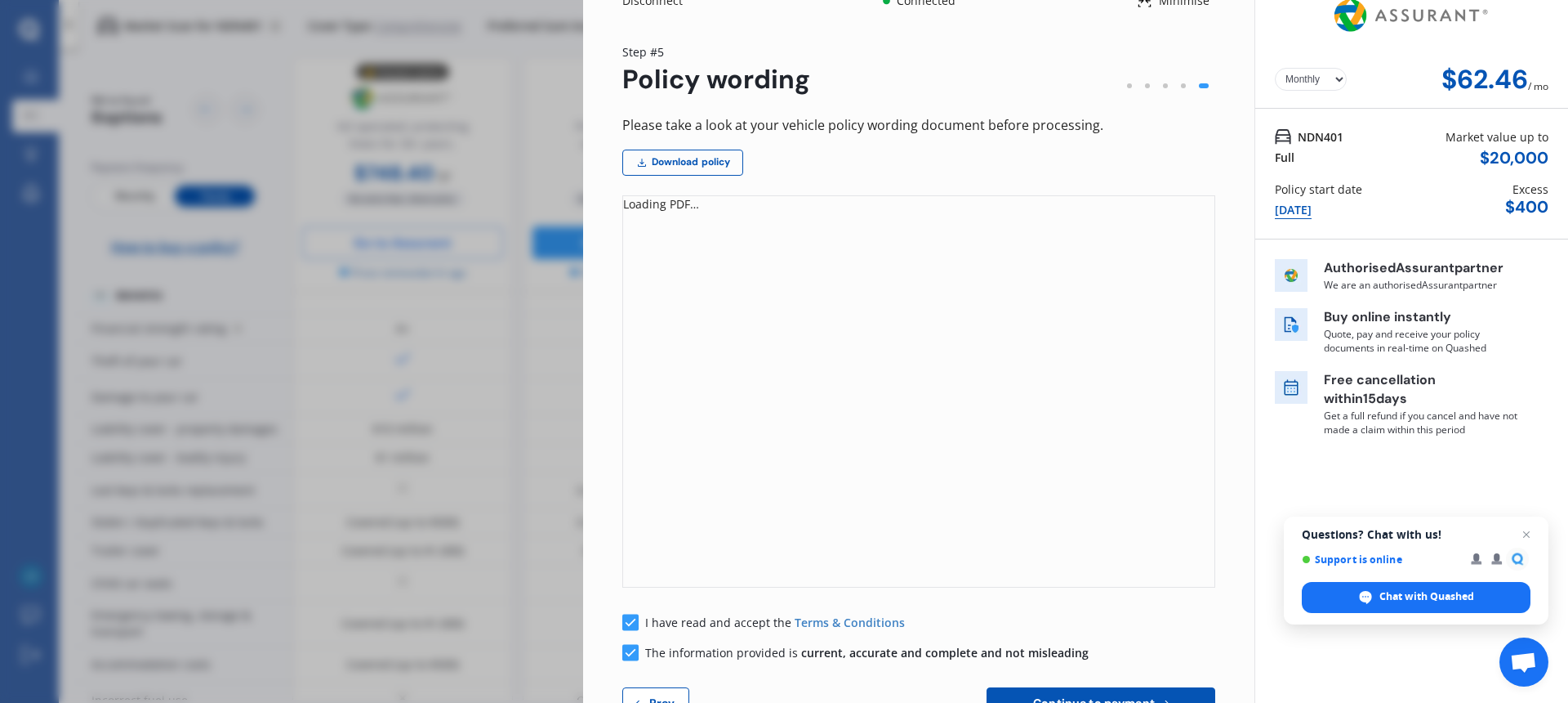
scroll to position [79, 0]
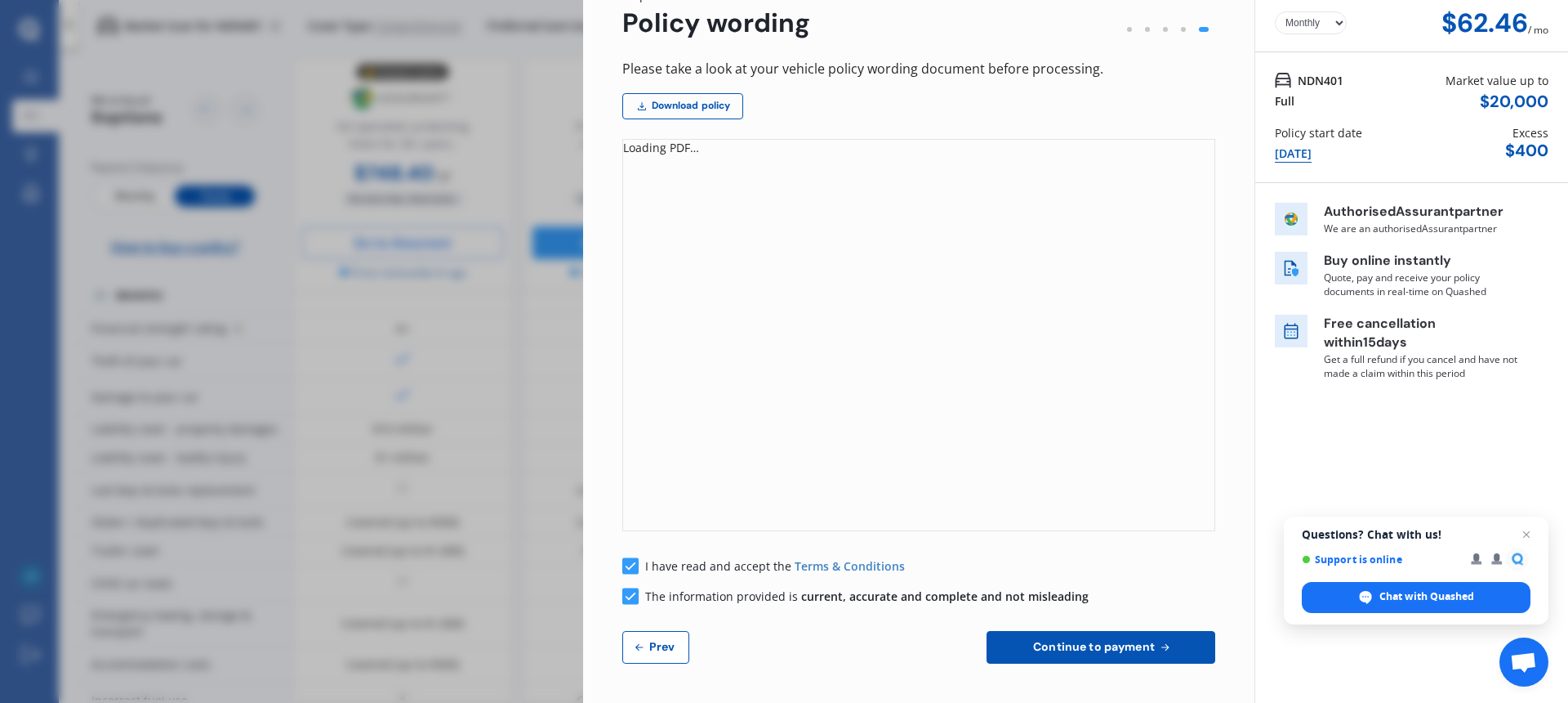
click at [1081, 651] on span "Continue to payment" at bounding box center [1094, 646] width 129 height 13
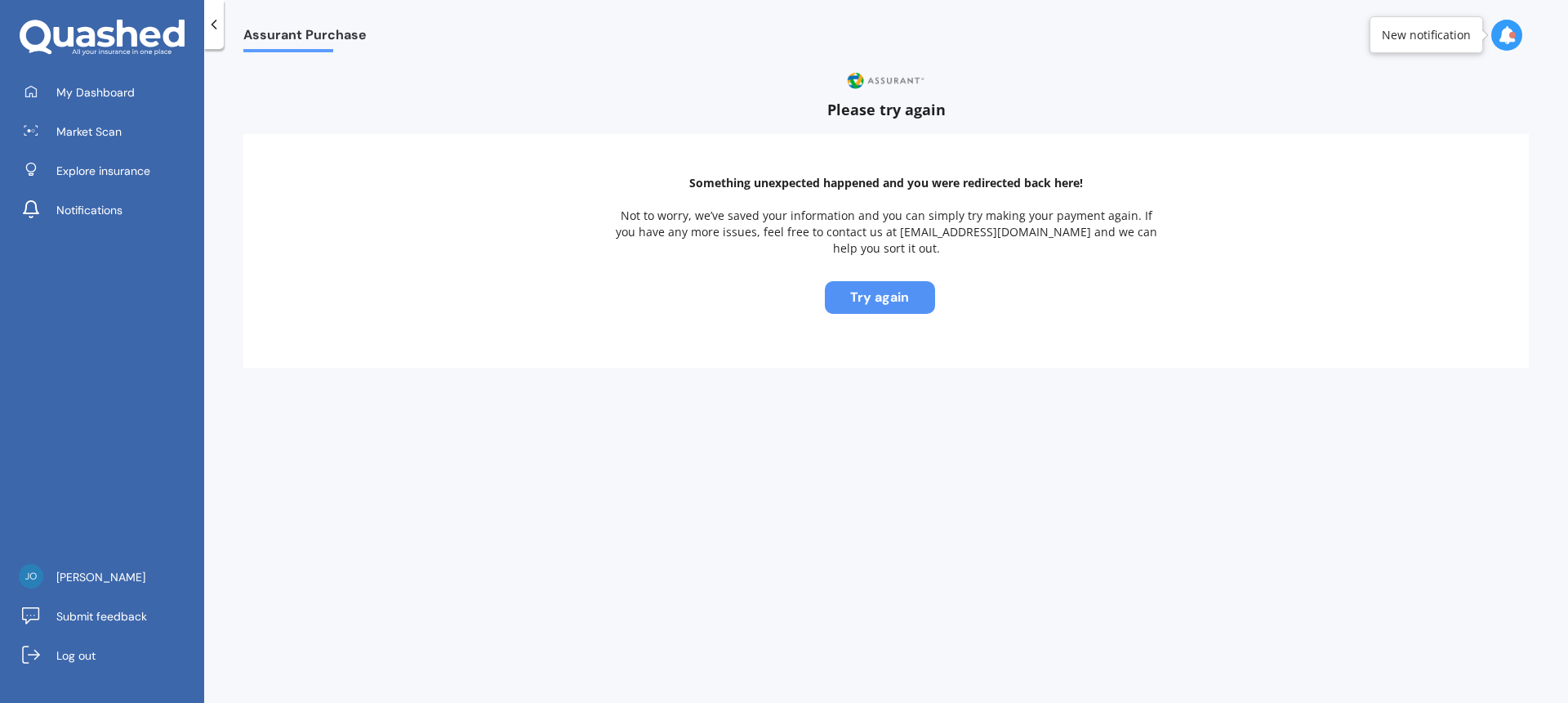
click at [886, 290] on button "Try again" at bounding box center [880, 297] width 110 height 33
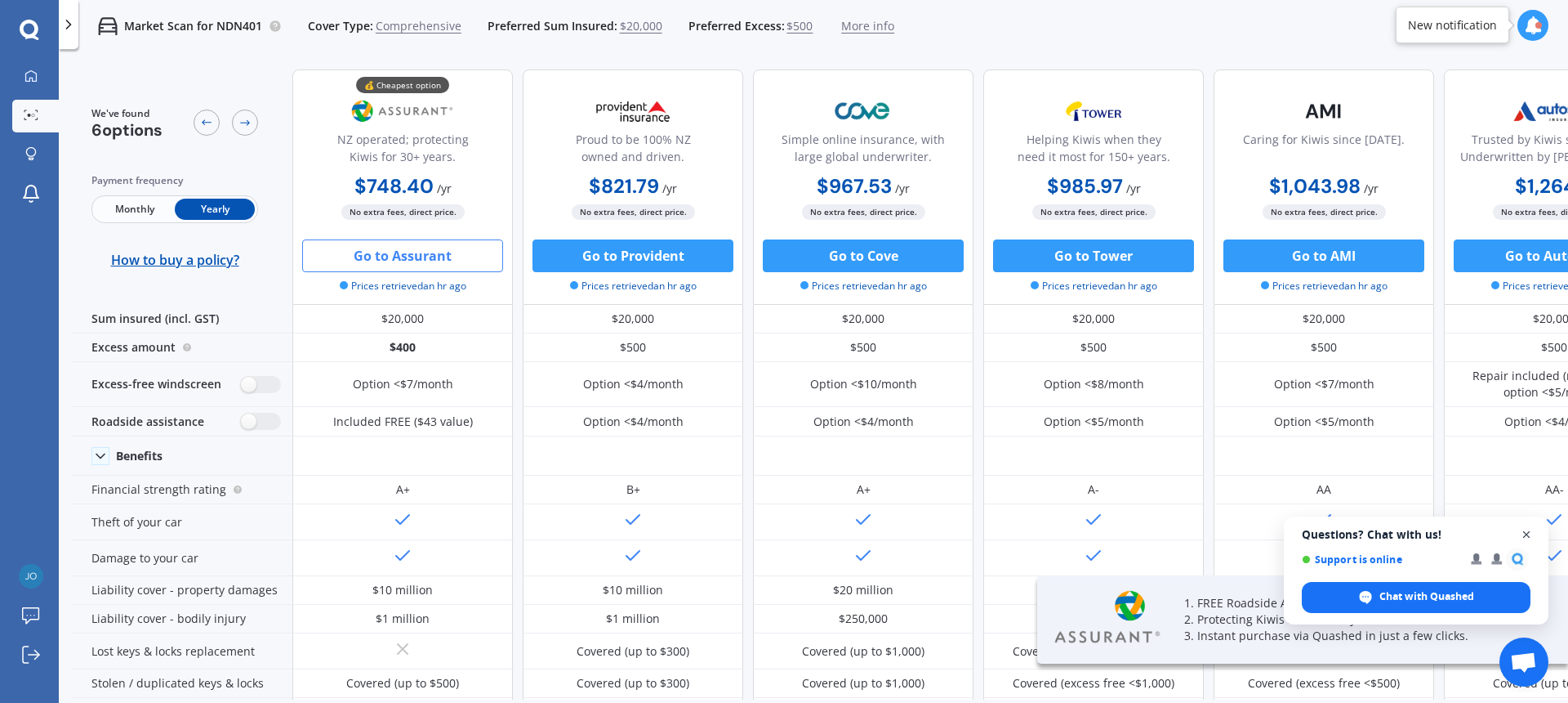
scroll to position [14, 0]
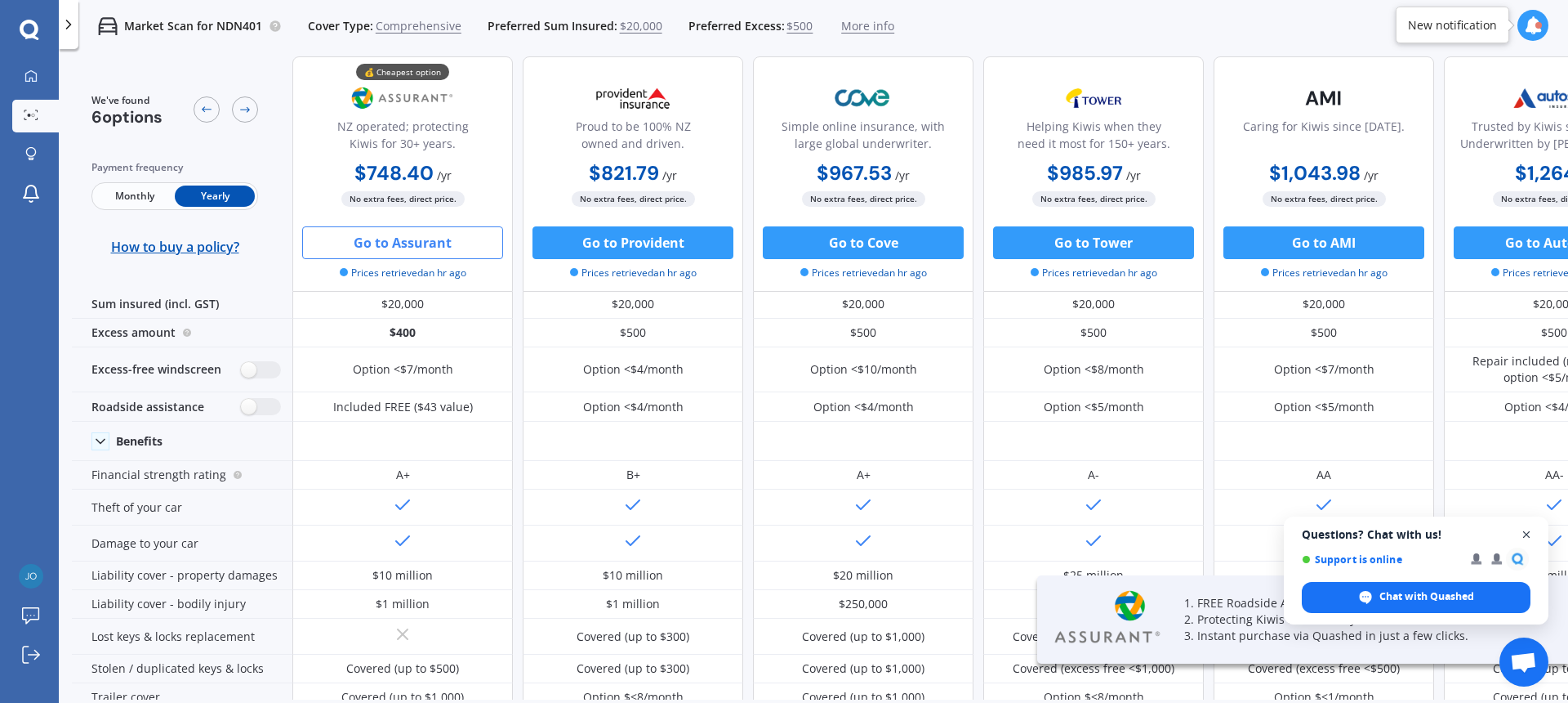
click at [1534, 536] on span "Close chat" at bounding box center [1527, 534] width 21 height 21
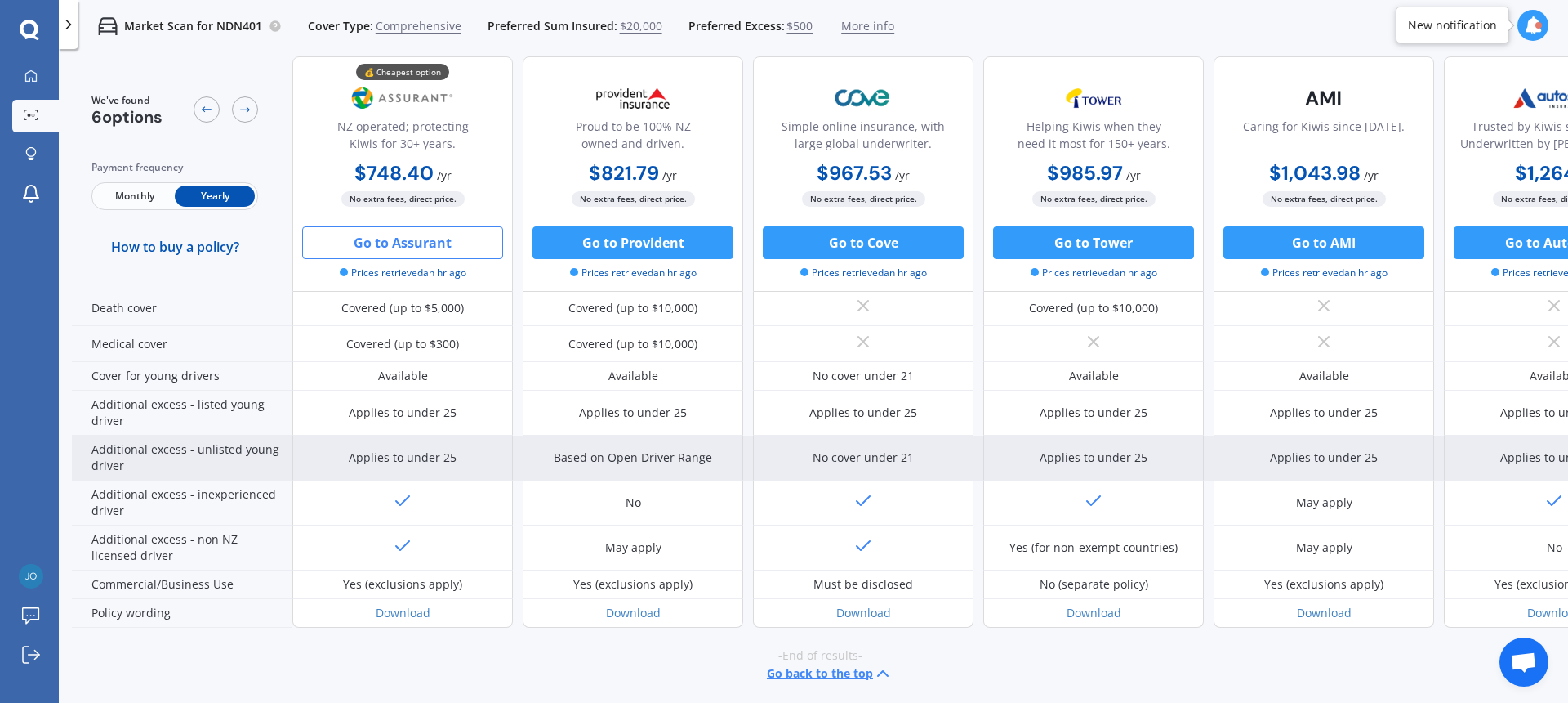
scroll to position [782, 0]
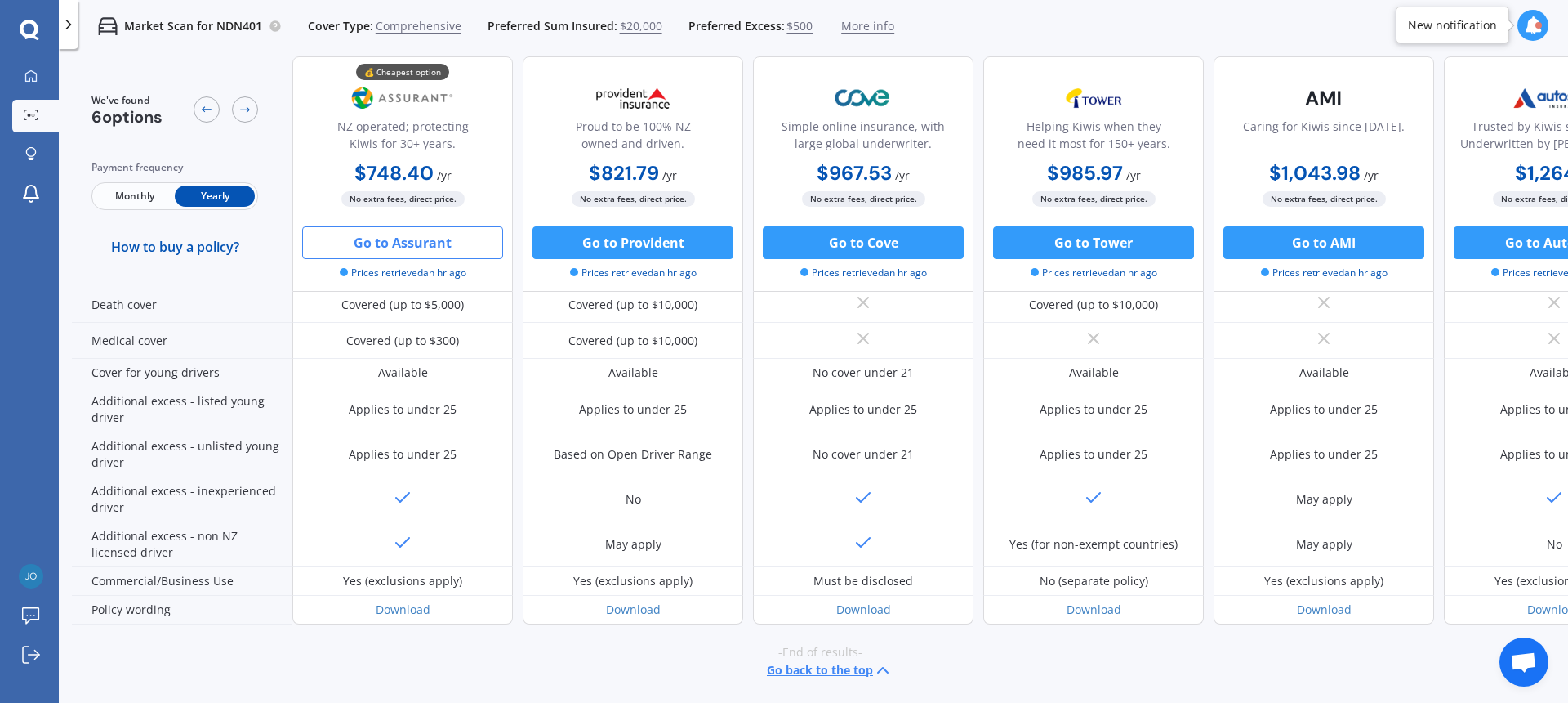
click at [404, 247] on button "Go to Assurant" at bounding box center [402, 242] width 201 height 33
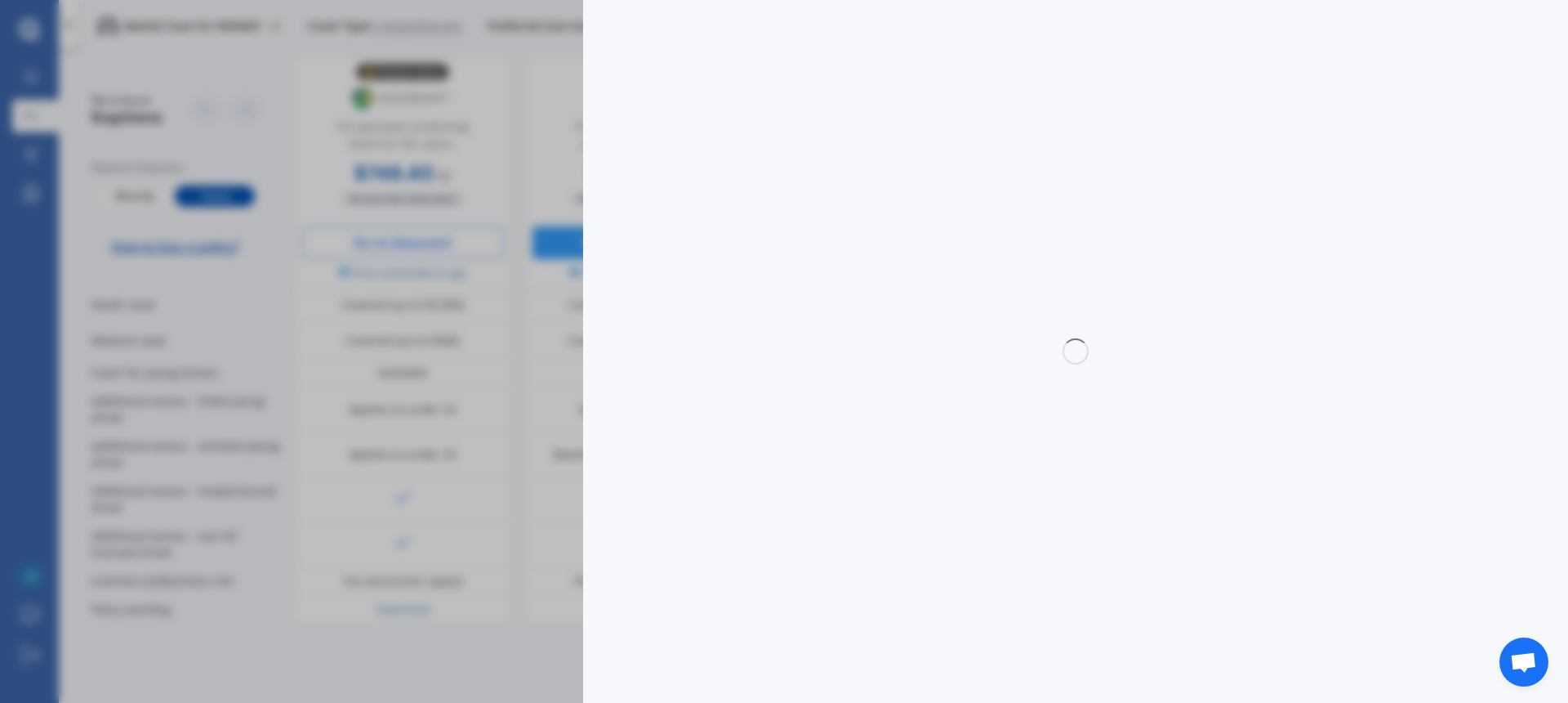
select select "Monthly"
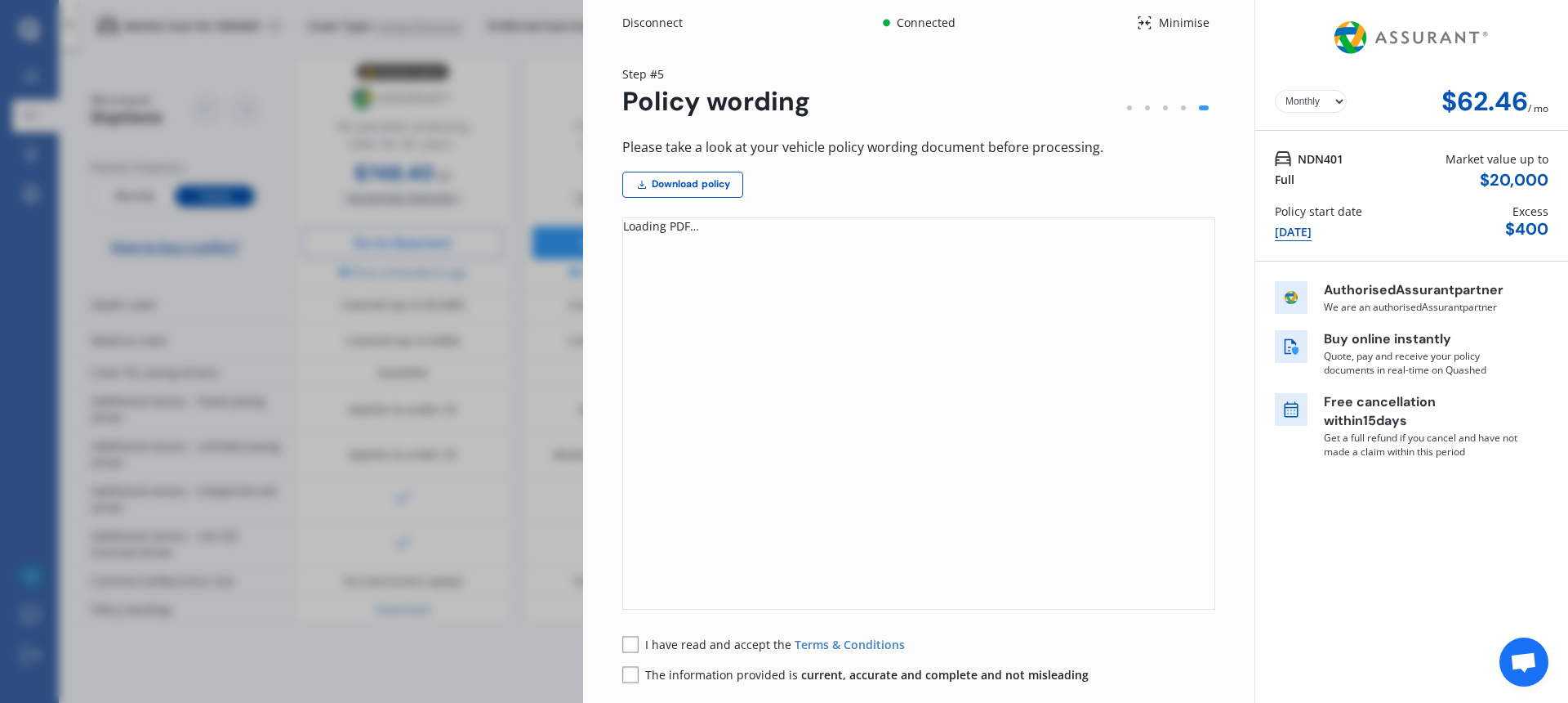
click at [633, 647] on rect at bounding box center [630, 644] width 16 height 16
click at [638, 675] on rect at bounding box center [630, 674] width 15 height 15
